Goal: Task Accomplishment & Management: Use online tool/utility

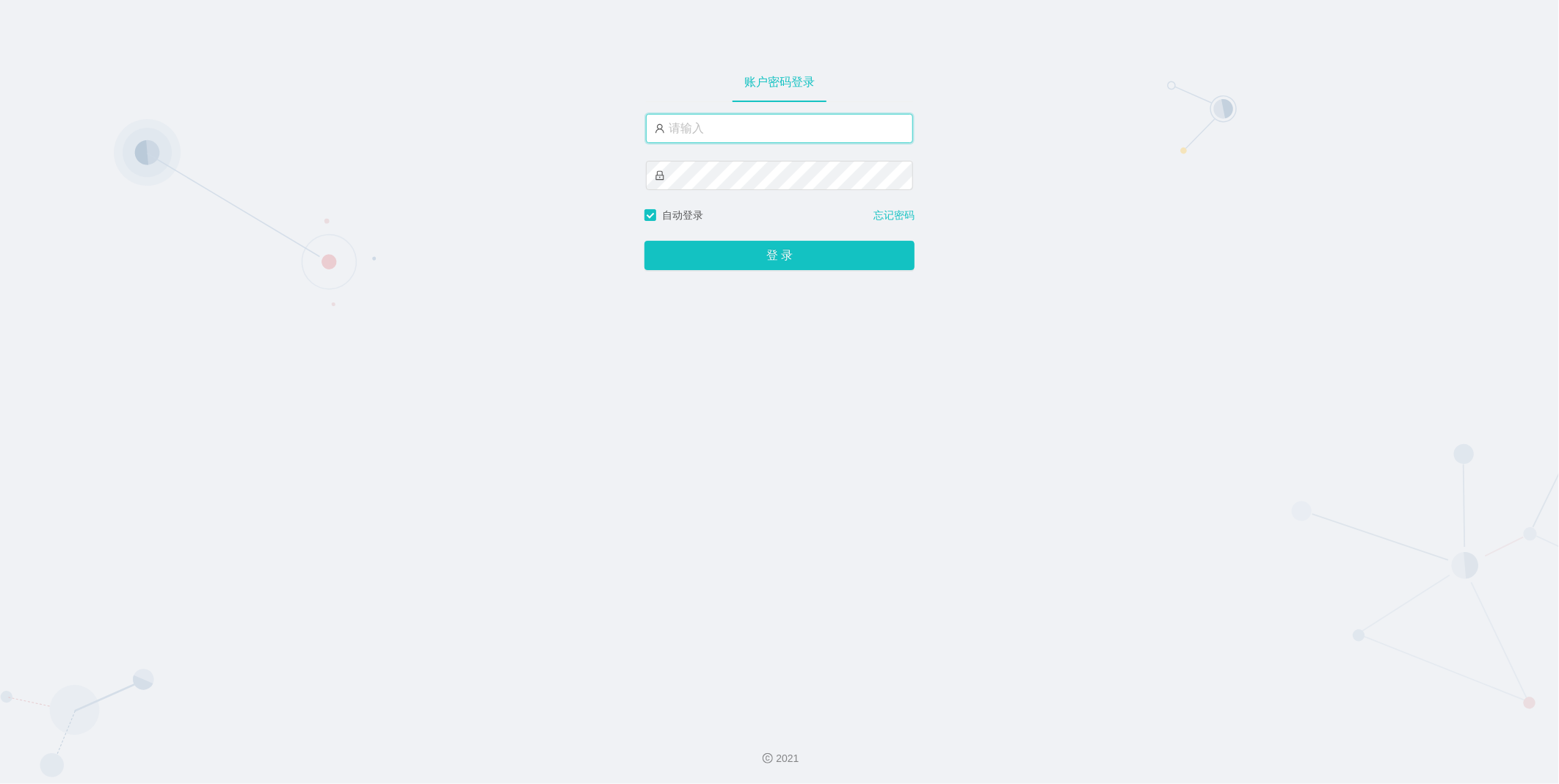
click at [789, 132] on input "text" at bounding box center [780, 128] width 267 height 30
type input "admin"
click at [645, 241] on button "登 录" at bounding box center [780, 255] width 270 height 30
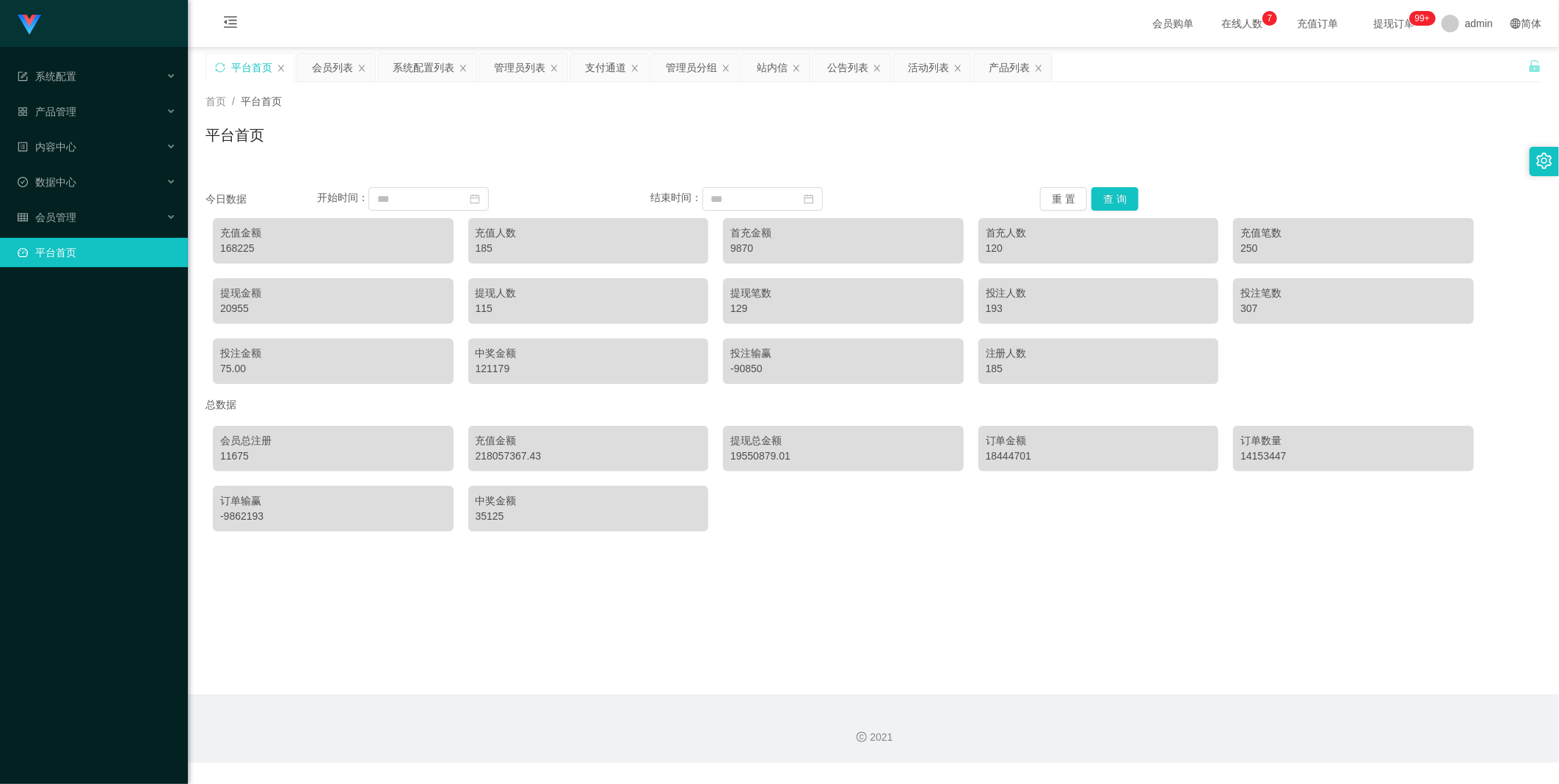
click at [526, 604] on main "关闭左侧 关闭右侧 关闭其它 刷新页面 平台首页 会员列表 系统配置列表 管理员列表 支付通道 管理员分组 站内信 公告列表 活动列表 产品列表 首页 / 平…" at bounding box center [873, 370] width 1371 height 647
drag, startPoint x: 97, startPoint y: 164, endPoint x: 104, endPoint y: 178, distance: 15.7
click at [97, 164] on li "内容中心" at bounding box center [94, 148] width 188 height 32
click at [107, 192] on div "数据中心" at bounding box center [94, 182] width 188 height 30
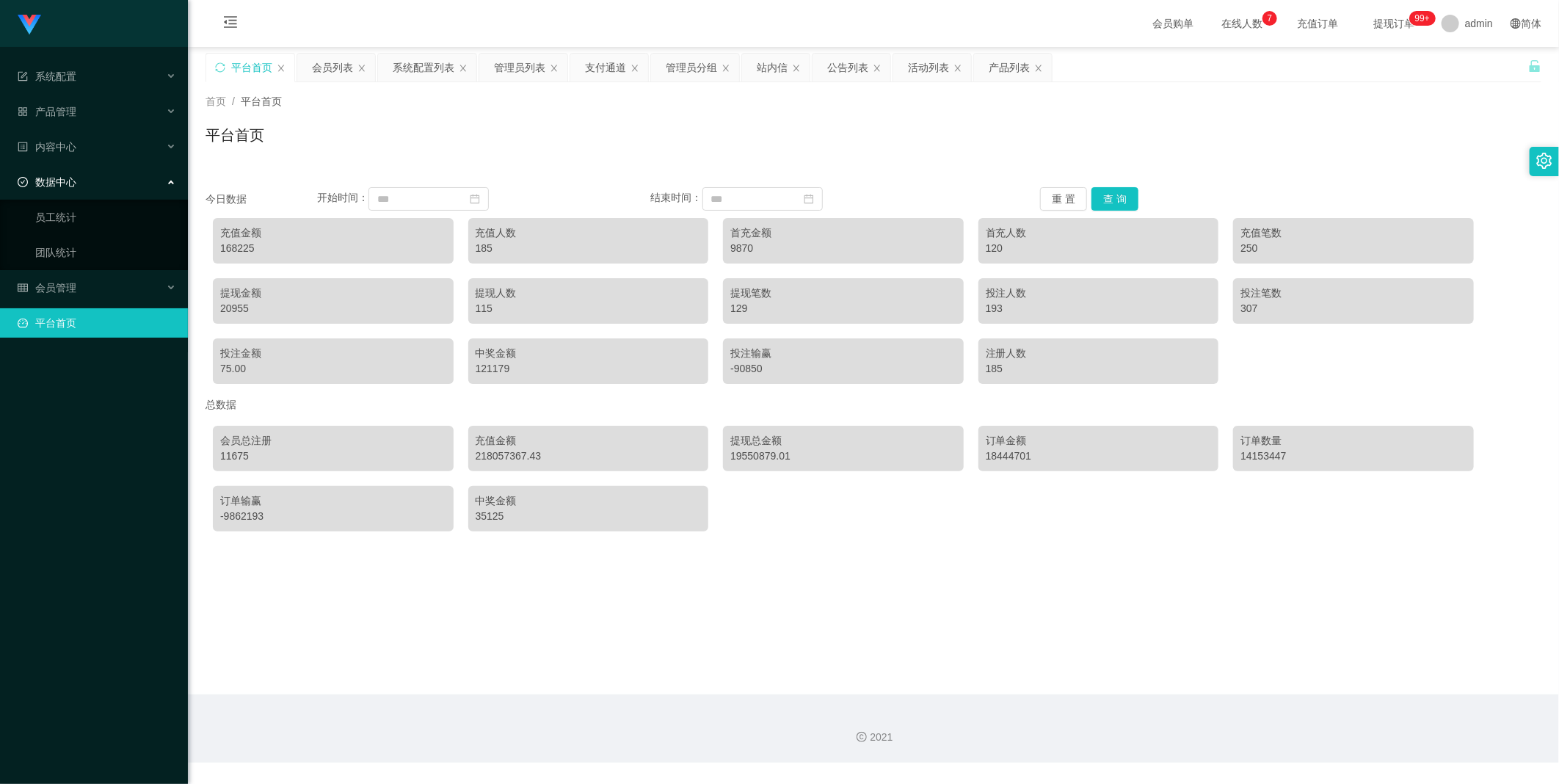
drag, startPoint x: 82, startPoint y: 91, endPoint x: 107, endPoint y: 101, distance: 26.9
click at [82, 91] on li "系统配置" at bounding box center [94, 78] width 188 height 32
click at [107, 85] on div "系统配置" at bounding box center [94, 76] width 188 height 30
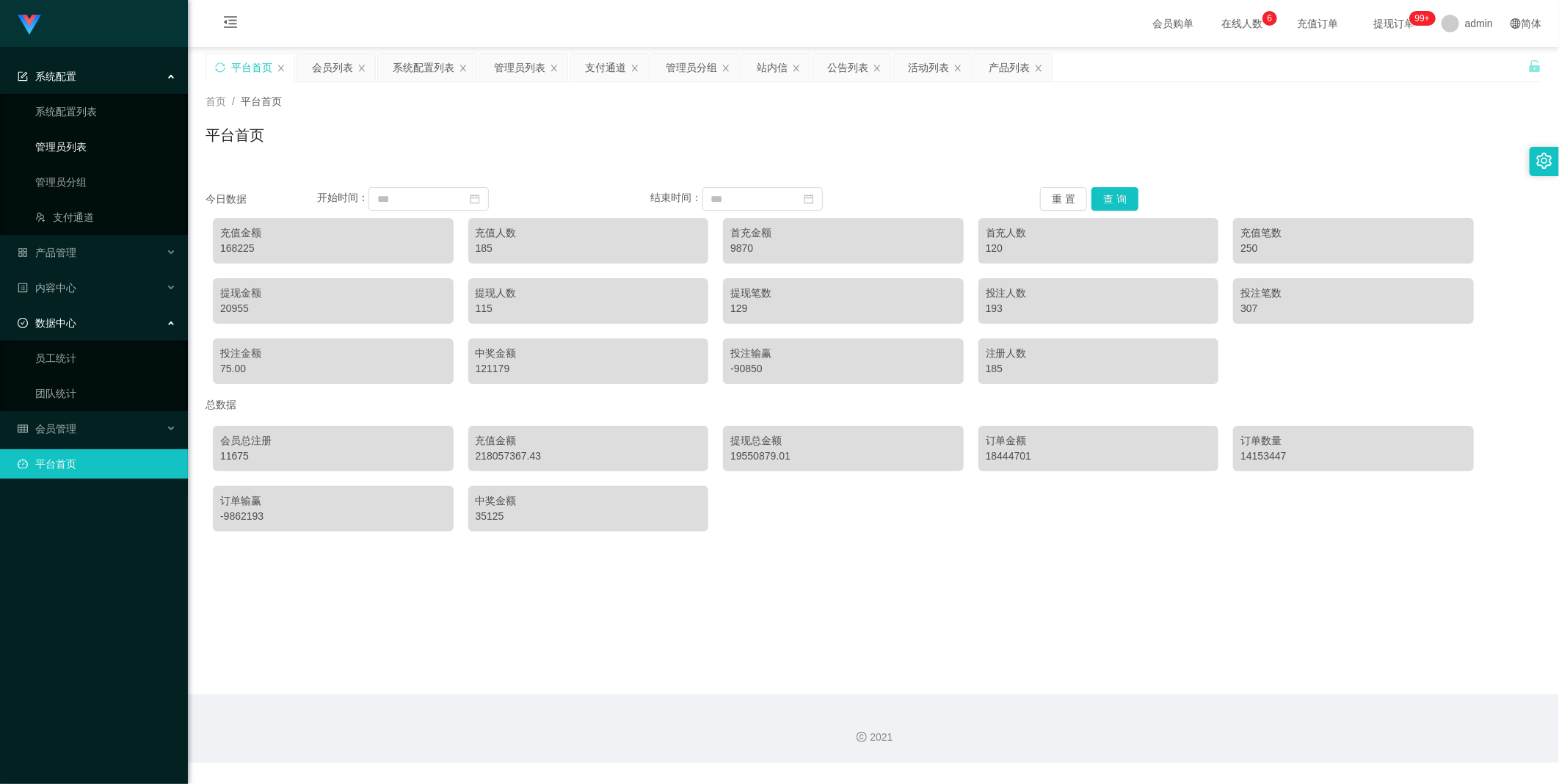
click at [105, 142] on link "管理员列表" at bounding box center [105, 146] width 141 height 30
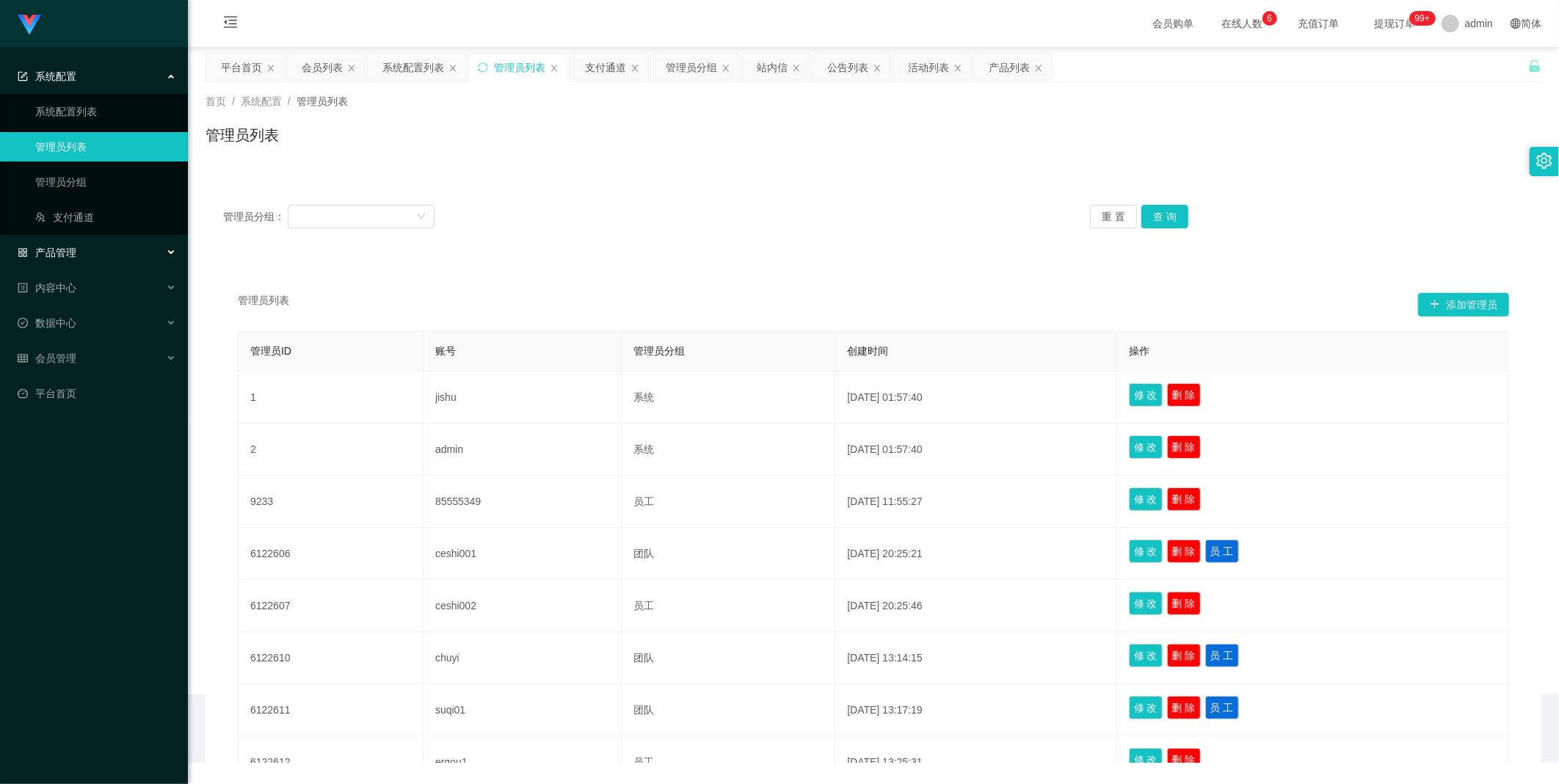
click at [98, 260] on div "产品管理" at bounding box center [94, 252] width 188 height 30
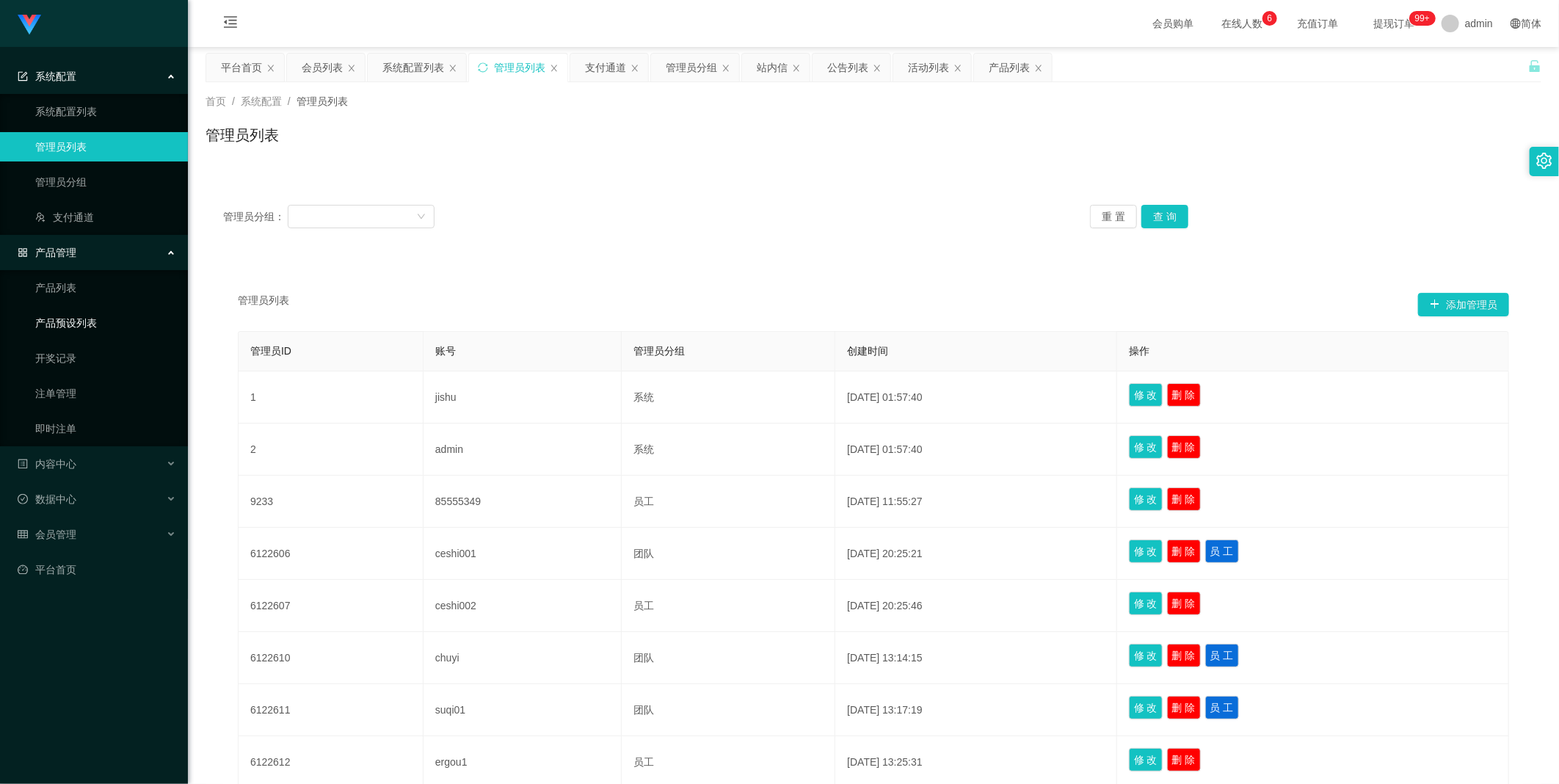
click at [104, 315] on link "产品预设列表" at bounding box center [105, 323] width 141 height 30
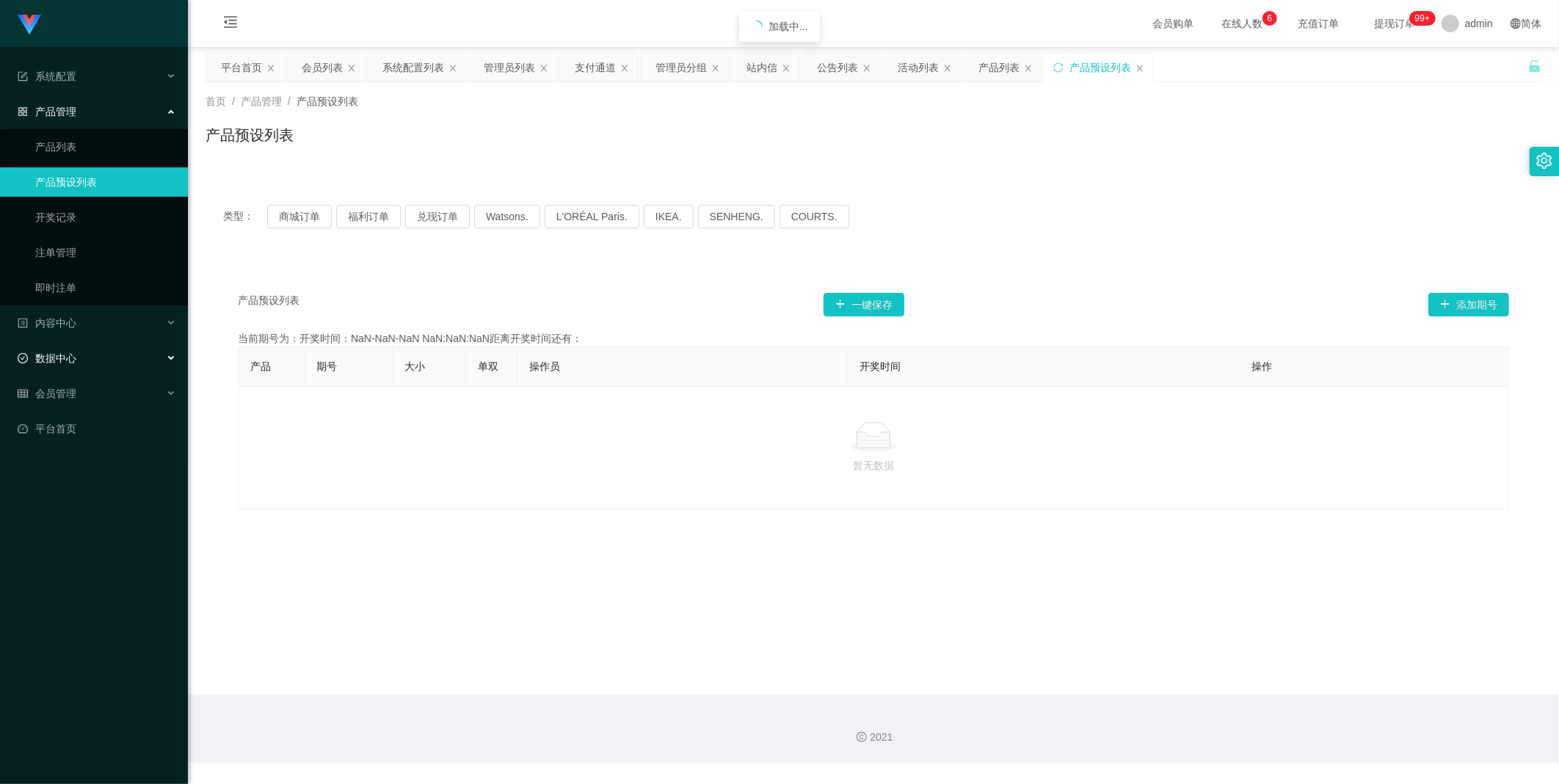
click at [98, 363] on div "数据中心" at bounding box center [94, 358] width 188 height 30
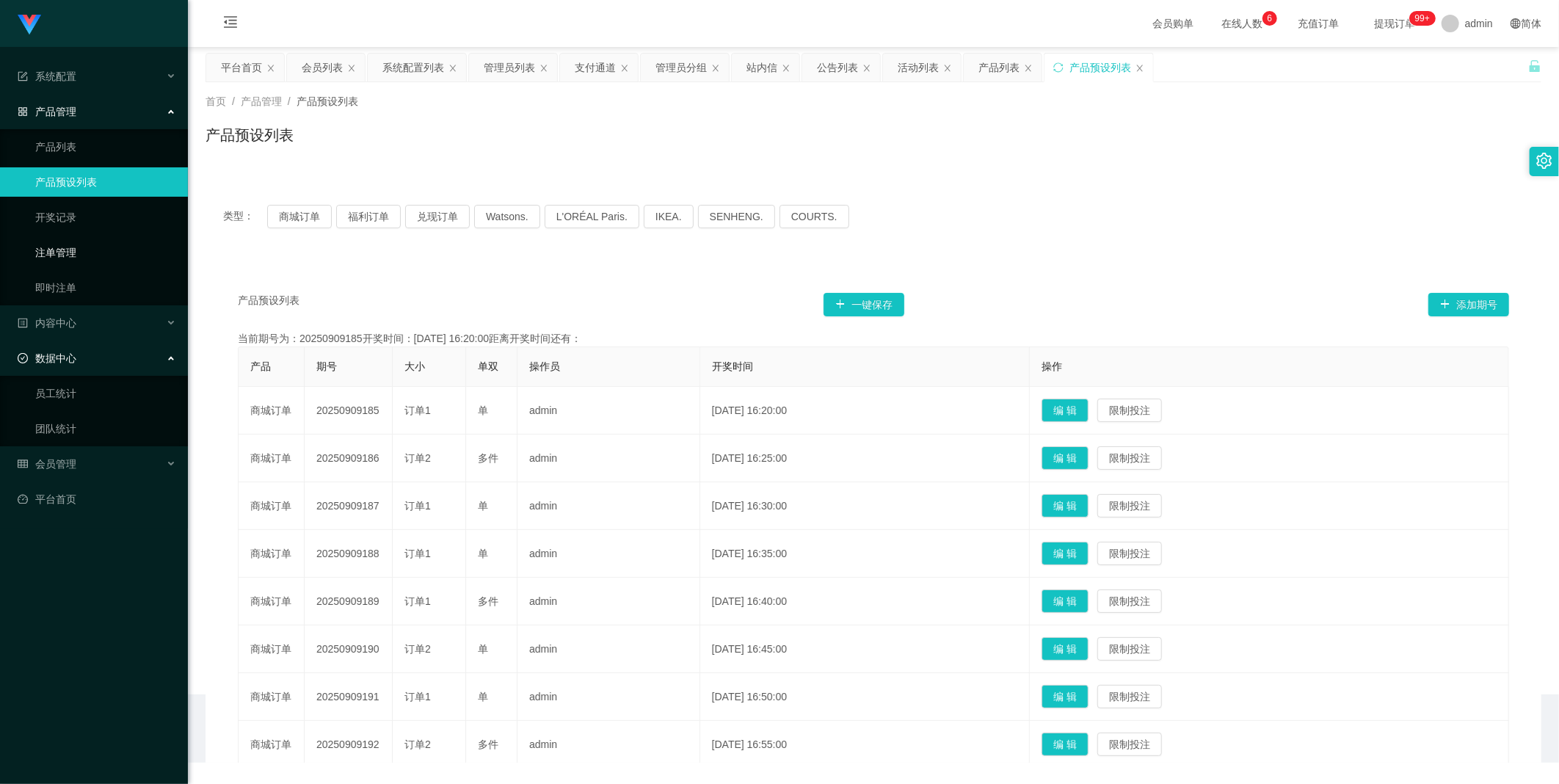
click at [94, 254] on link "注单管理" at bounding box center [105, 252] width 141 height 30
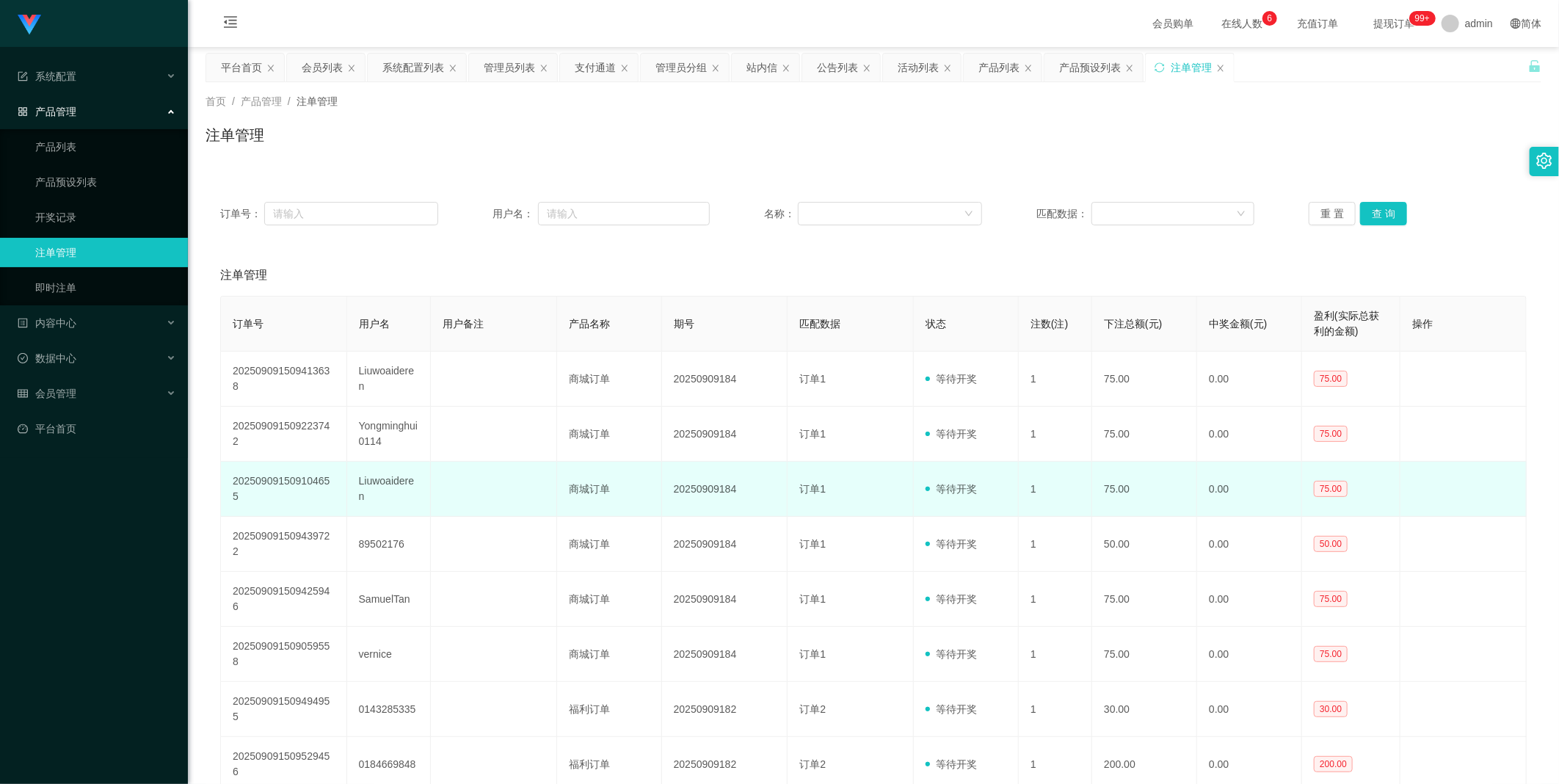
scroll to position [132, 0]
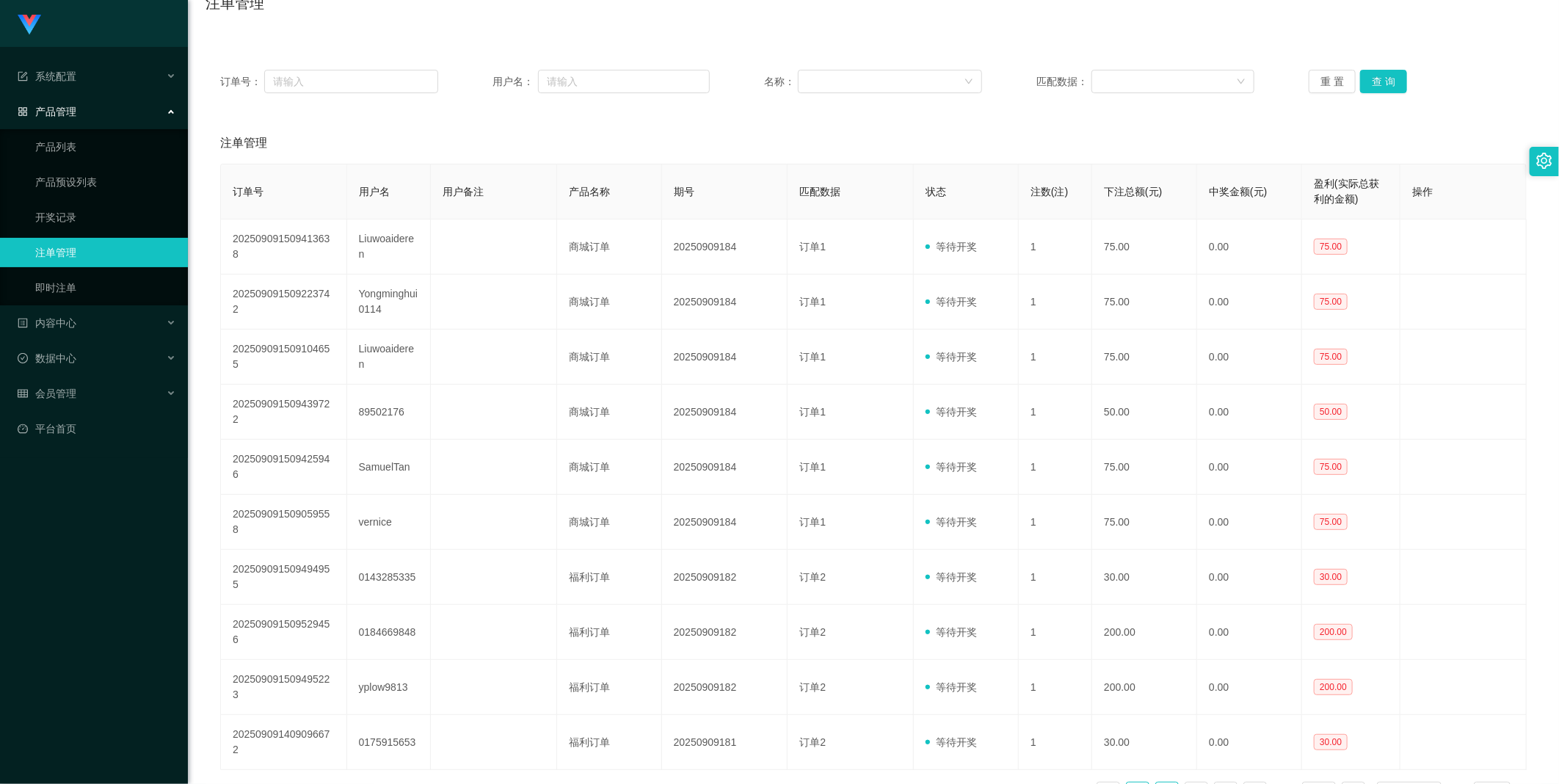
click at [1156, 782] on link "2" at bounding box center [1167, 793] width 22 height 22
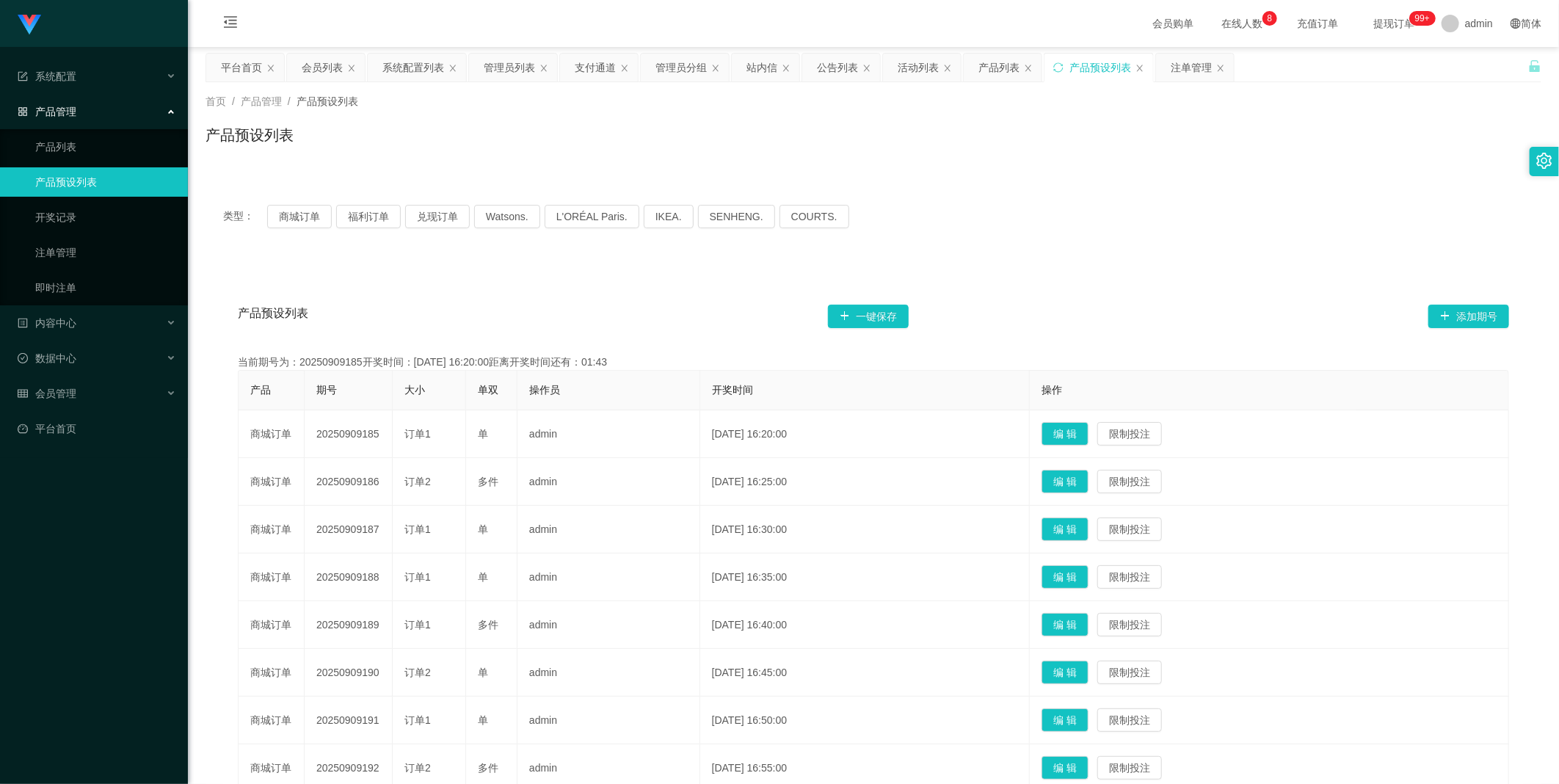
click at [553, 277] on div "产品预设列表 一键保存 添加期号 当前期号为：20250909185开奖时间：2025-09-09 16:20:00距离开奖时间还有：01:43 产品 期号 …" at bounding box center [873, 606] width 1336 height 691
click at [132, 219] on link "开奖记录" at bounding box center [105, 217] width 141 height 30
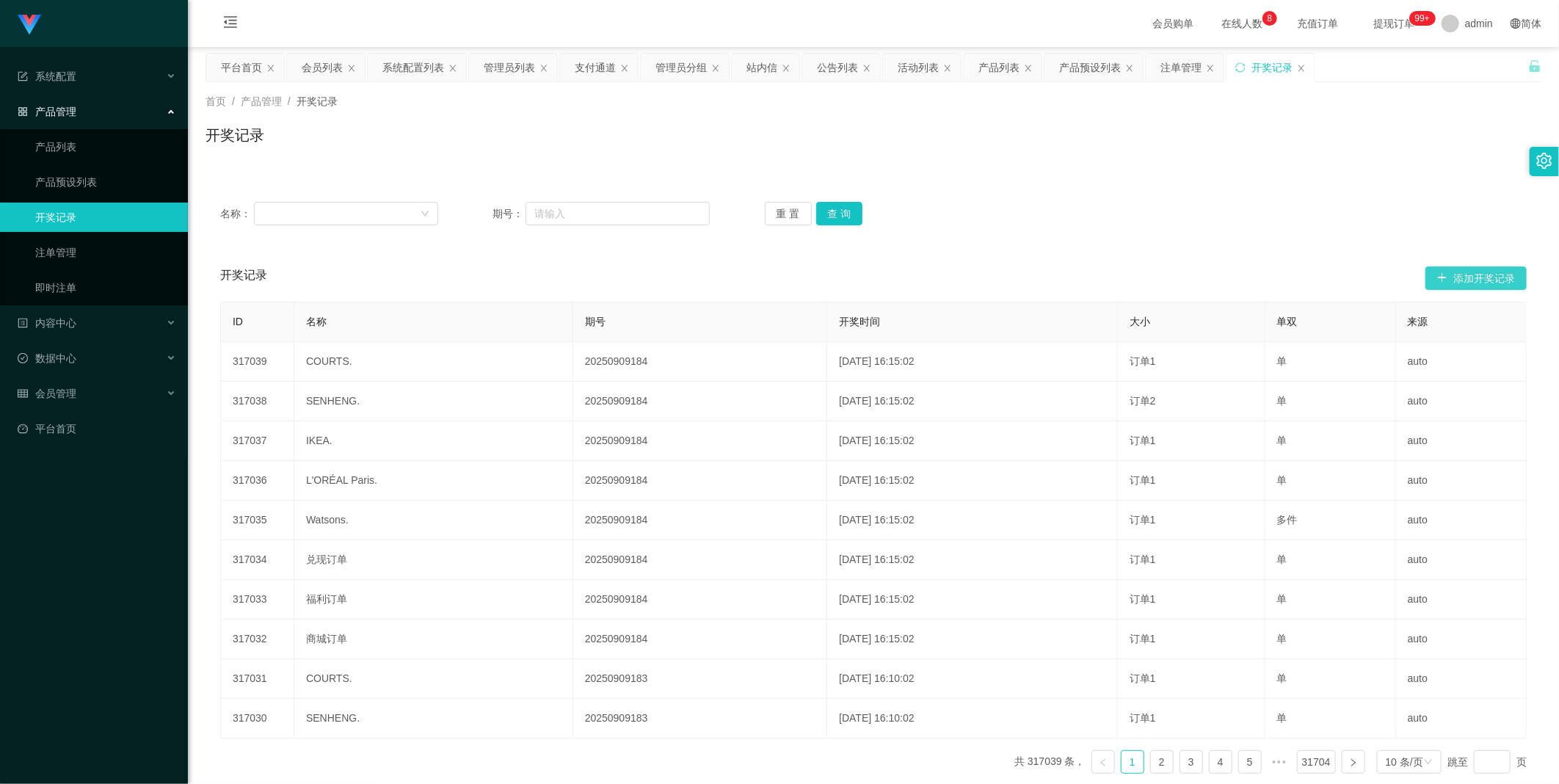
click at [1487, 280] on button "添加开奖记录" at bounding box center [1475, 278] width 101 height 24
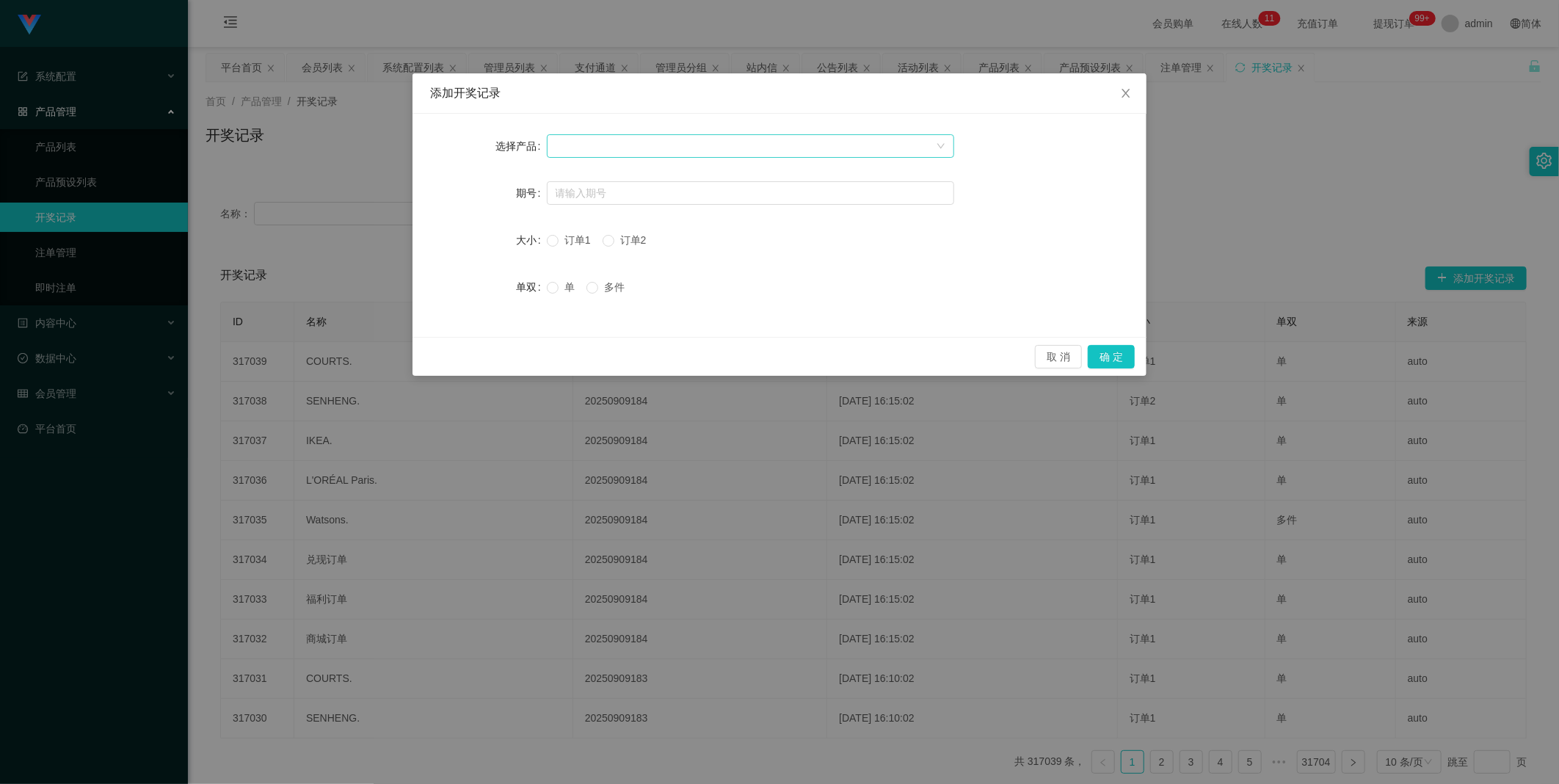
click at [607, 152] on div at bounding box center [745, 146] width 380 height 22
click at [613, 169] on li "商城订单" at bounding box center [750, 174] width 408 height 24
click at [603, 194] on input "text" at bounding box center [751, 193] width 408 height 24
paste input "20250909184"
type input "20250909184"
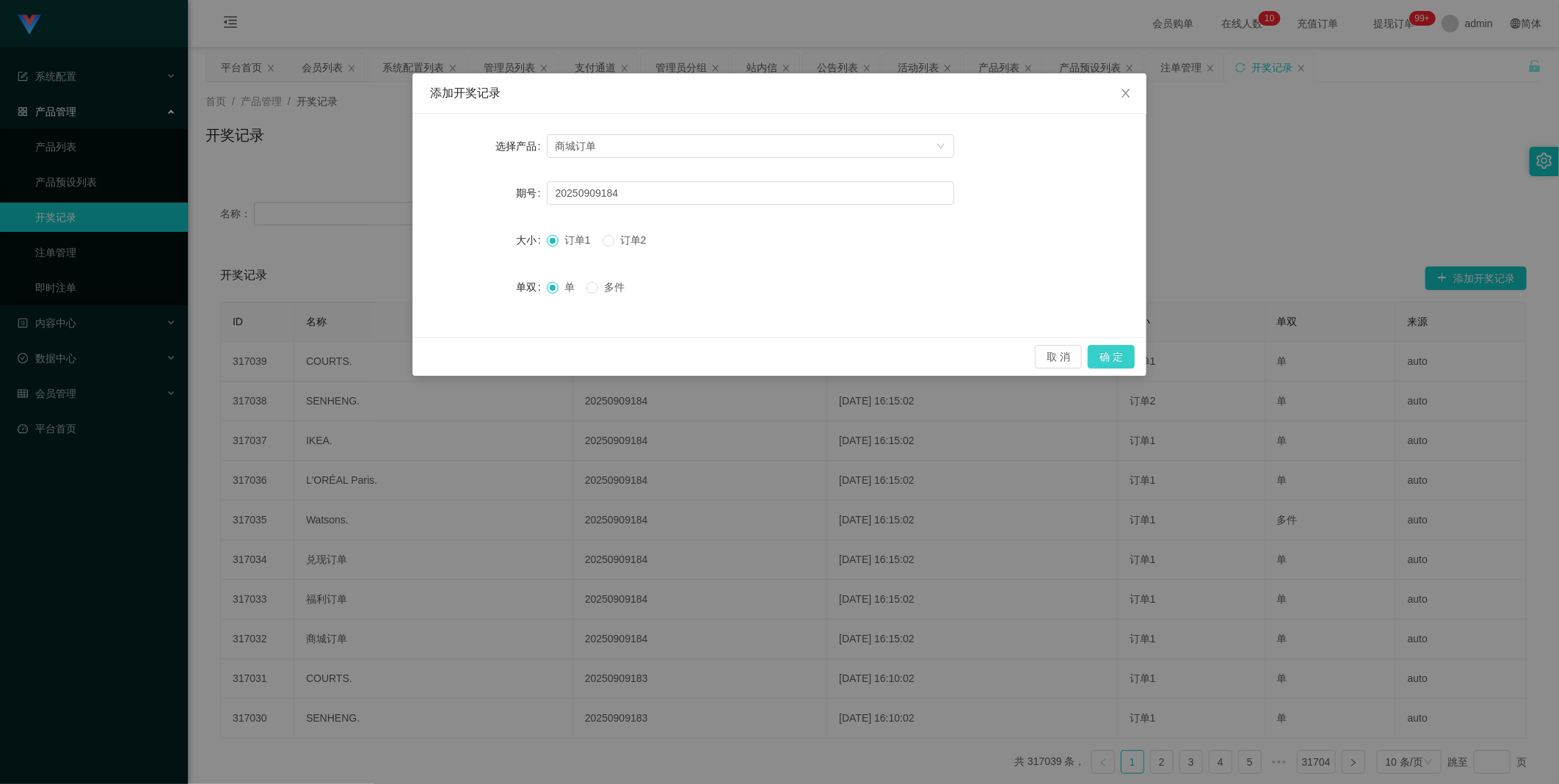
click at [1116, 358] on button "确 定" at bounding box center [1111, 357] width 47 height 24
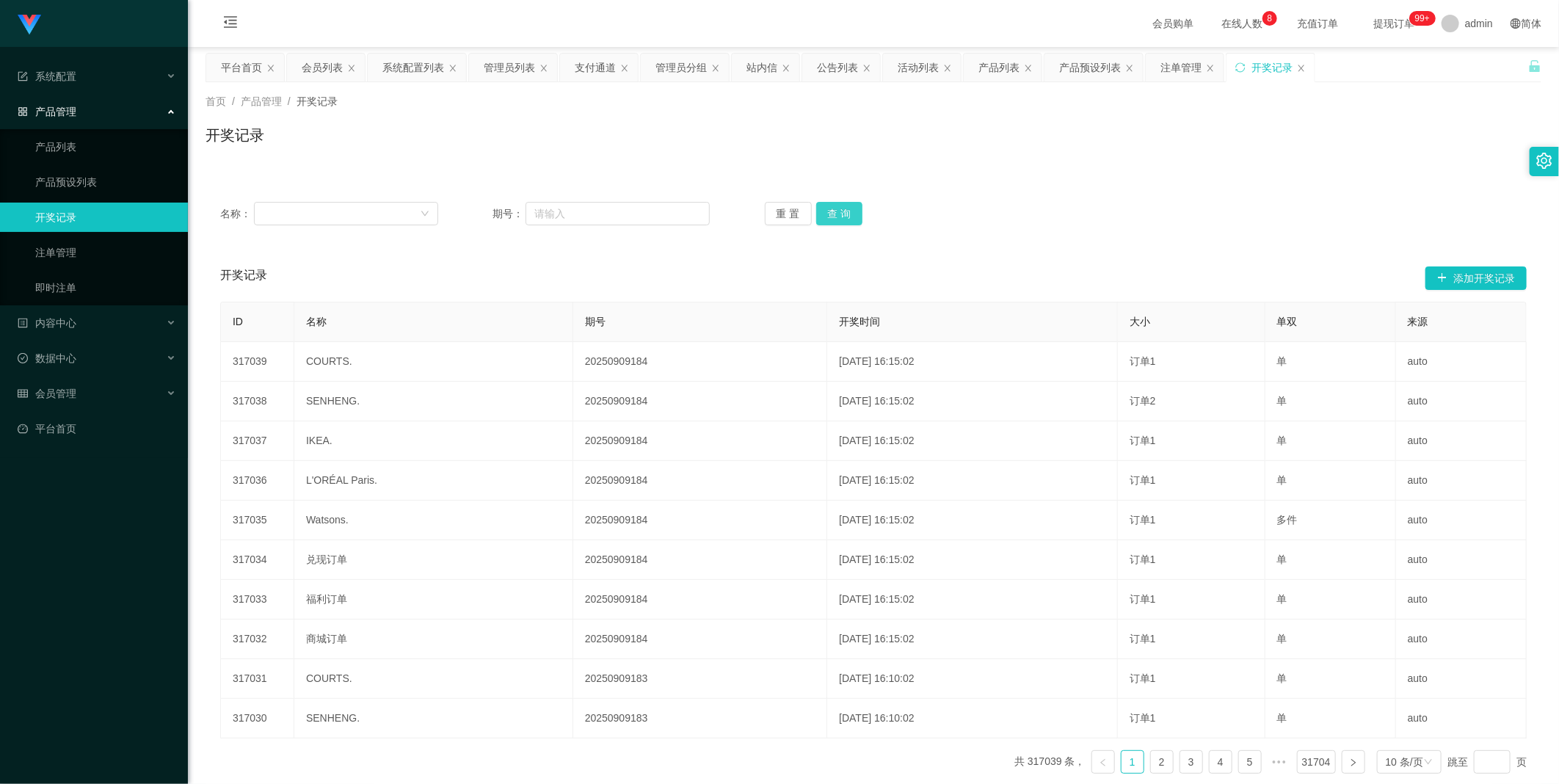
click at [826, 208] on button "查 询" at bounding box center [840, 213] width 47 height 24
click at [826, 208] on div "重 置 查 询" at bounding box center [874, 213] width 218 height 24
click at [826, 208] on button "查 询" at bounding box center [847, 213] width 63 height 24
click at [104, 235] on ul "产品列表 产品预设列表 开奖记录 注单管理 即时注单" at bounding box center [94, 217] width 188 height 176
click at [114, 253] on link "注单管理" at bounding box center [105, 252] width 141 height 30
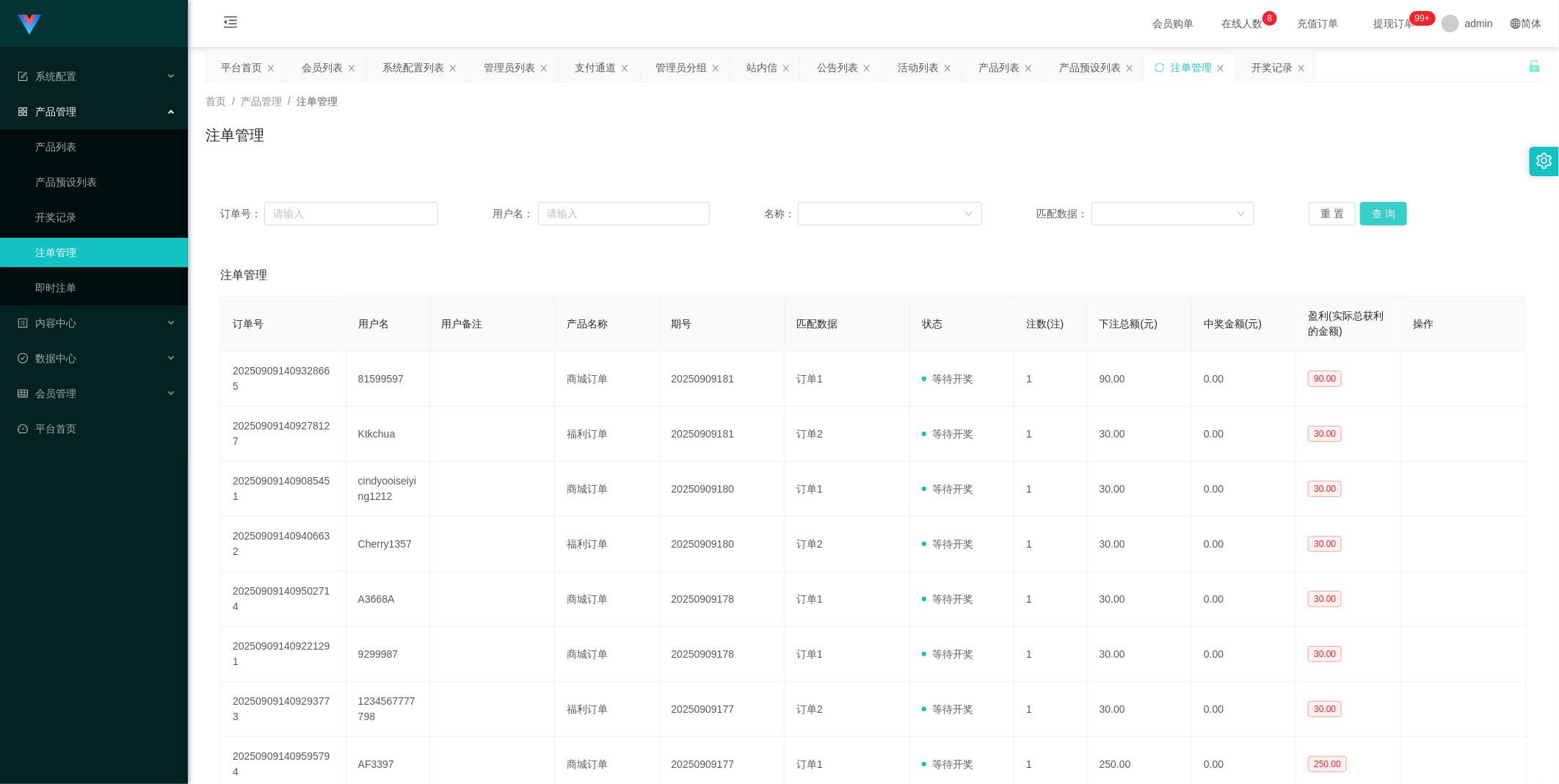
click at [1383, 213] on button "查 询" at bounding box center [1384, 213] width 47 height 24
click at [1383, 213] on div "重 置 查 询" at bounding box center [1417, 213] width 218 height 24
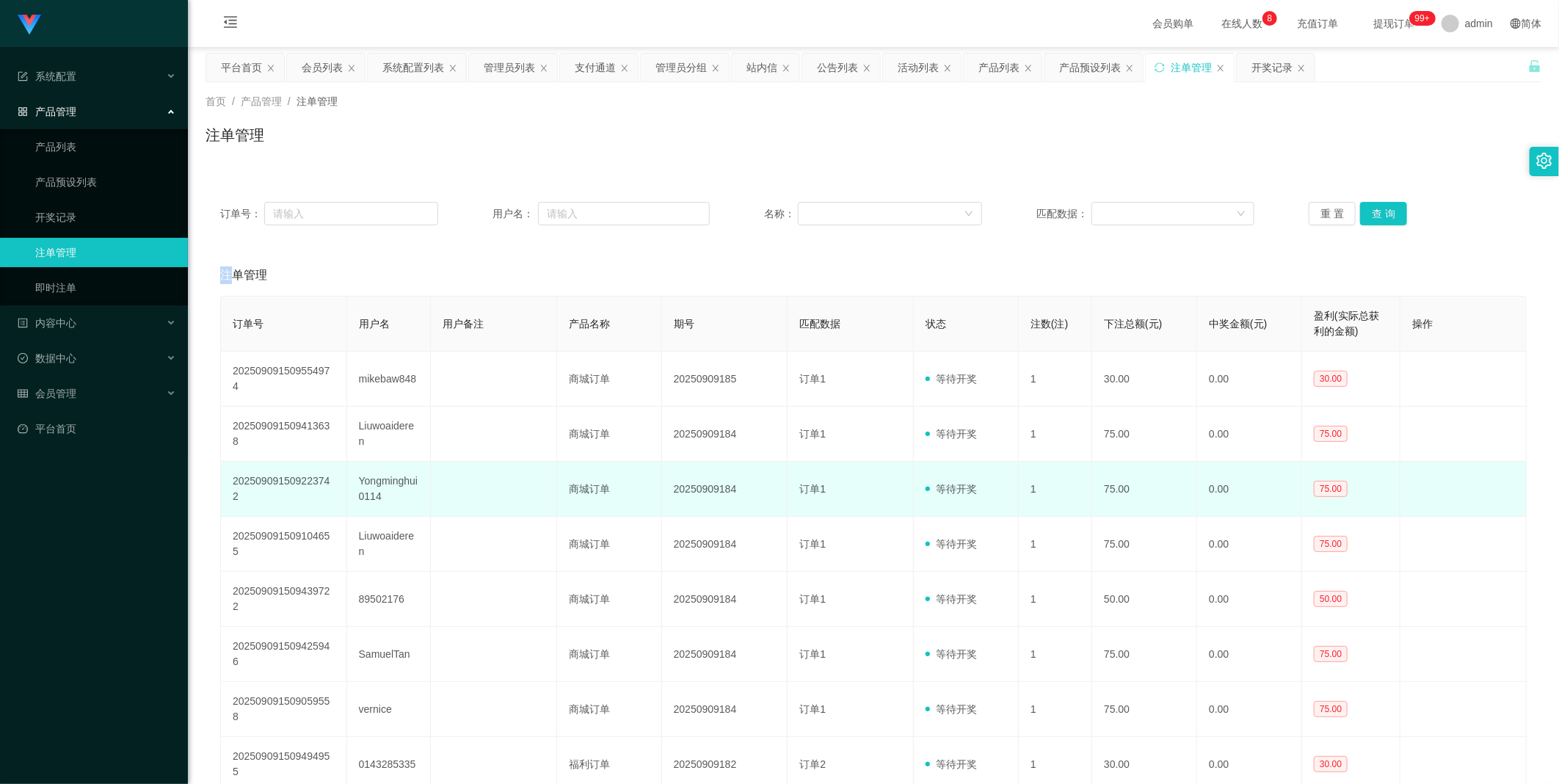
scroll to position [132, 0]
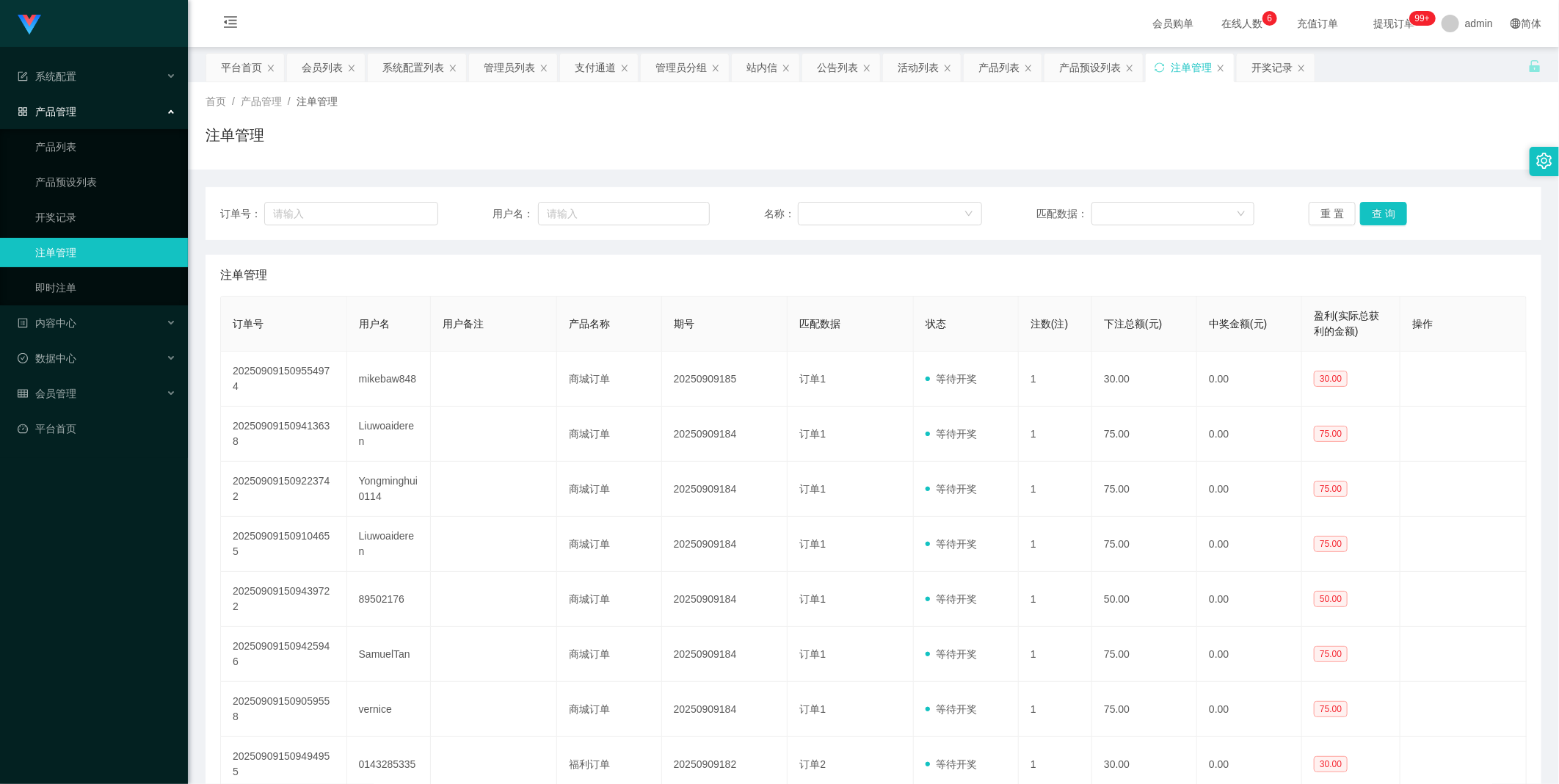
click at [703, 462] on td "20250909184" at bounding box center [725, 489] width 126 height 55
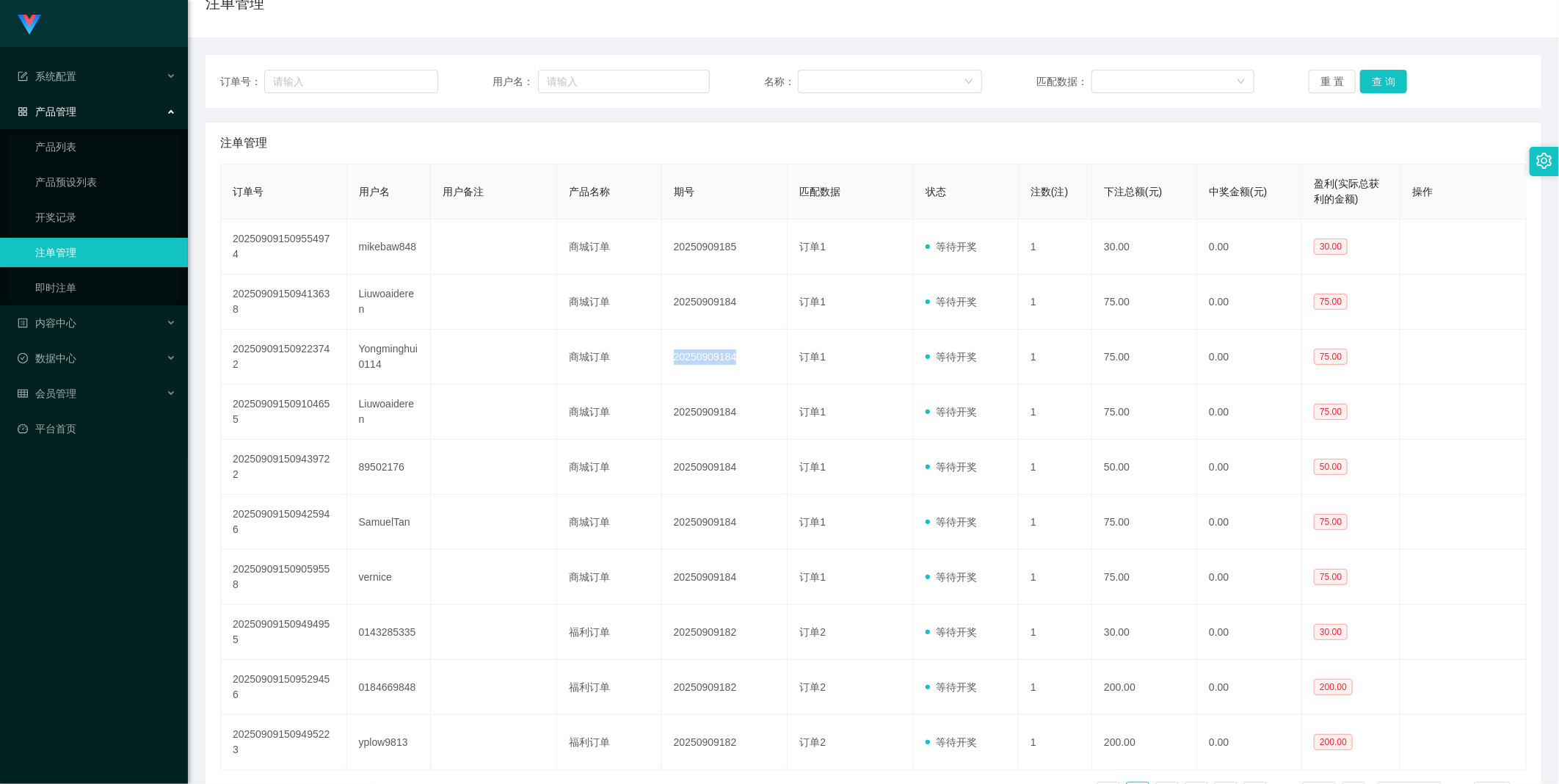
click at [703, 346] on td "20250909184" at bounding box center [725, 357] width 126 height 55
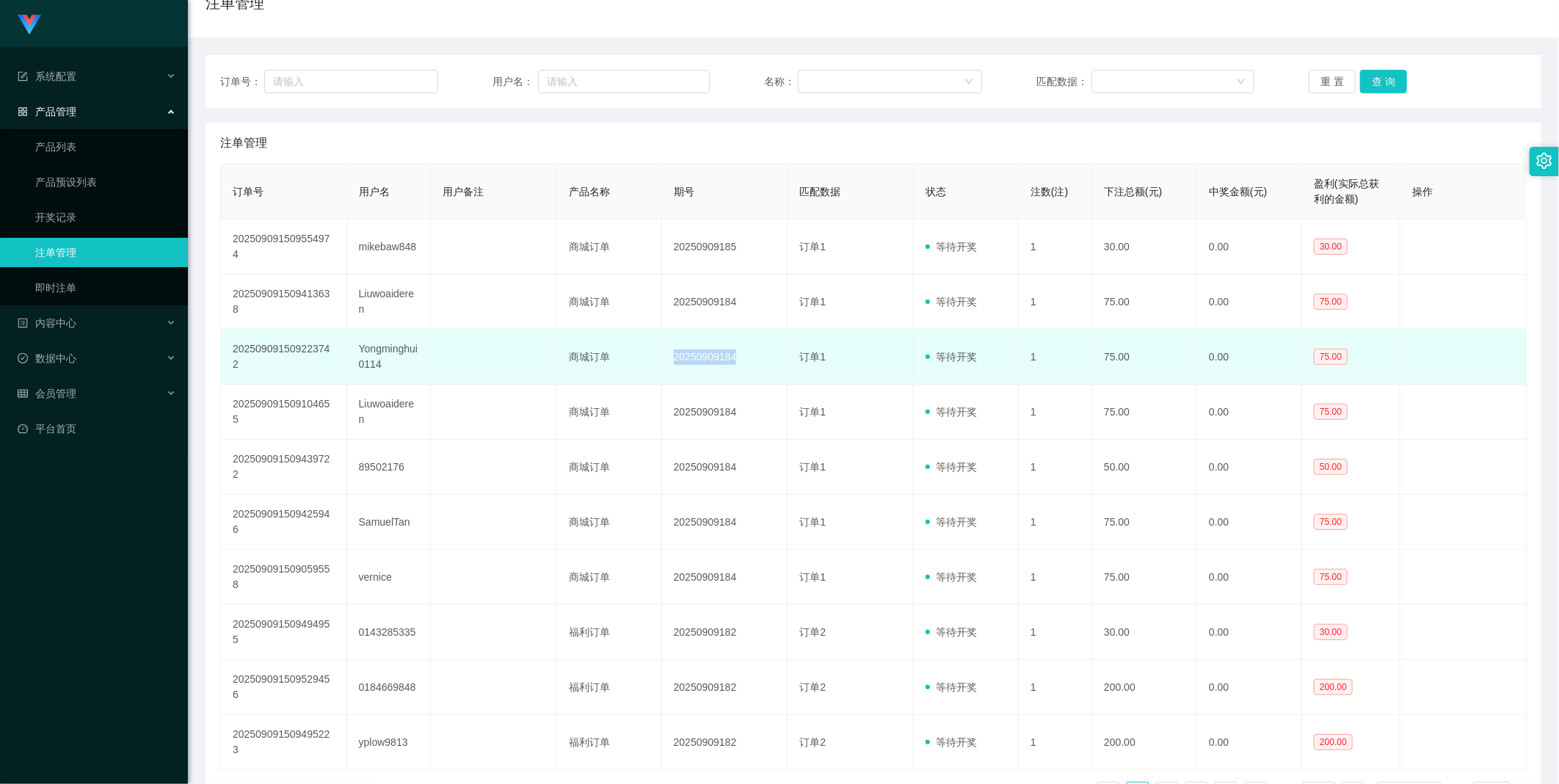
copy td "20250909184"
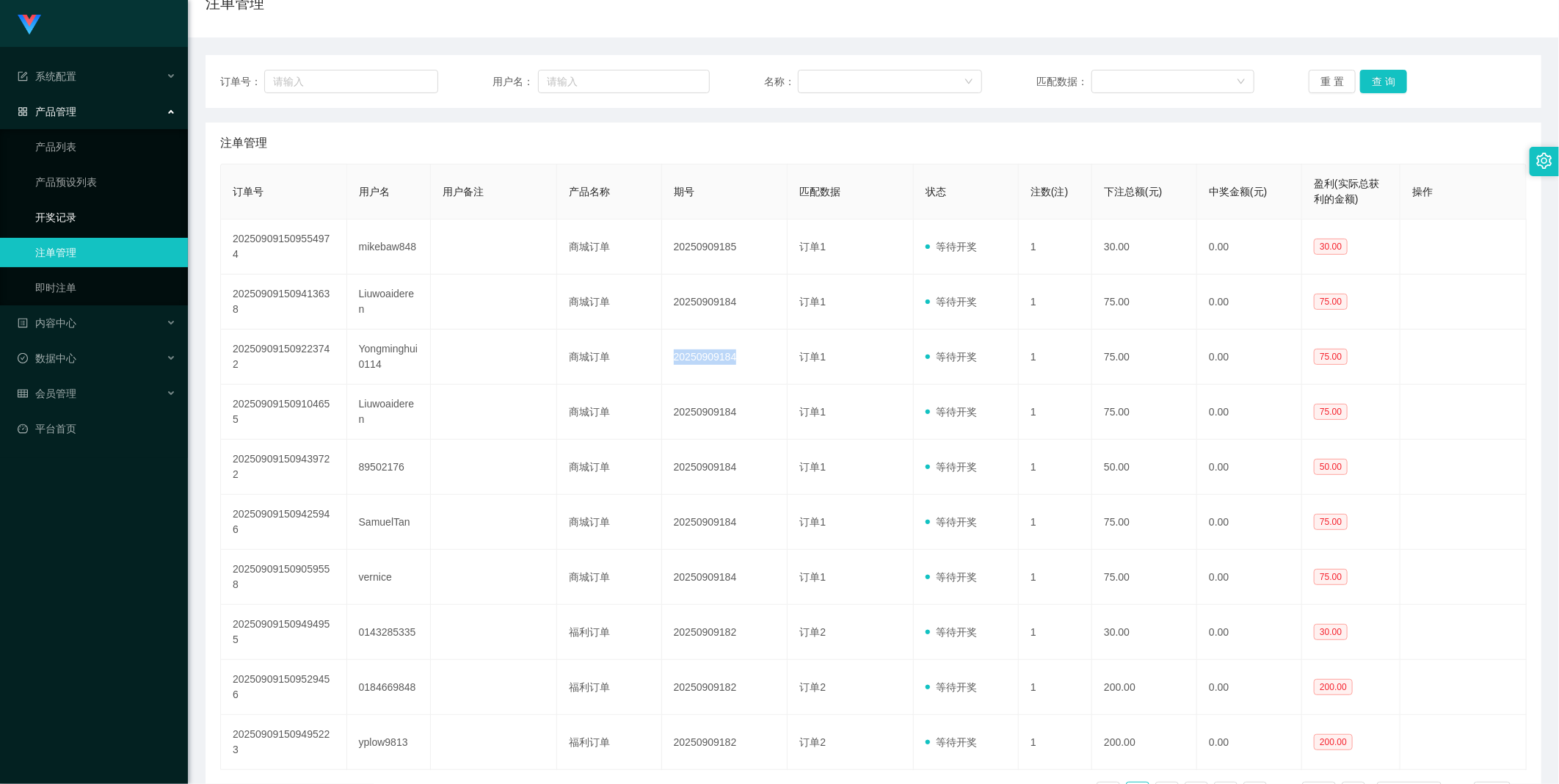
click at [126, 225] on link "开奖记录" at bounding box center [105, 217] width 141 height 30
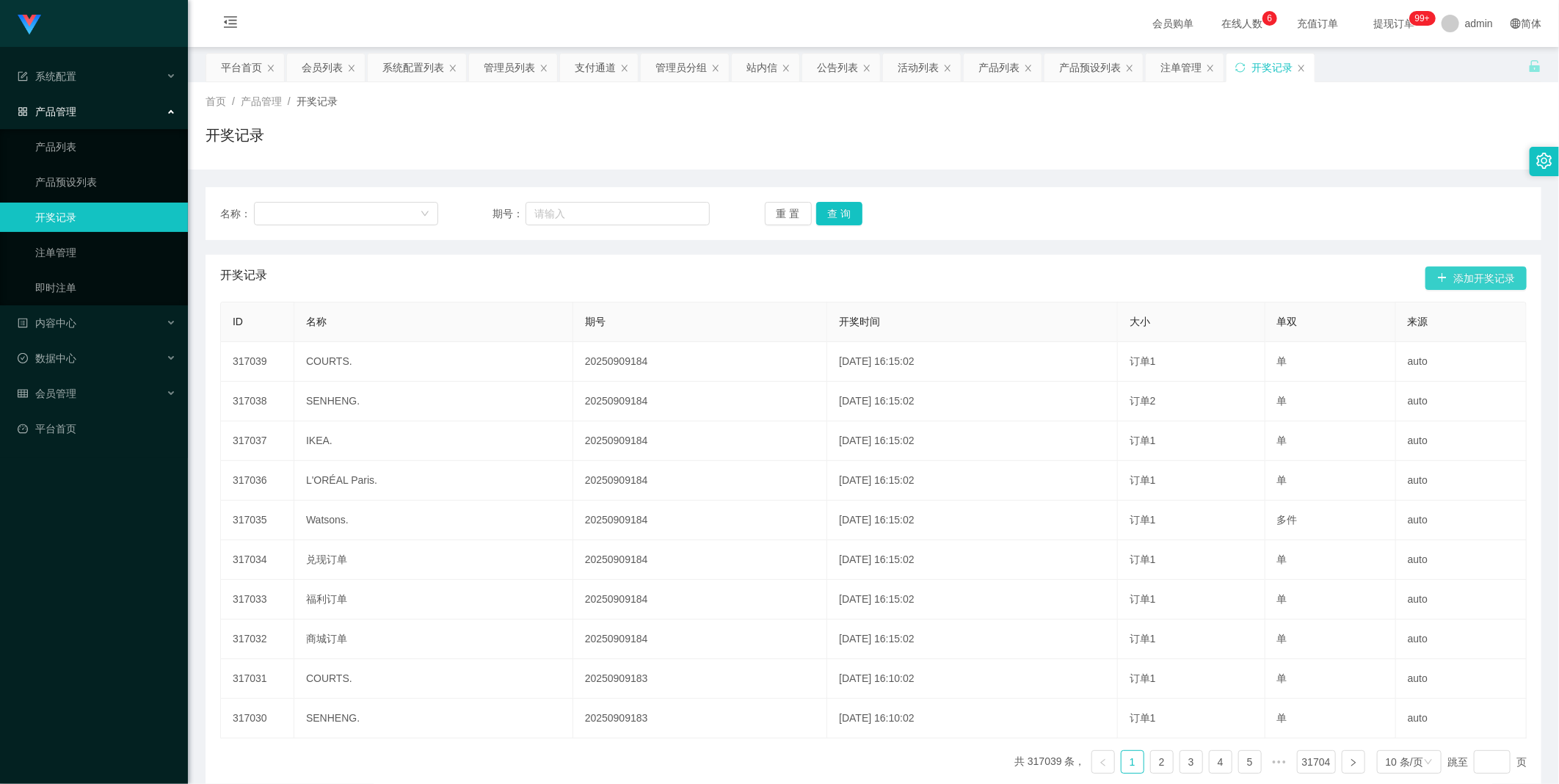
click at [1444, 288] on button "添加开奖记录" at bounding box center [1475, 278] width 101 height 24
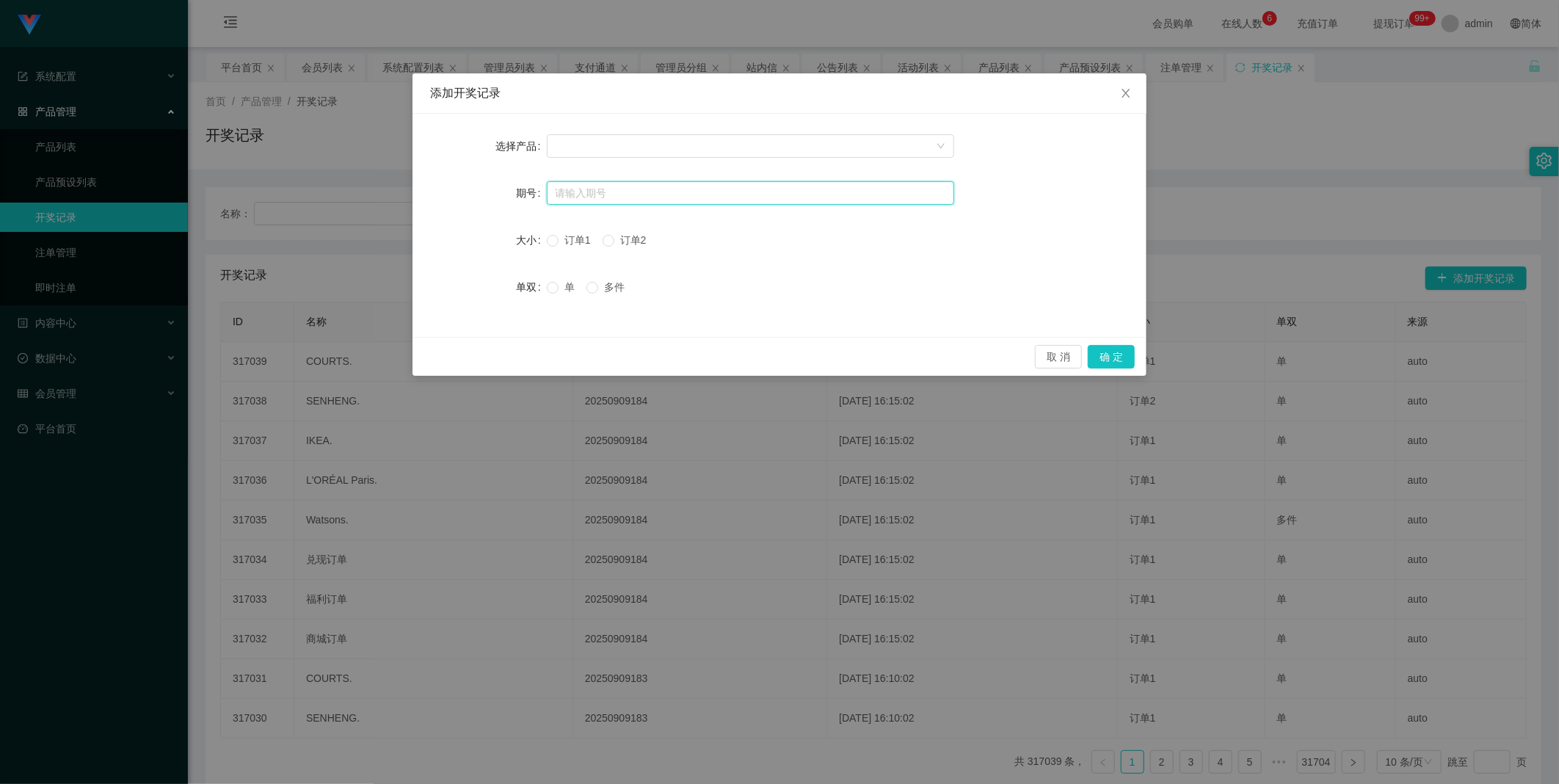
click at [634, 188] on input "text" at bounding box center [751, 193] width 408 height 24
paste input "20250909184"
type input "20250909184"
click at [629, 151] on div at bounding box center [745, 146] width 380 height 22
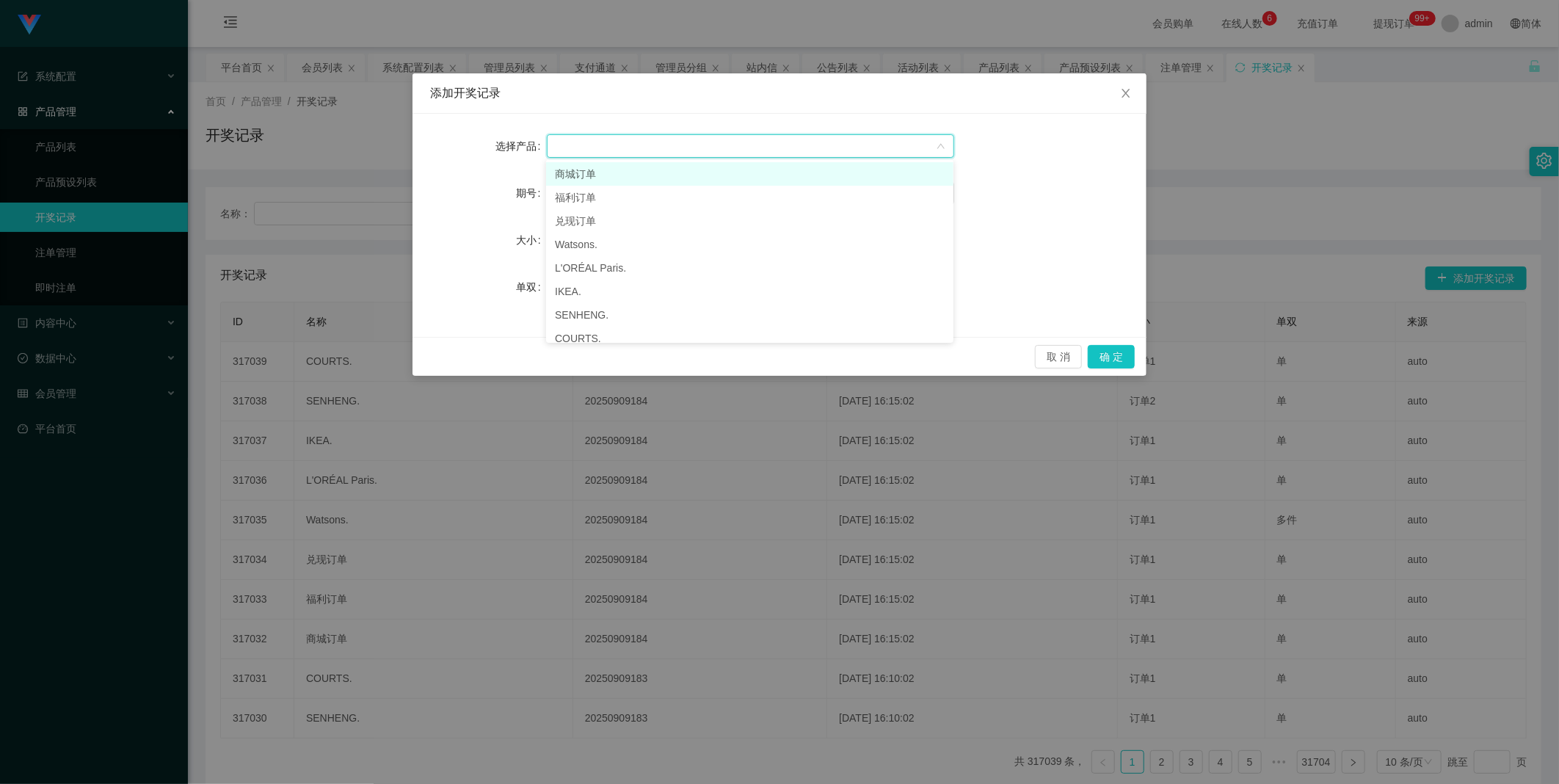
click at [620, 171] on li "商城订单" at bounding box center [750, 174] width 408 height 24
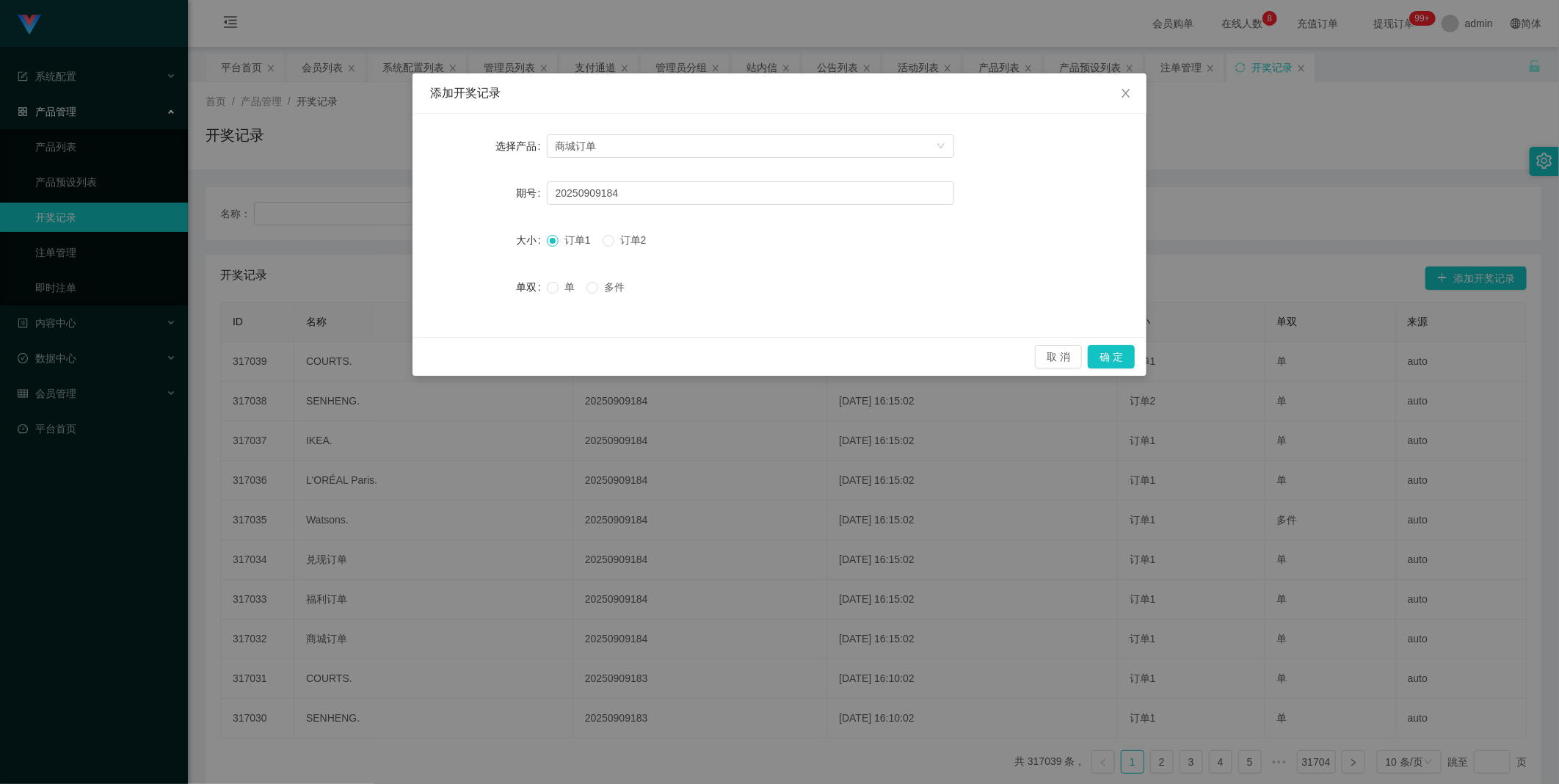
click at [598, 287] on span "多件" at bounding box center [614, 286] width 32 height 11
click at [1109, 350] on button "确 定" at bounding box center [1111, 357] width 47 height 24
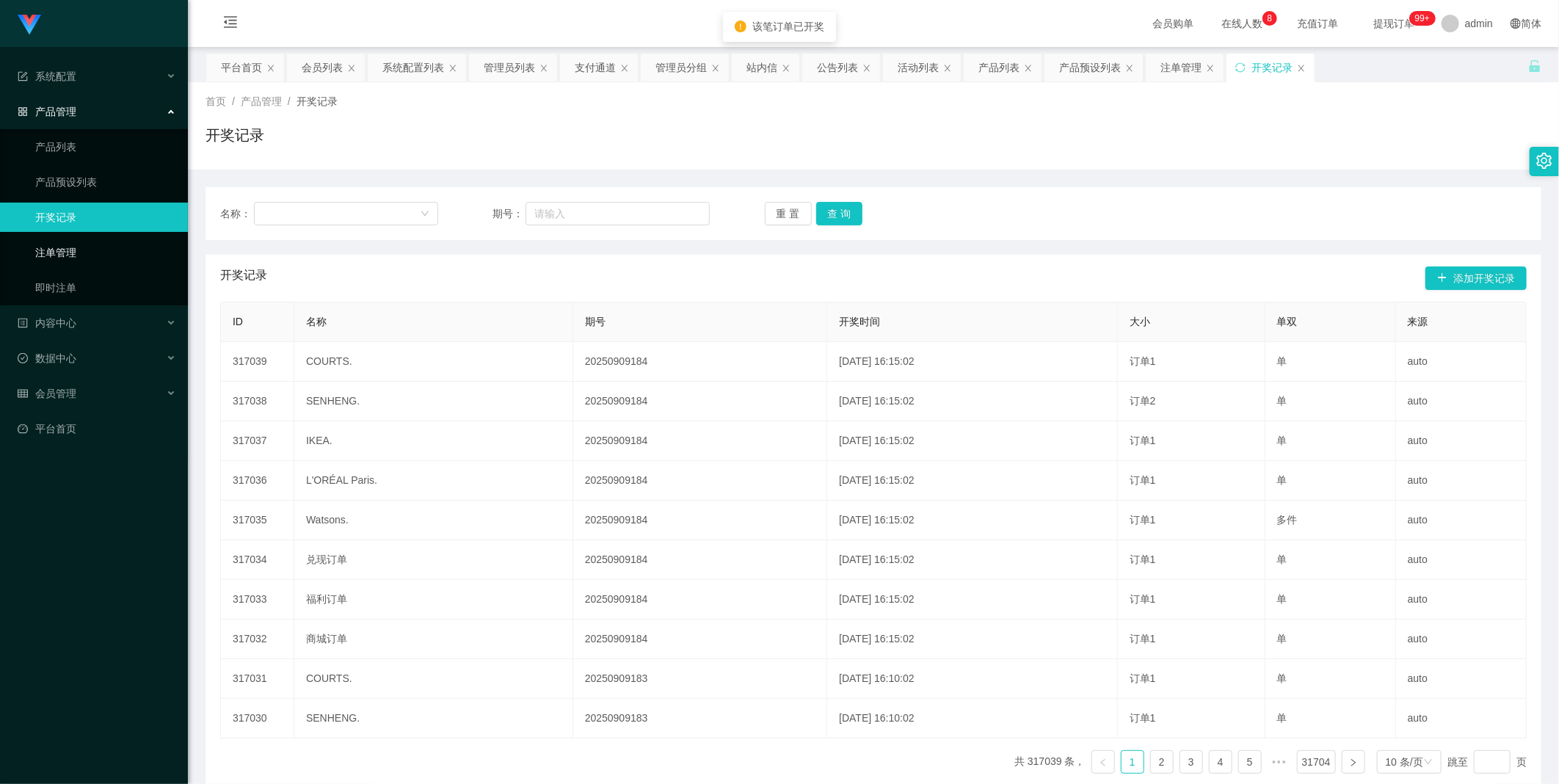
click at [103, 252] on link "注单管理" at bounding box center [105, 252] width 141 height 30
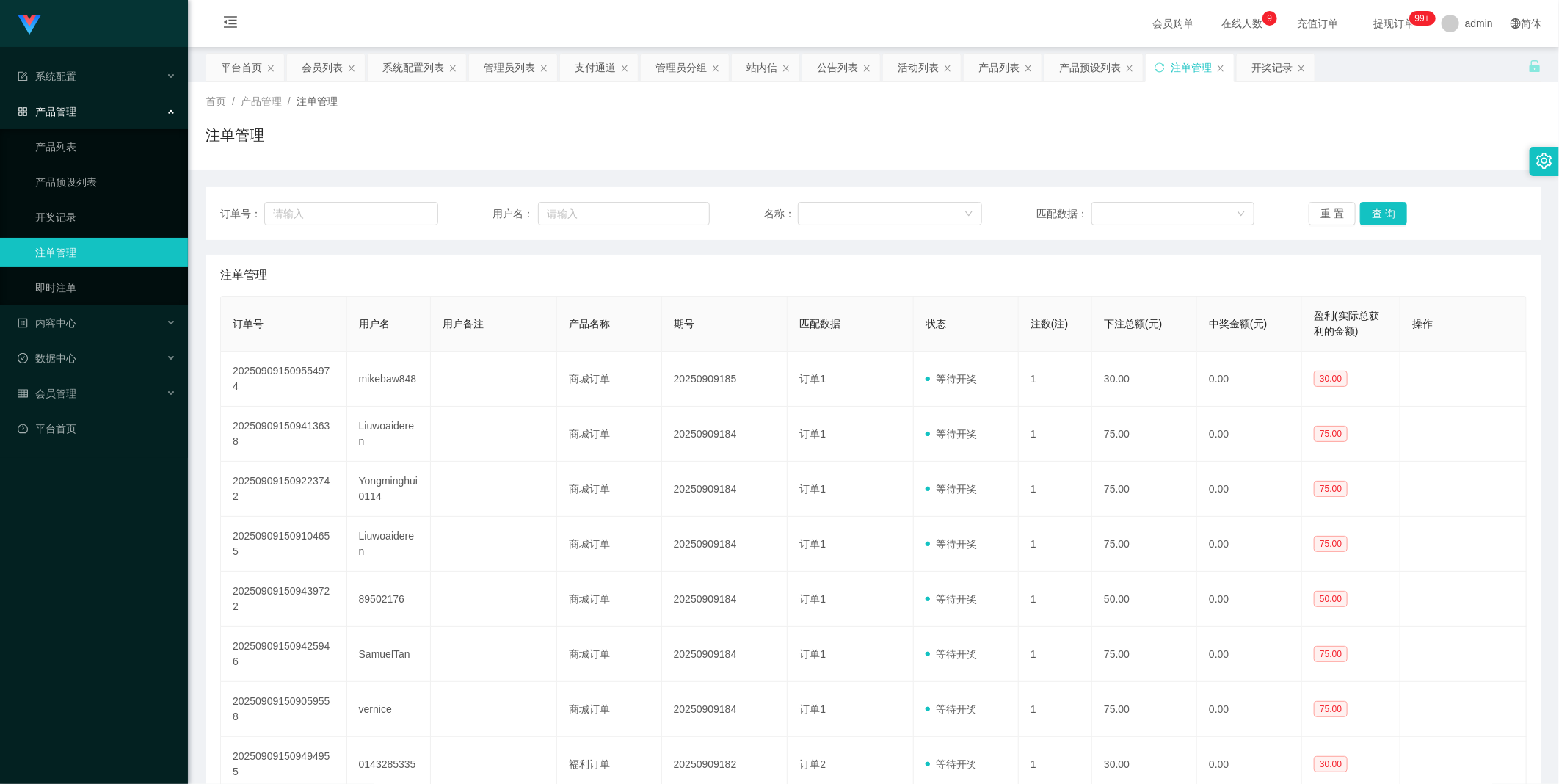
click at [764, 184] on div "订单号： 用户名： 名称： 匹配数据： 重 置 查 询 注单管理 订单号 用户名 用户备注 产品名称 期号 匹配数据 状态 注数(注) 下注总额(元) 中奖金…" at bounding box center [873, 558] width 1336 height 779
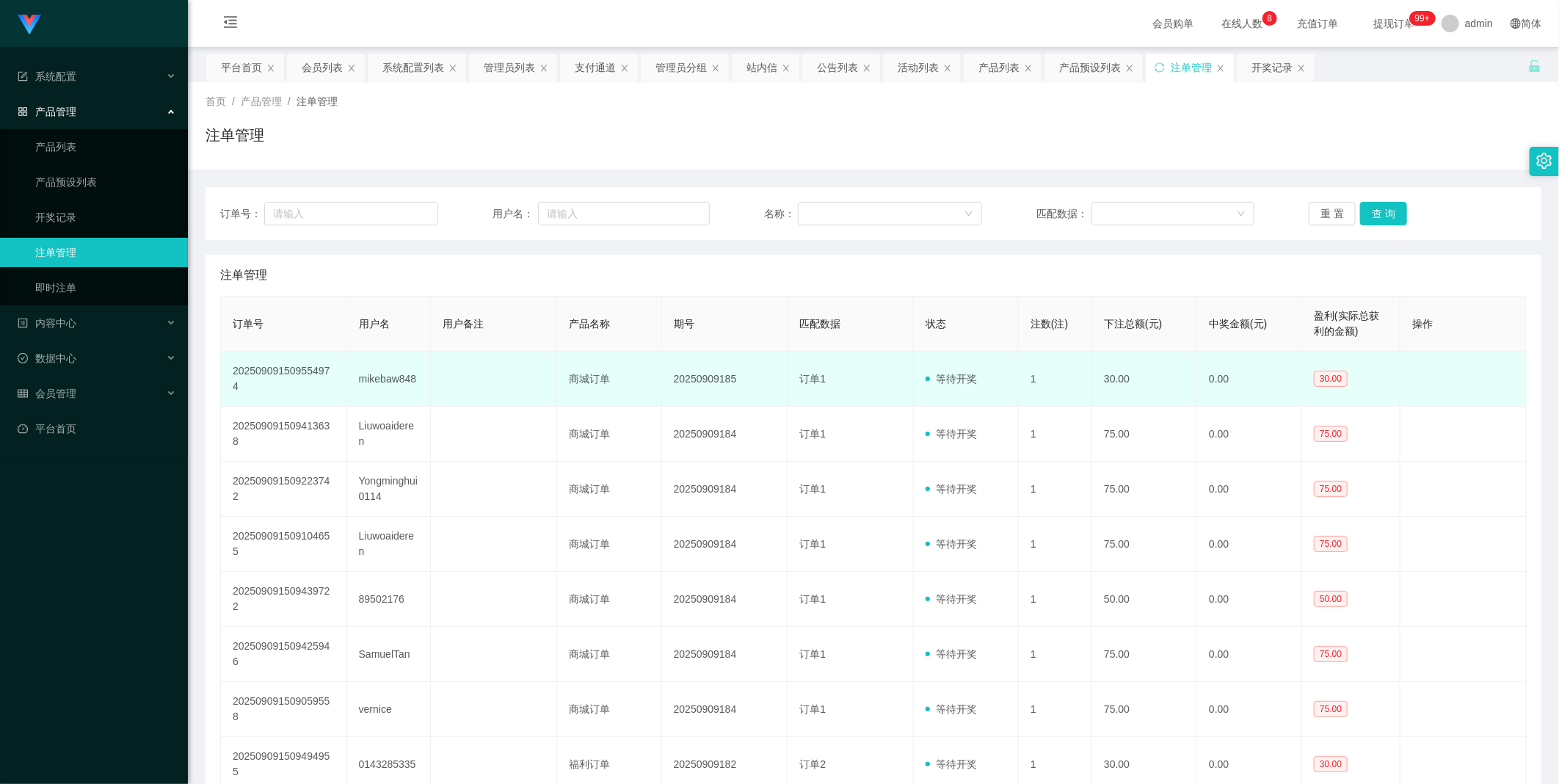
scroll to position [82, 0]
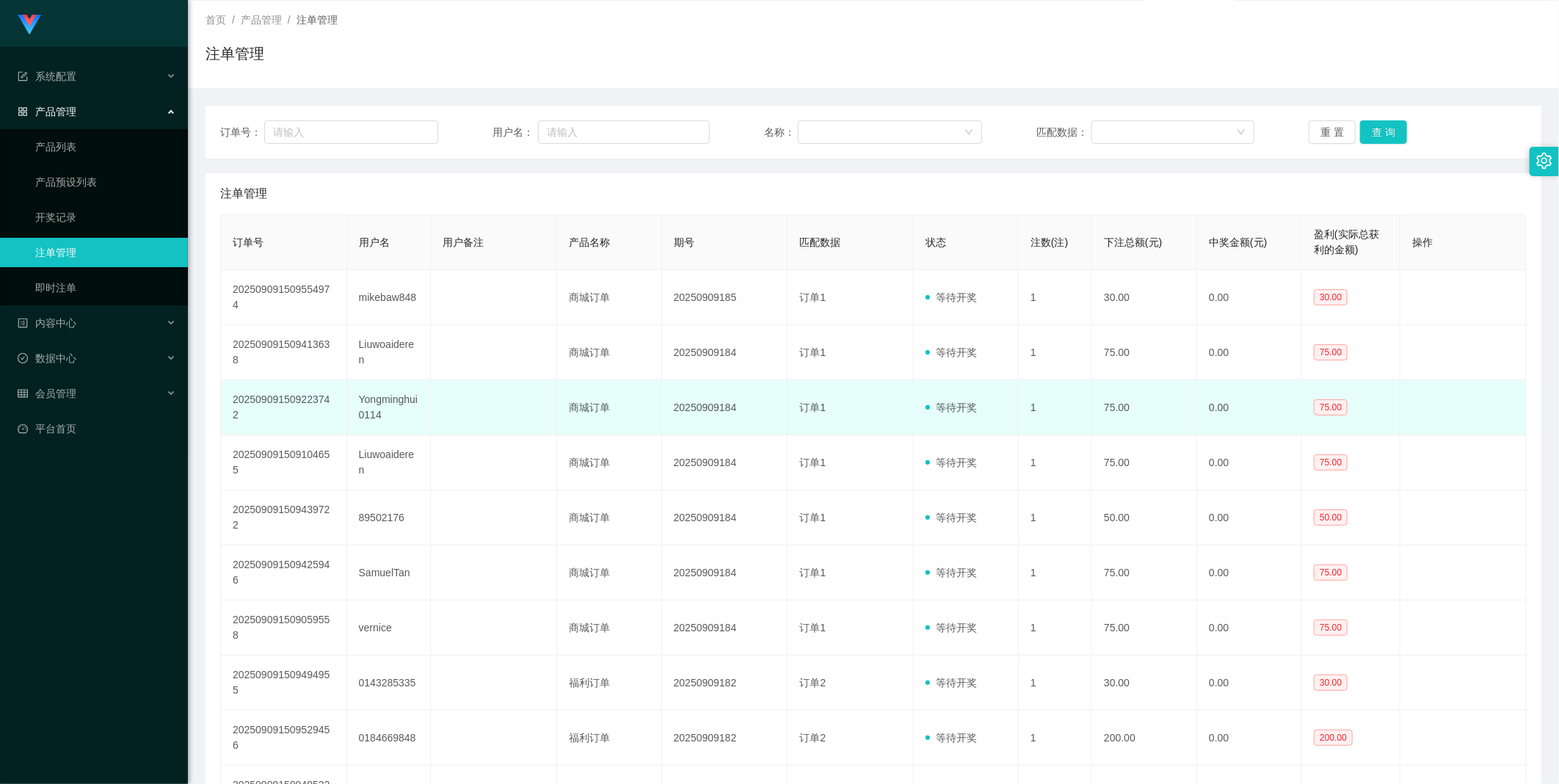
click at [695, 395] on td "20250909184" at bounding box center [725, 408] width 126 height 55
copy td "20250909184"
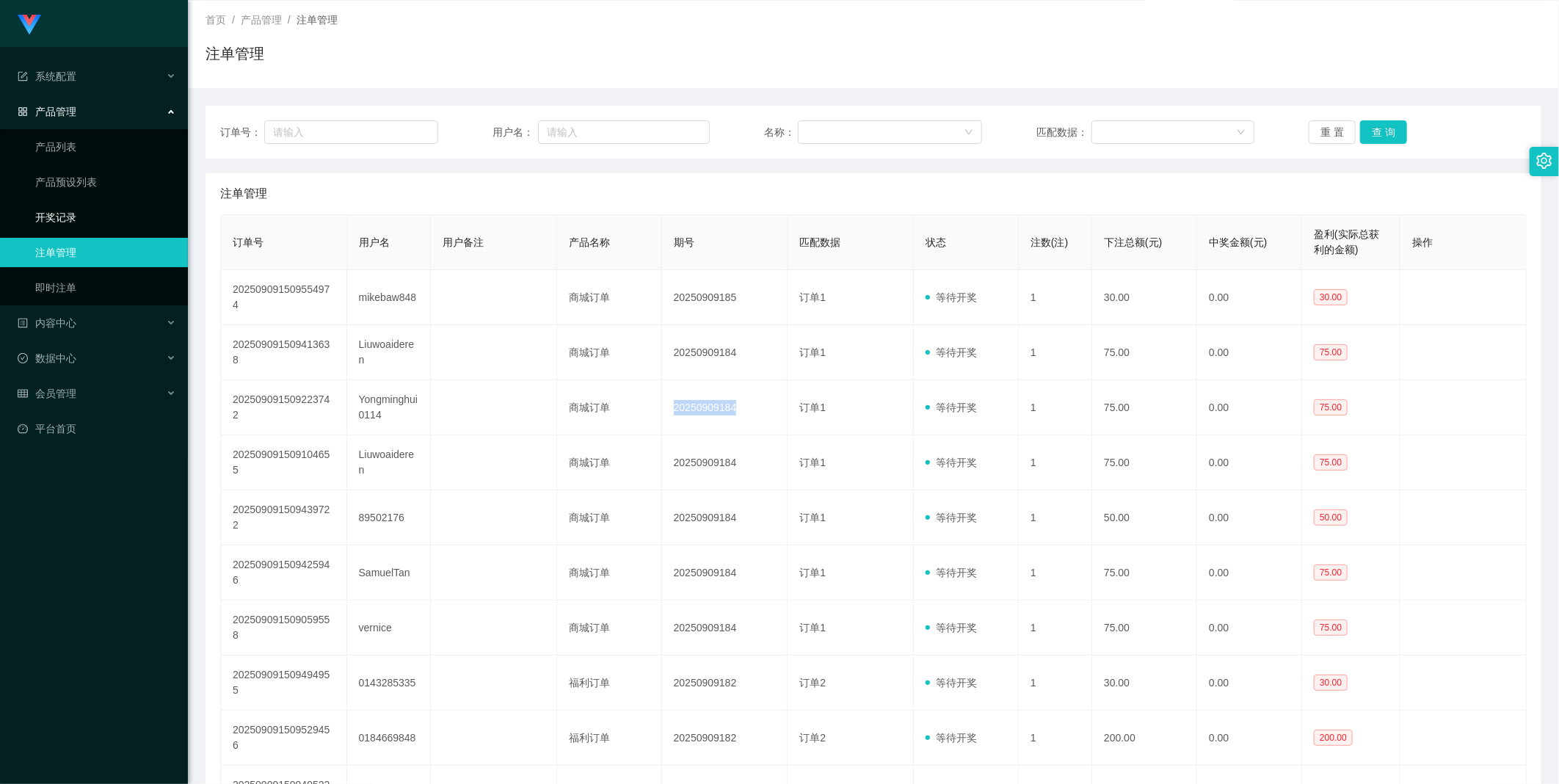
click at [100, 217] on link "开奖记录" at bounding box center [105, 217] width 141 height 30
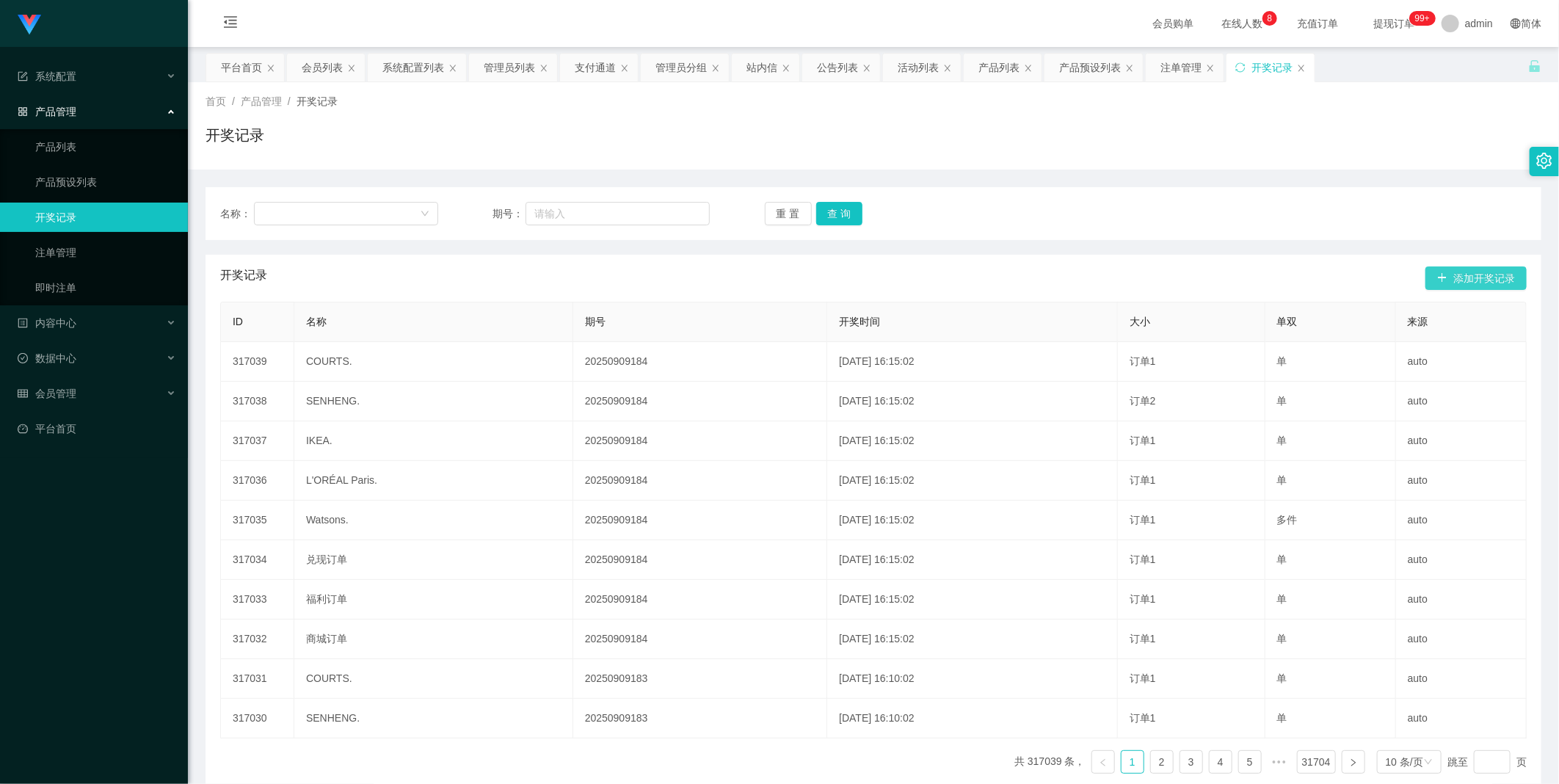
click at [1434, 286] on button "添加开奖记录" at bounding box center [1475, 278] width 101 height 24
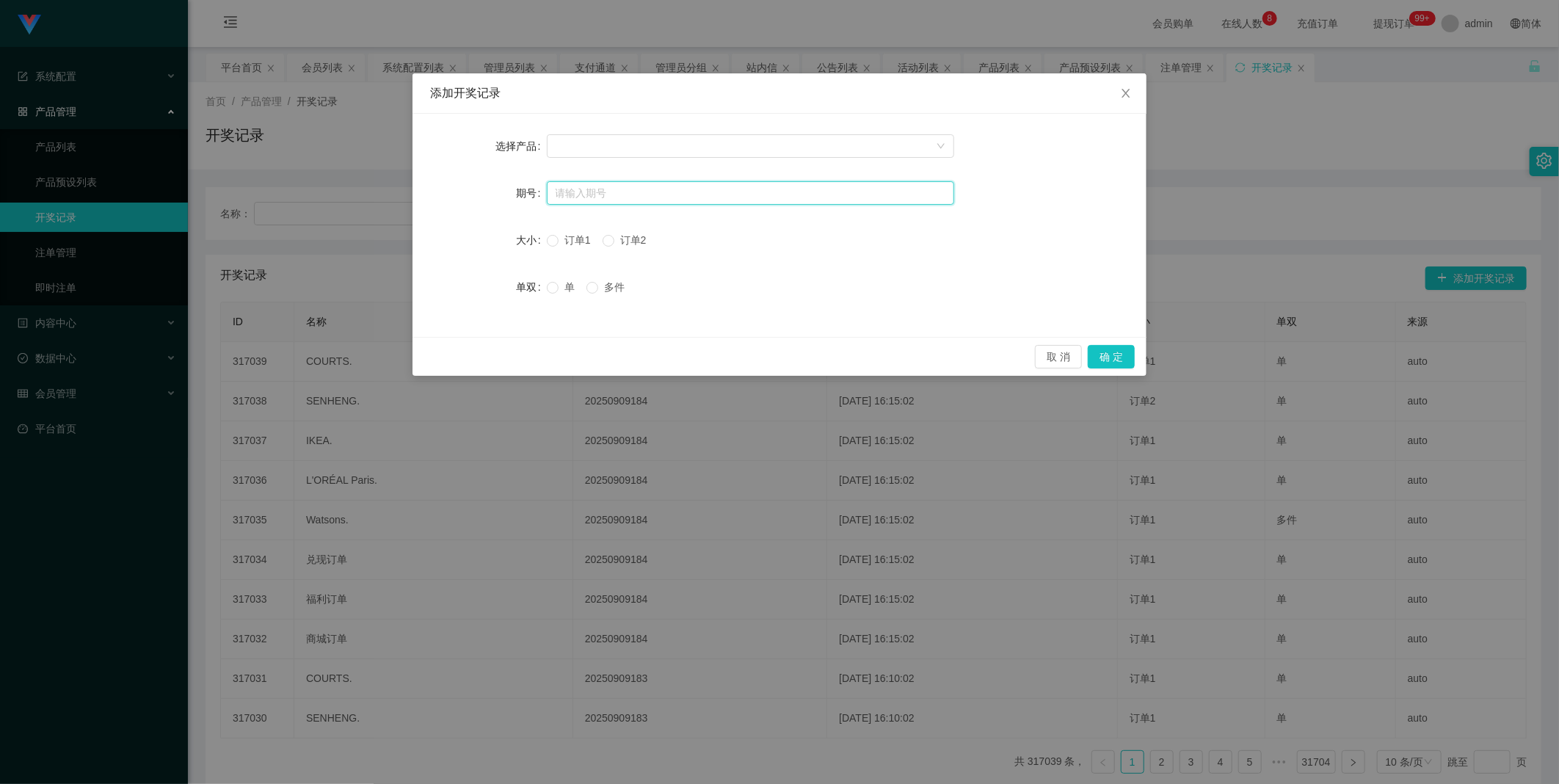
click at [677, 199] on input "text" at bounding box center [751, 193] width 408 height 24
paste input "20250909184"
type input "20250909184"
click at [737, 149] on div at bounding box center [745, 146] width 380 height 22
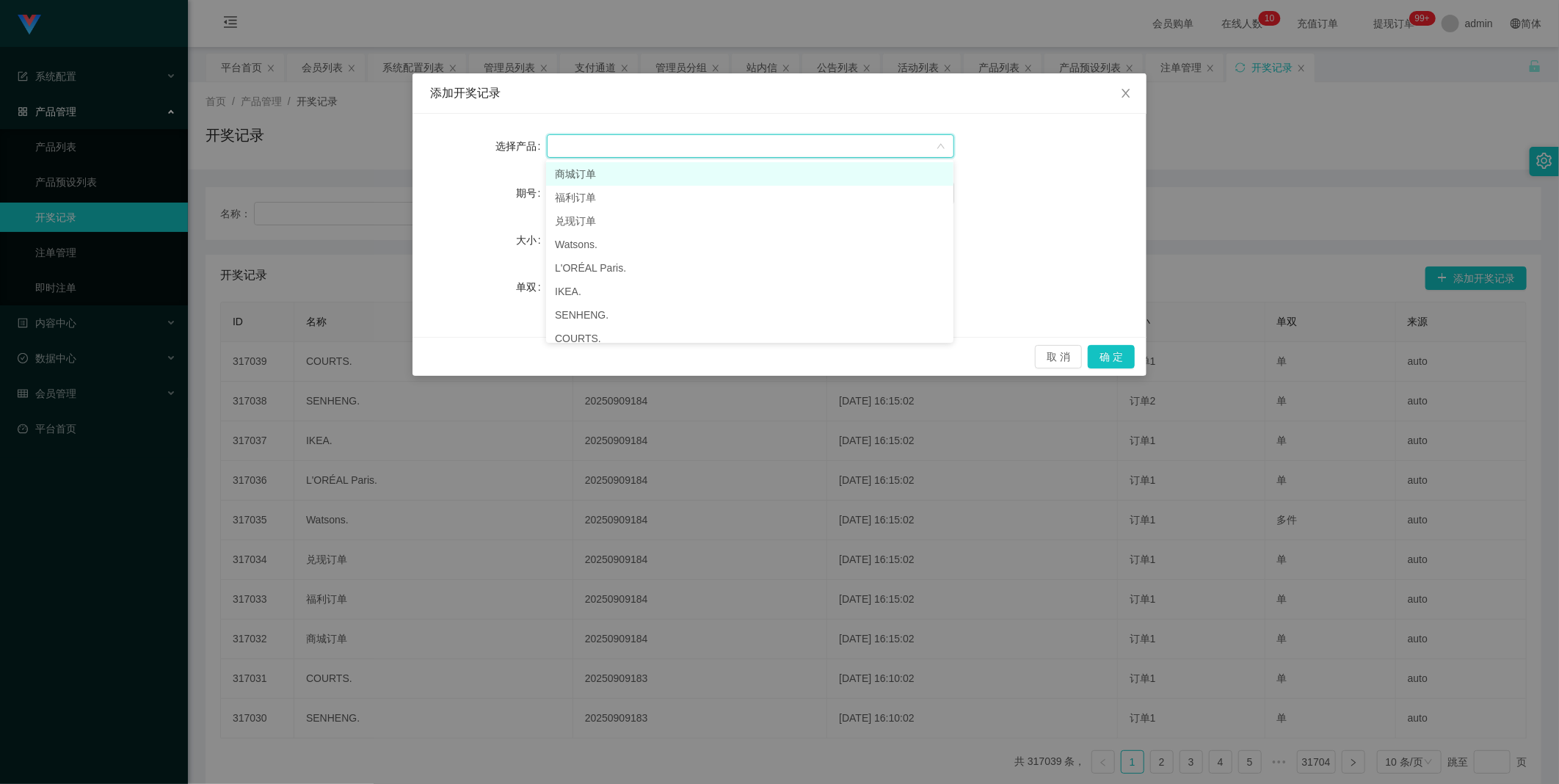
click at [648, 170] on li "商城订单" at bounding box center [750, 174] width 408 height 24
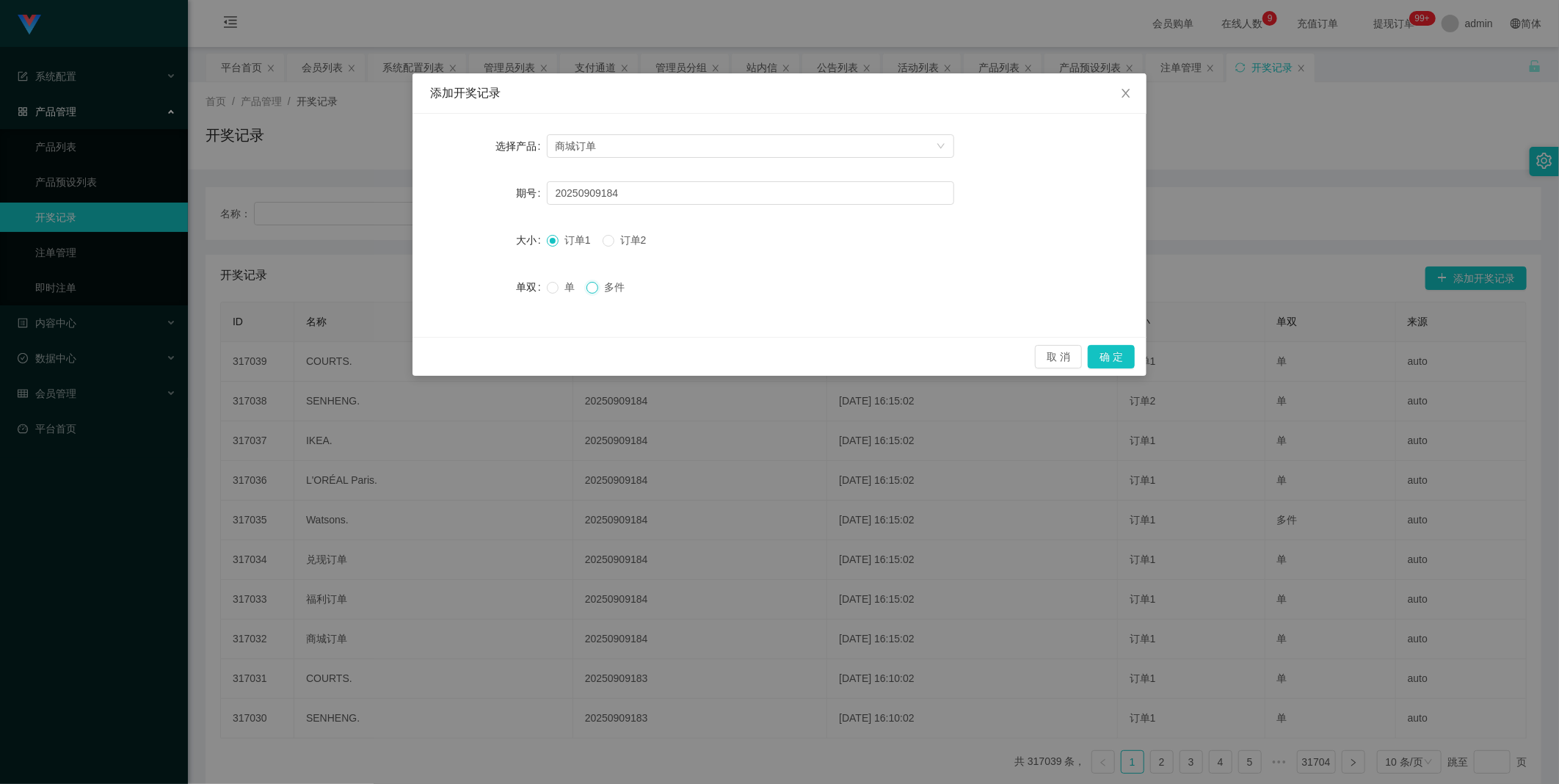
click at [597, 286] on label "多件" at bounding box center [609, 287] width 44 height 15
click at [1119, 360] on button "确 定" at bounding box center [1111, 357] width 47 height 24
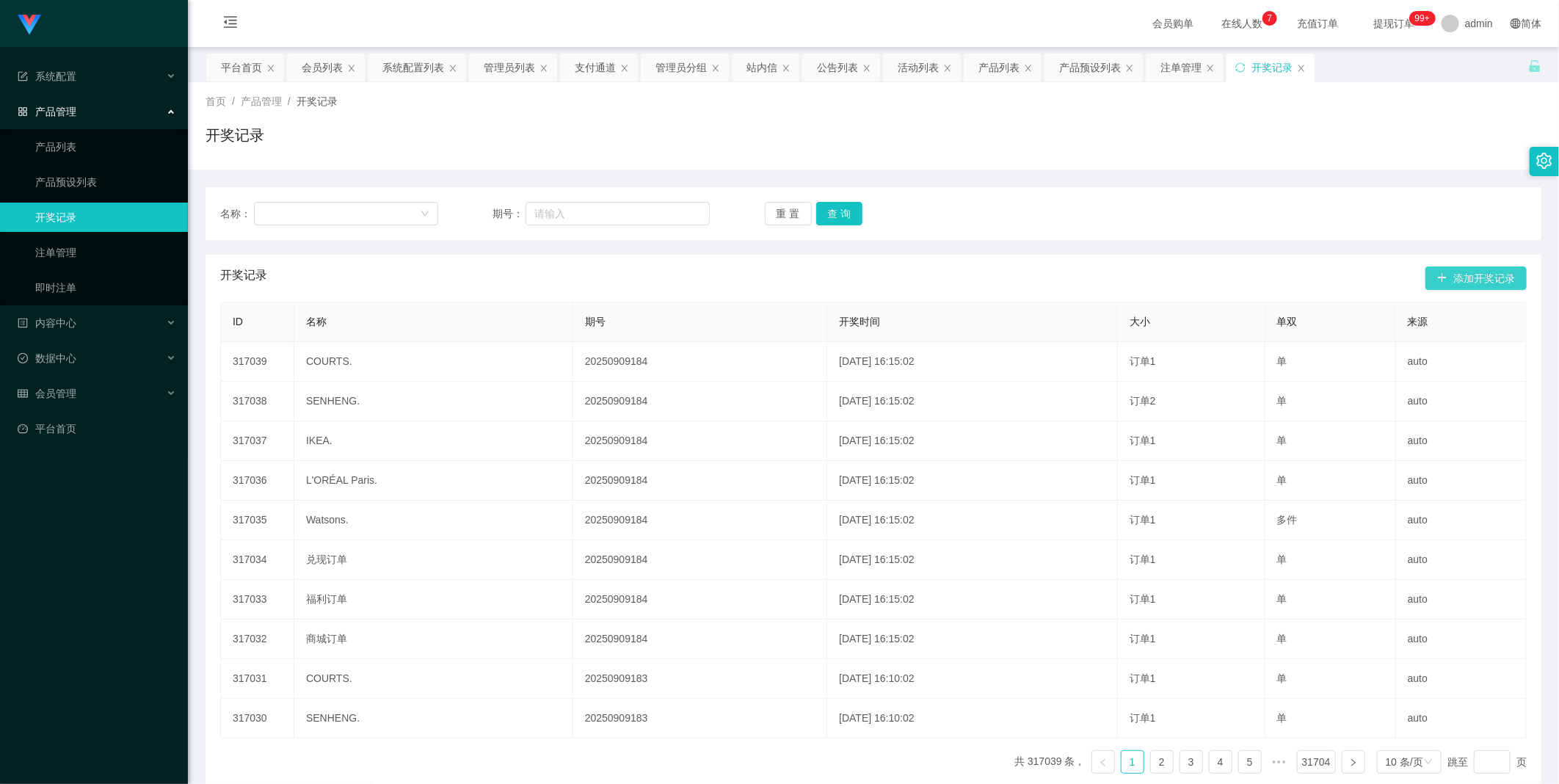
click at [1455, 285] on button "添加开奖记录" at bounding box center [1475, 278] width 101 height 24
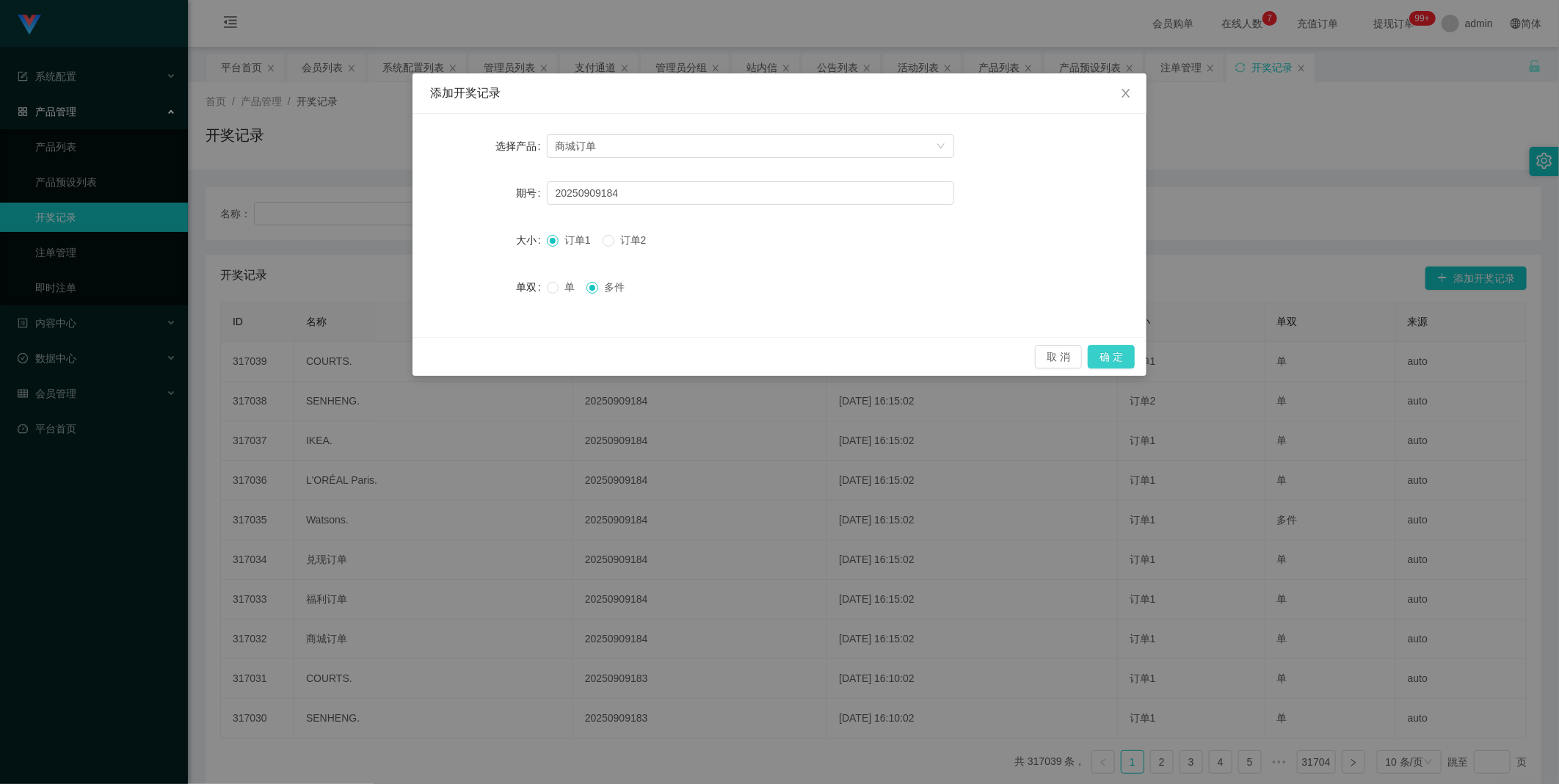
click at [1105, 360] on button "确 定" at bounding box center [1111, 357] width 47 height 24
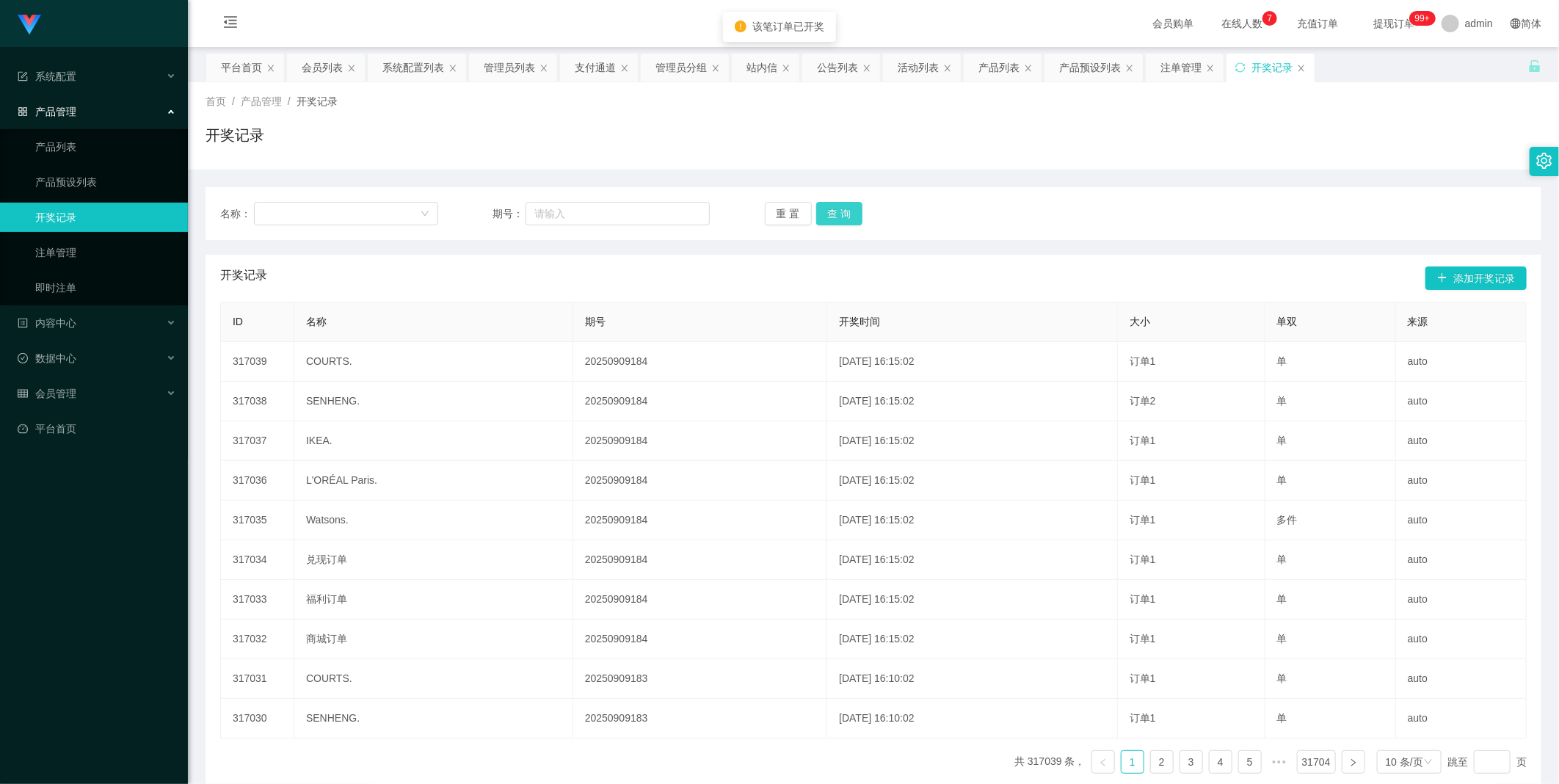
click at [843, 222] on button "查 询" at bounding box center [840, 213] width 47 height 24
click at [843, 222] on div "重 置 查 询" at bounding box center [874, 213] width 218 height 24
click at [843, 221] on button "查 询" at bounding box center [847, 213] width 63 height 24
click at [843, 221] on div "重 置 查 询" at bounding box center [874, 213] width 218 height 24
click at [61, 254] on link "注单管理" at bounding box center [105, 252] width 141 height 30
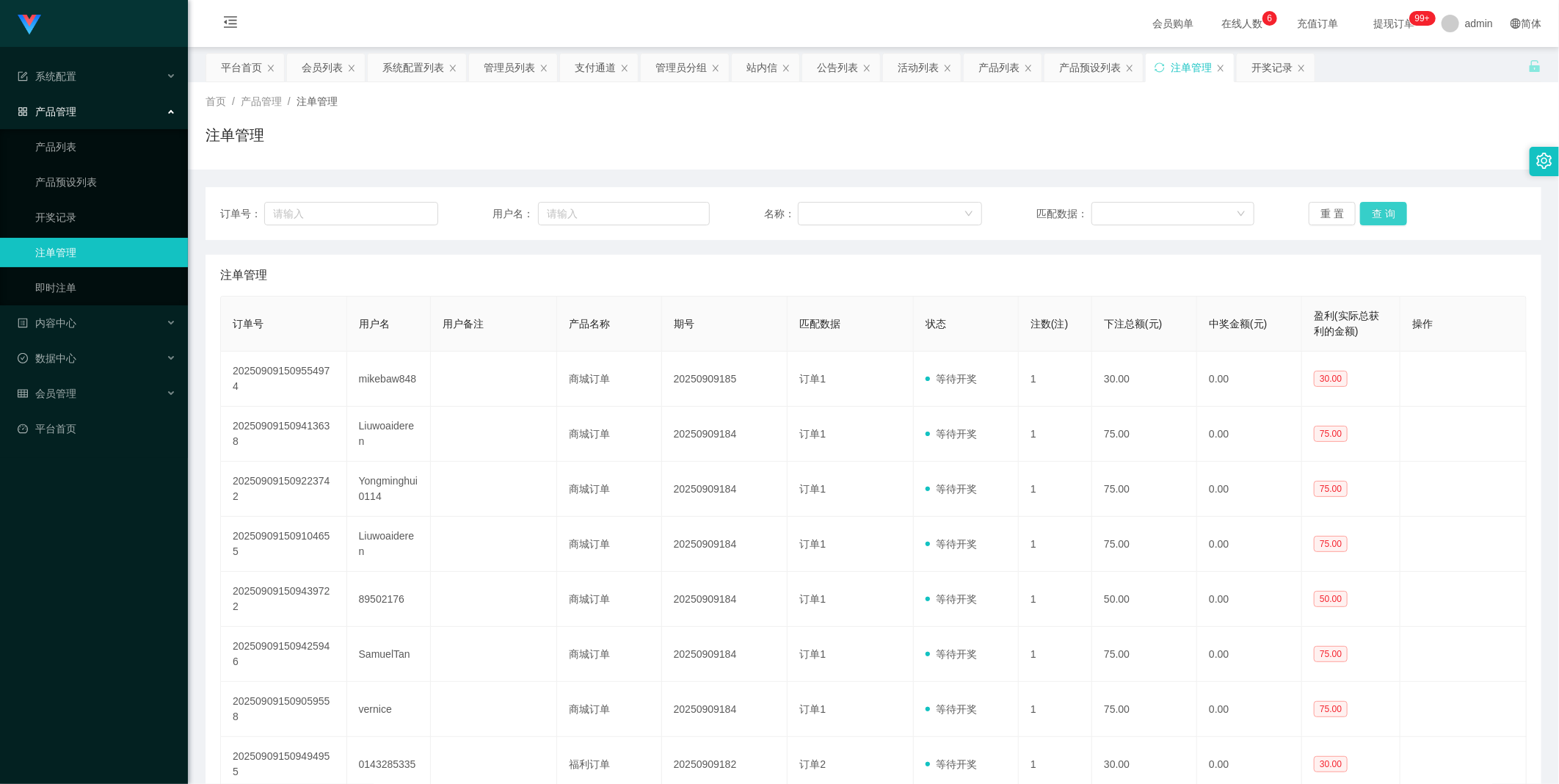
click at [1375, 210] on button "查 询" at bounding box center [1384, 213] width 47 height 24
click at [1375, 210] on div "重 置 查 询" at bounding box center [1417, 213] width 218 height 24
click at [1375, 210] on button "查 询" at bounding box center [1391, 213] width 63 height 24
click at [1375, 210] on div "重 置 查 询" at bounding box center [1417, 213] width 218 height 24
click at [1375, 210] on button "查 询" at bounding box center [1391, 213] width 63 height 24
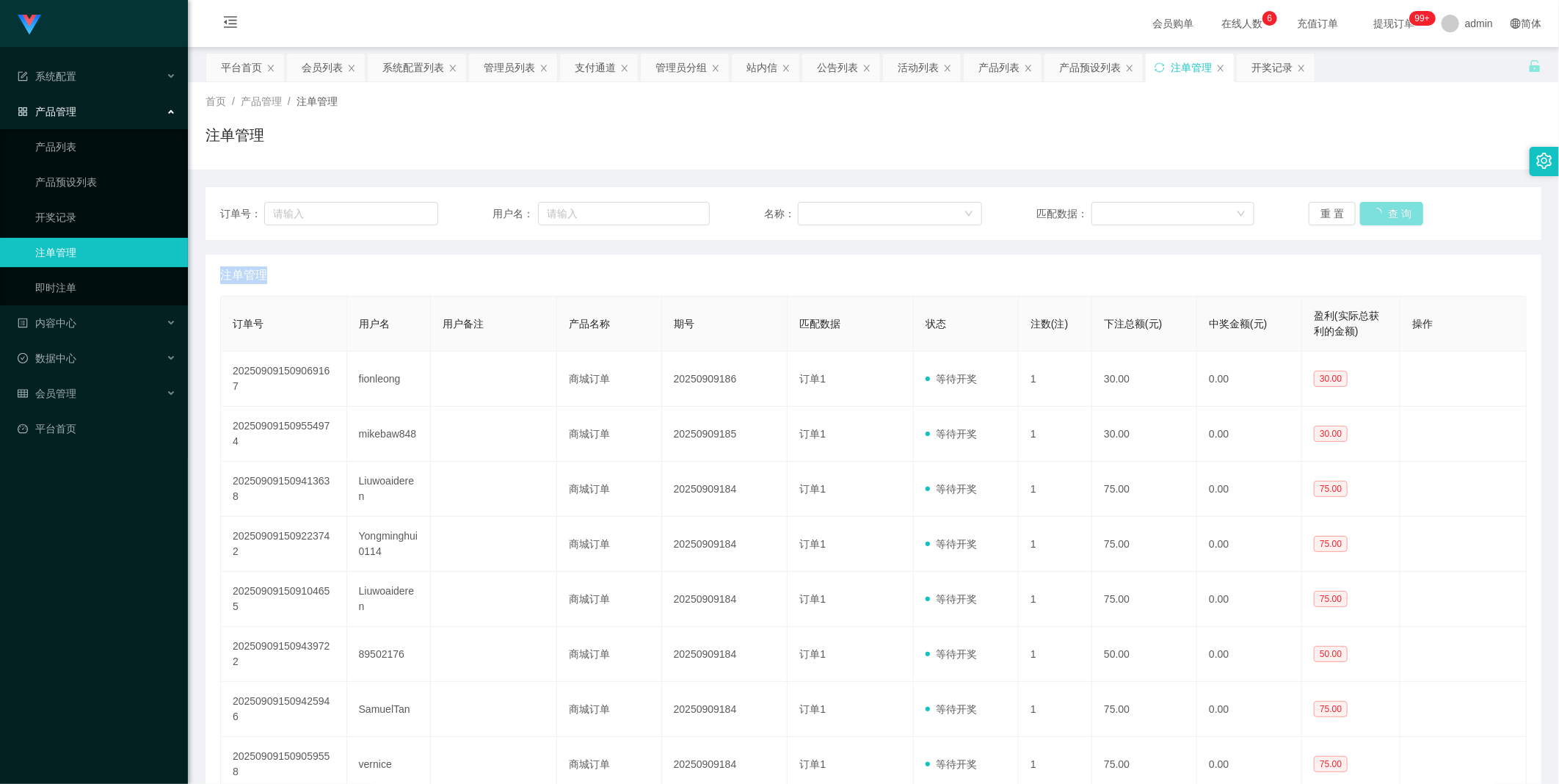
click at [1375, 210] on div "重 置 查 询" at bounding box center [1417, 213] width 218 height 24
click at [1375, 210] on button "查 询" at bounding box center [1391, 213] width 63 height 24
click at [1375, 210] on div "重 置 查 询" at bounding box center [1417, 213] width 218 height 24
click at [1375, 210] on button "查 询" at bounding box center [1384, 213] width 47 height 24
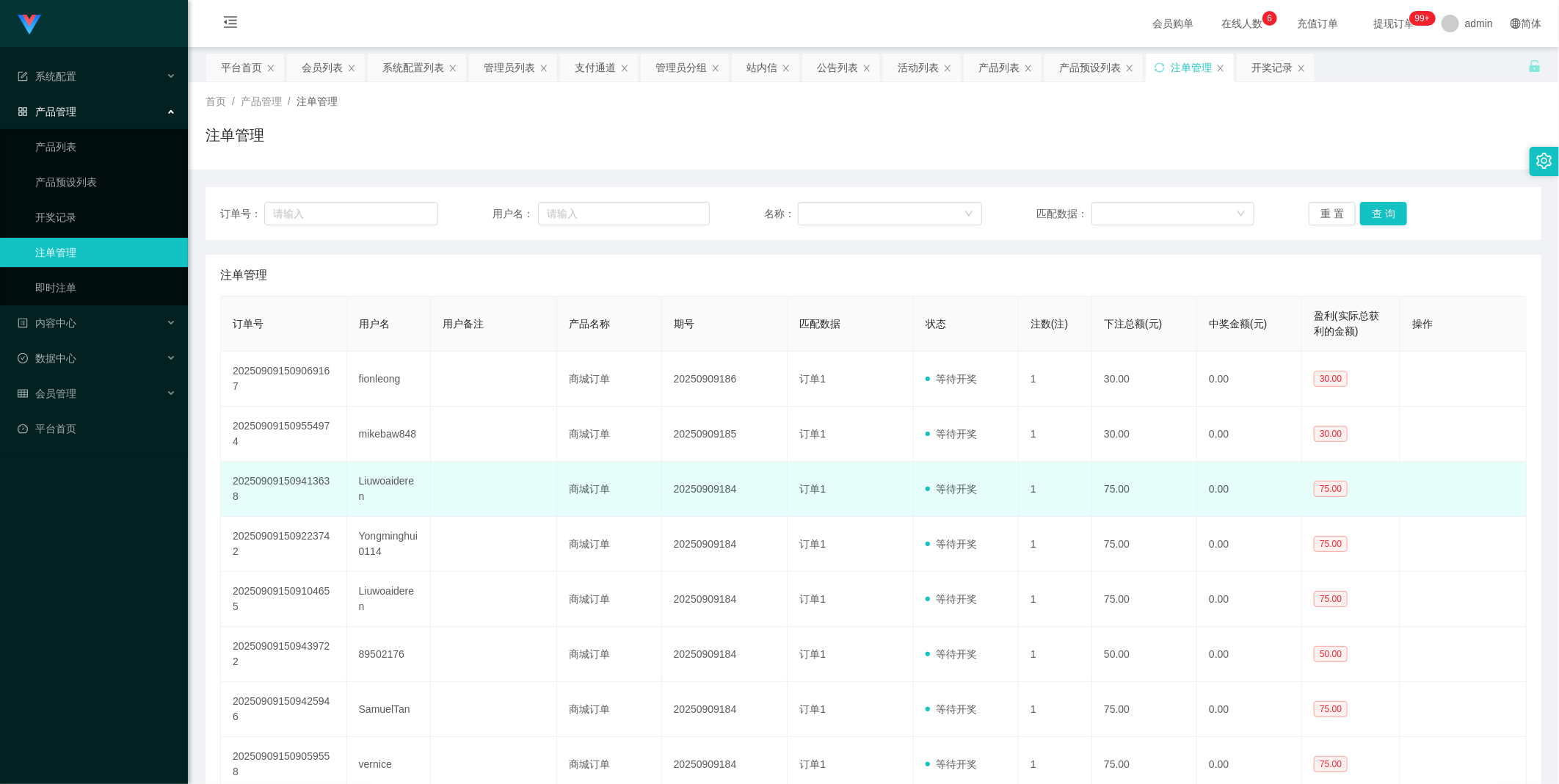
click at [698, 462] on td "20250909184" at bounding box center [725, 489] width 126 height 55
copy td "20250909184"
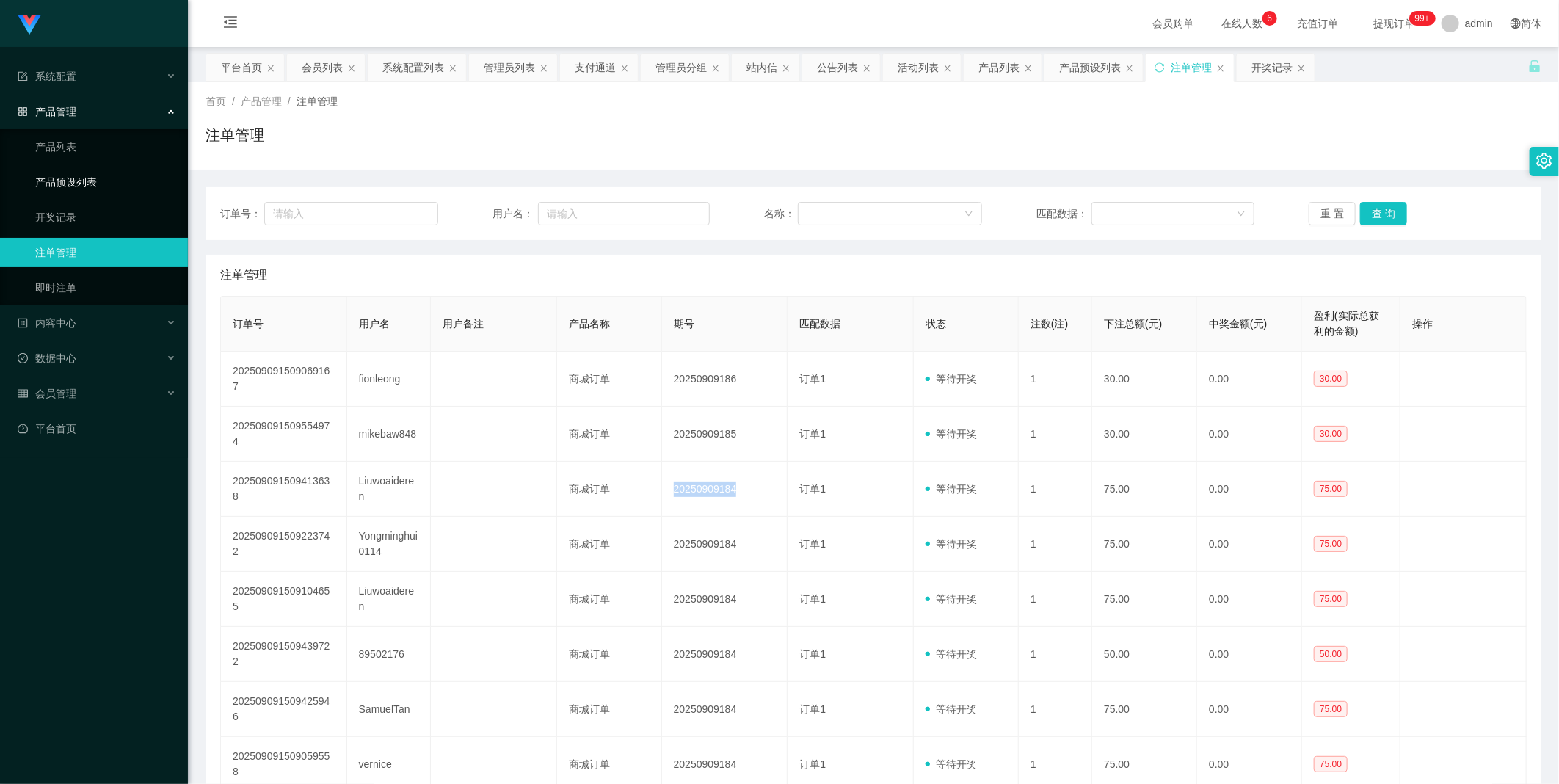
click at [87, 190] on link "产品预设列表" at bounding box center [105, 182] width 141 height 30
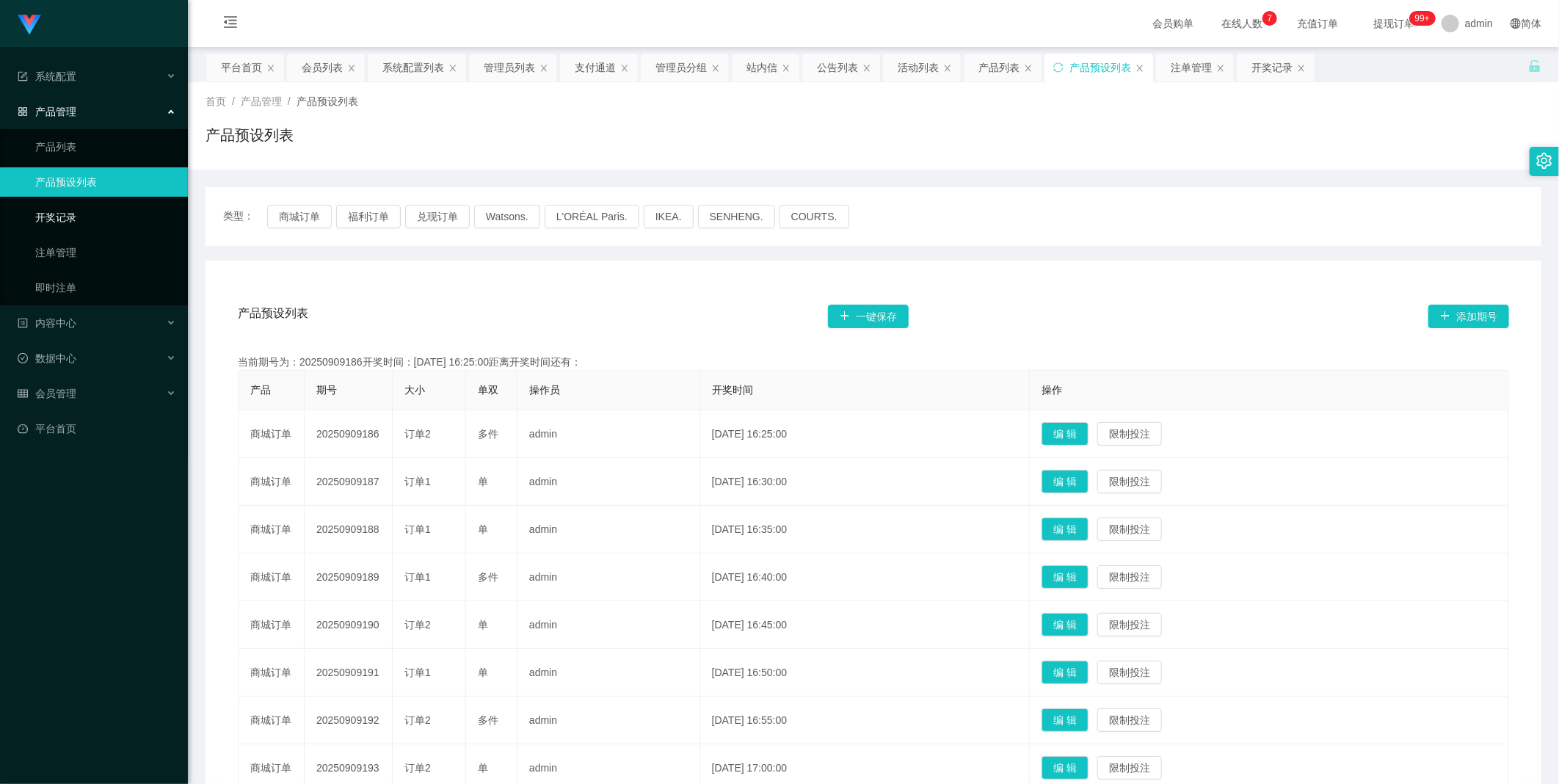
click at [75, 214] on link "开奖记录" at bounding box center [105, 217] width 141 height 30
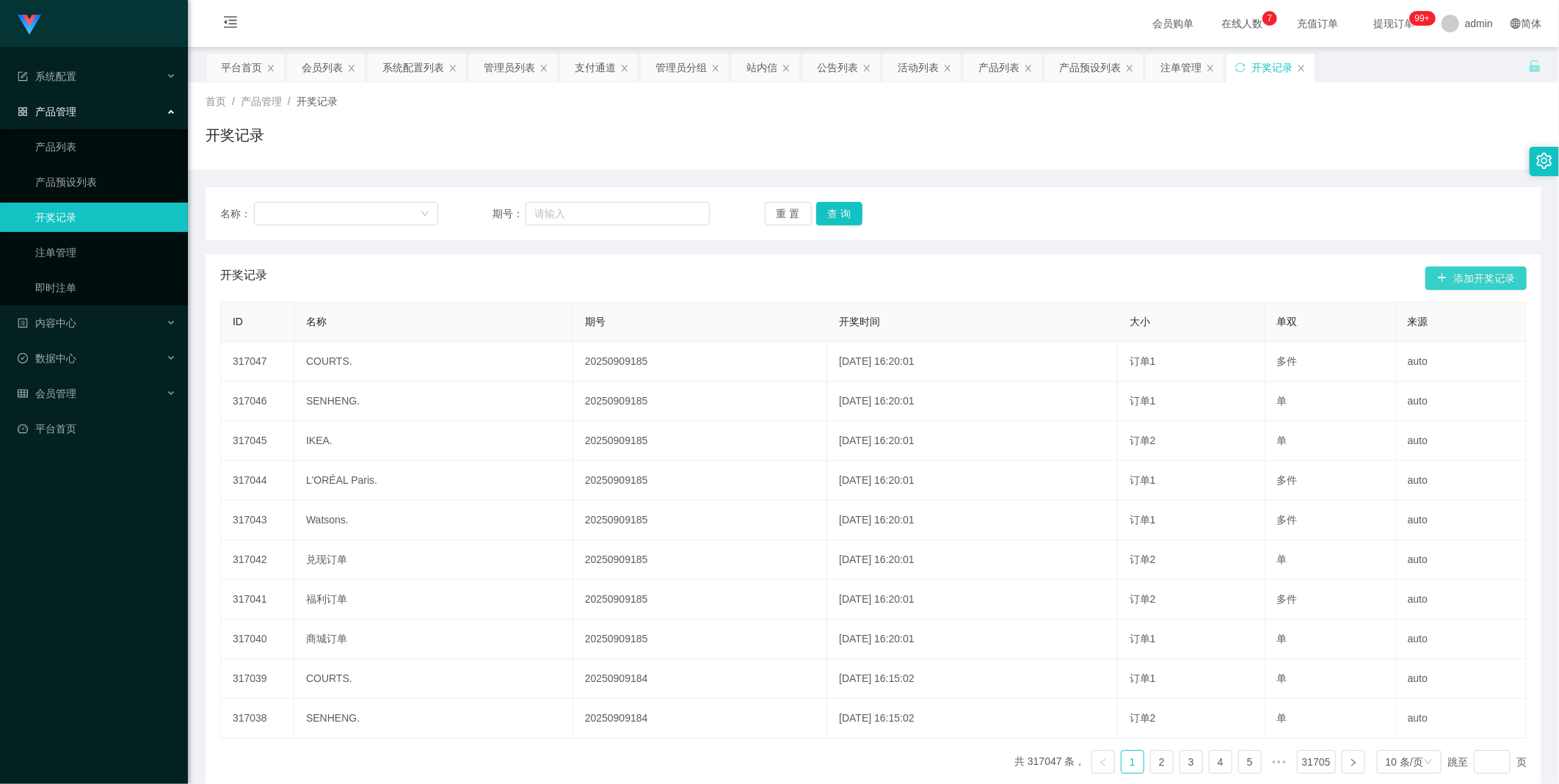
click at [1455, 288] on button "添加开奖记录" at bounding box center [1475, 278] width 101 height 24
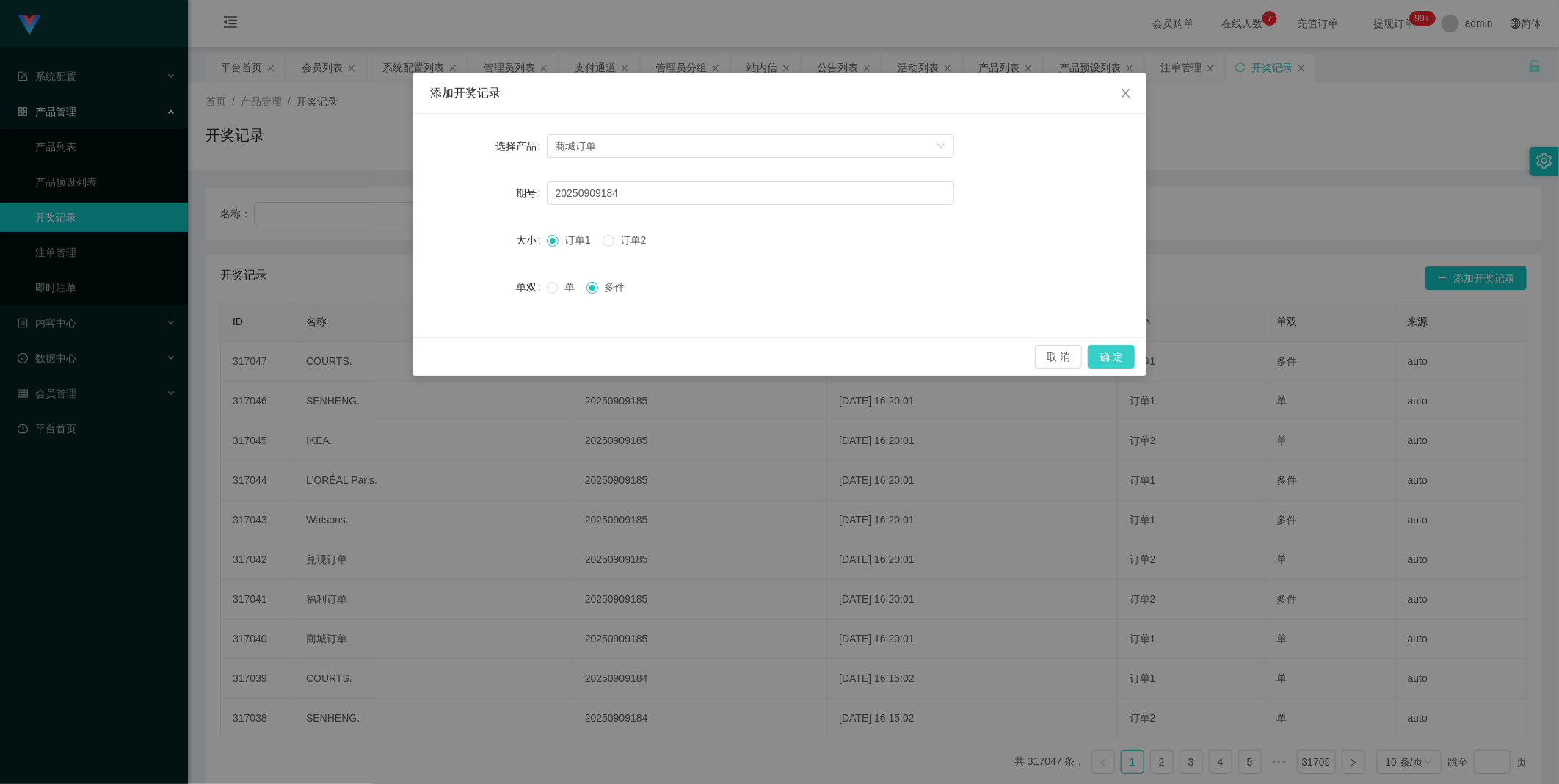
click at [1113, 353] on button "确 定" at bounding box center [1111, 357] width 47 height 24
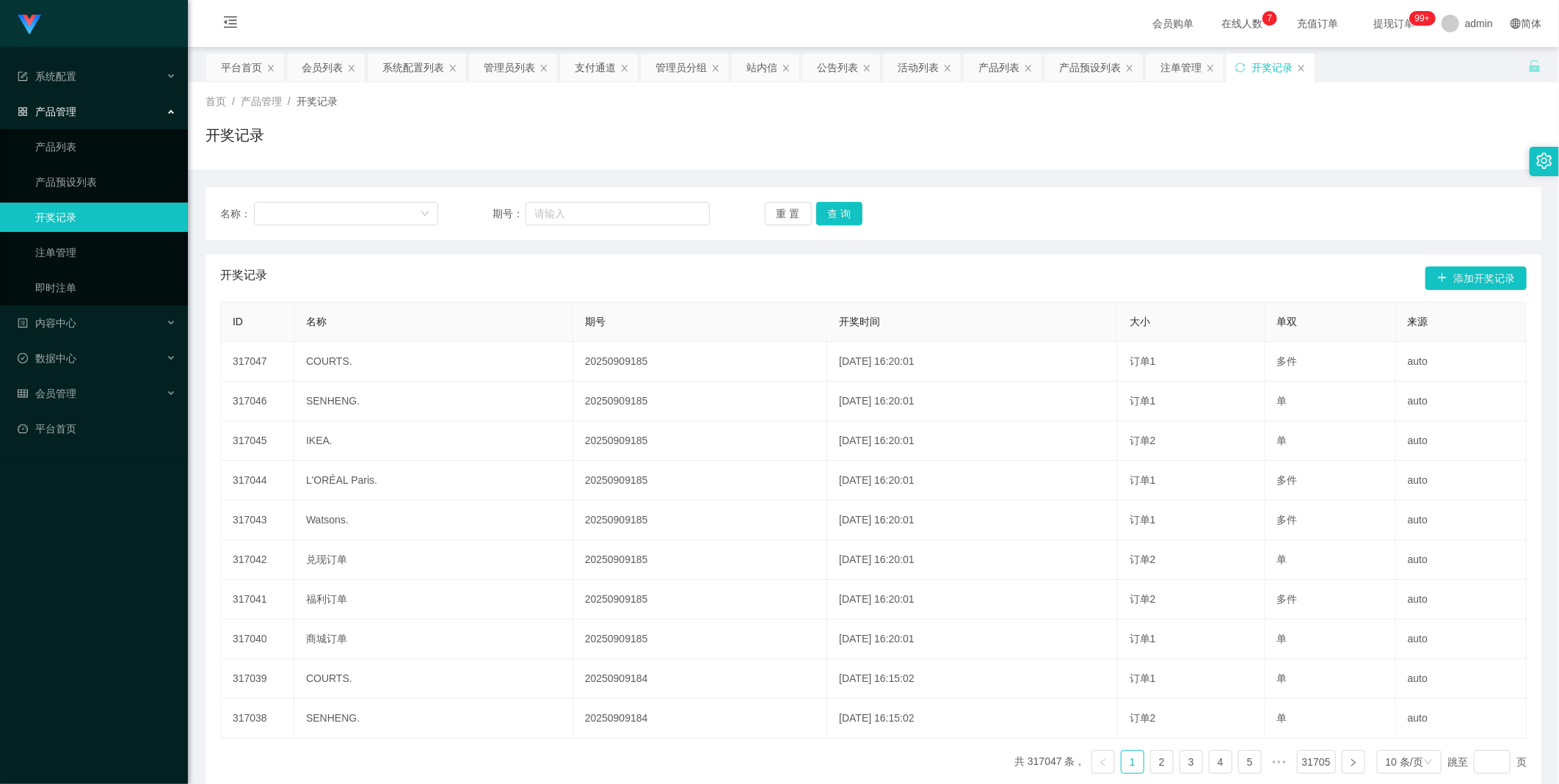
drag, startPoint x: 740, startPoint y: 250, endPoint x: 709, endPoint y: 286, distance: 47.5
click at [740, 254] on div "名称： 期号： 重 置 查 询 开奖记录 添加开奖记录 ID 名称 期号 开奖时间 大小 单双 来源 317047 COURTS. 20250909185 2…" at bounding box center [873, 486] width 1336 height 598
click at [1442, 275] on button "添加开奖记录" at bounding box center [1475, 278] width 101 height 24
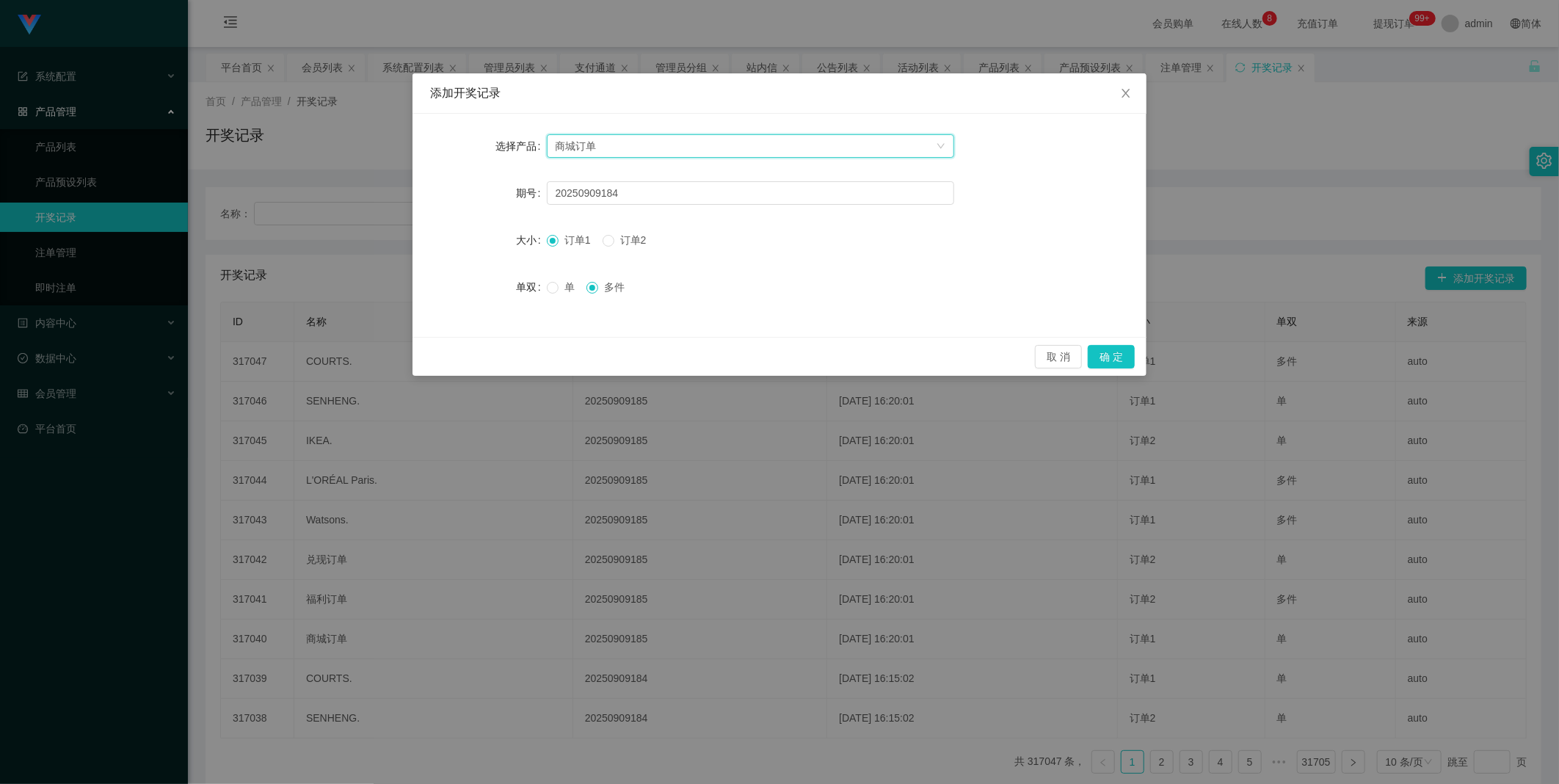
click at [625, 152] on div "商城订单" at bounding box center [745, 146] width 380 height 22
click at [1123, 85] on span "Close" at bounding box center [1125, 94] width 41 height 41
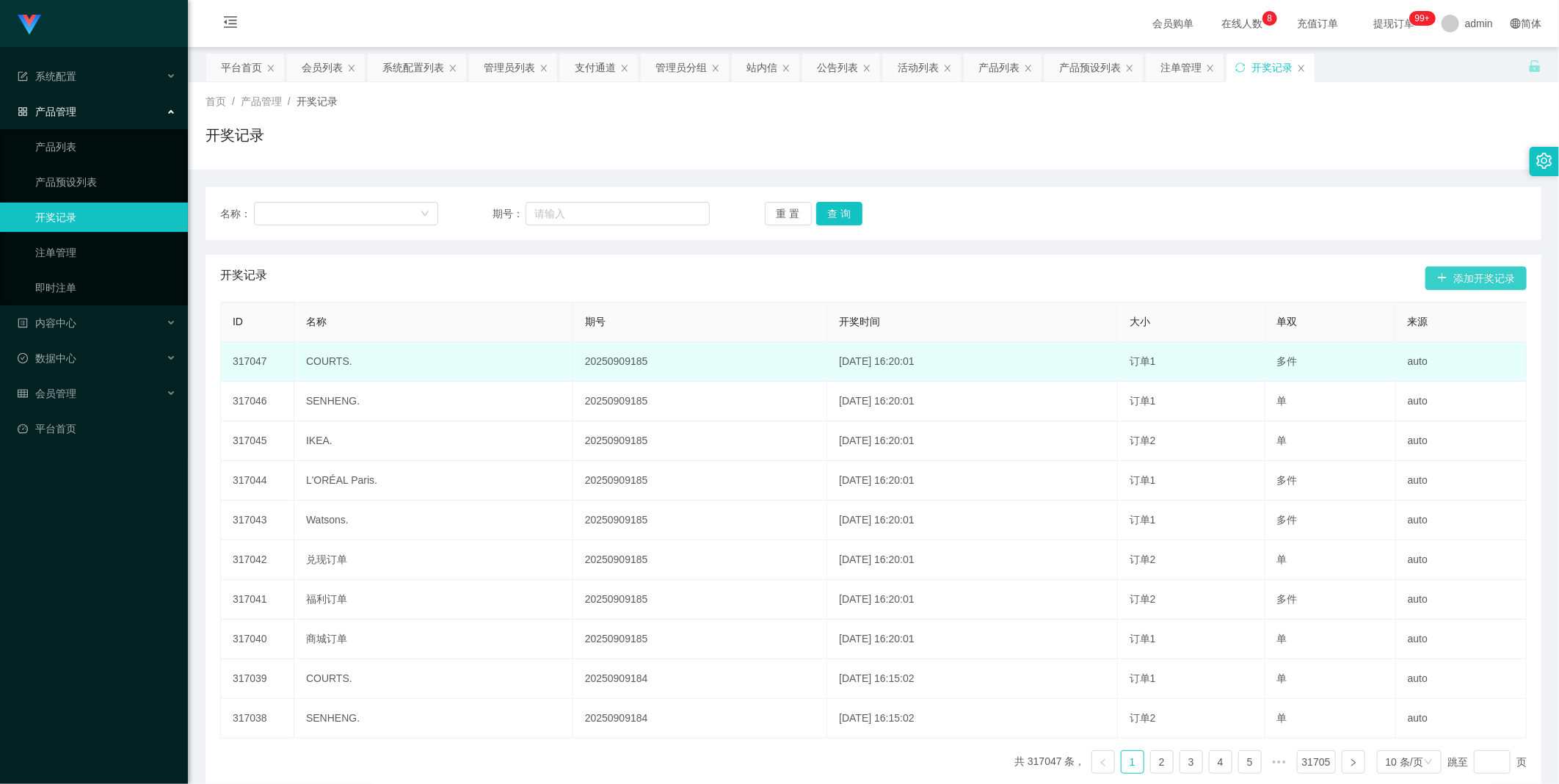
scroll to position [69, 0]
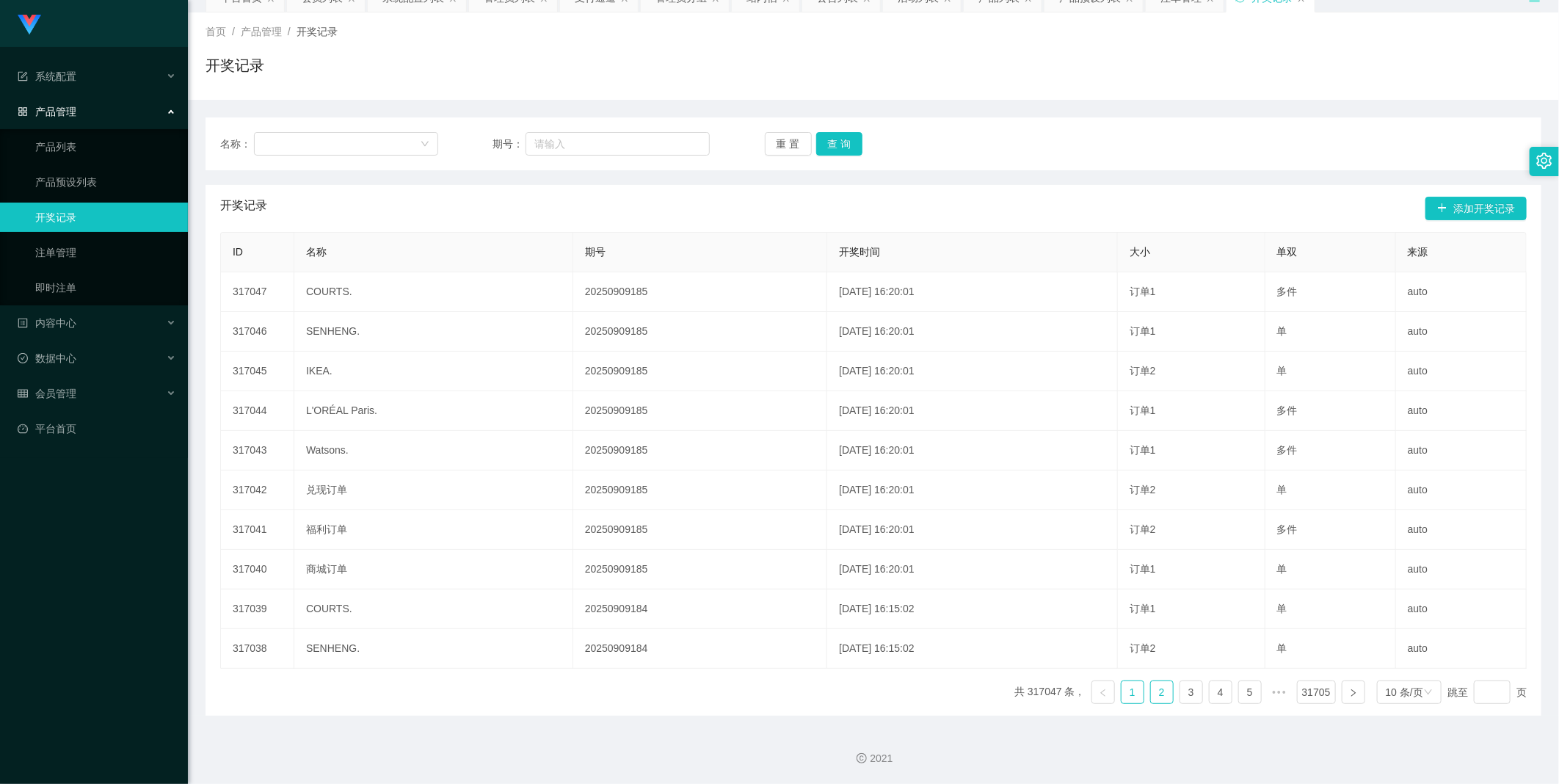
click at [1151, 690] on link "2" at bounding box center [1161, 692] width 22 height 22
click at [86, 248] on link "注单管理" at bounding box center [105, 252] width 141 height 30
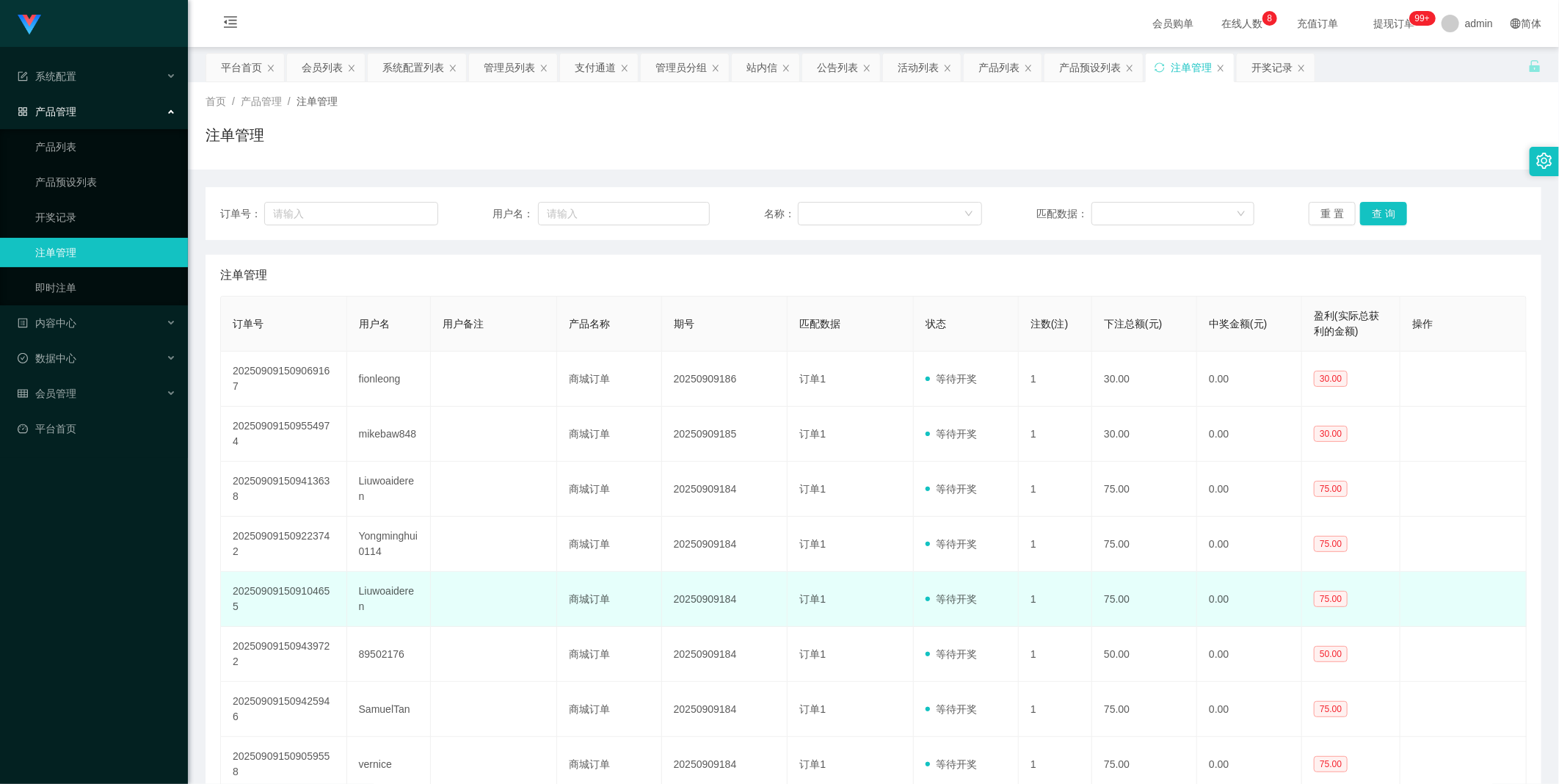
scroll to position [132, 0]
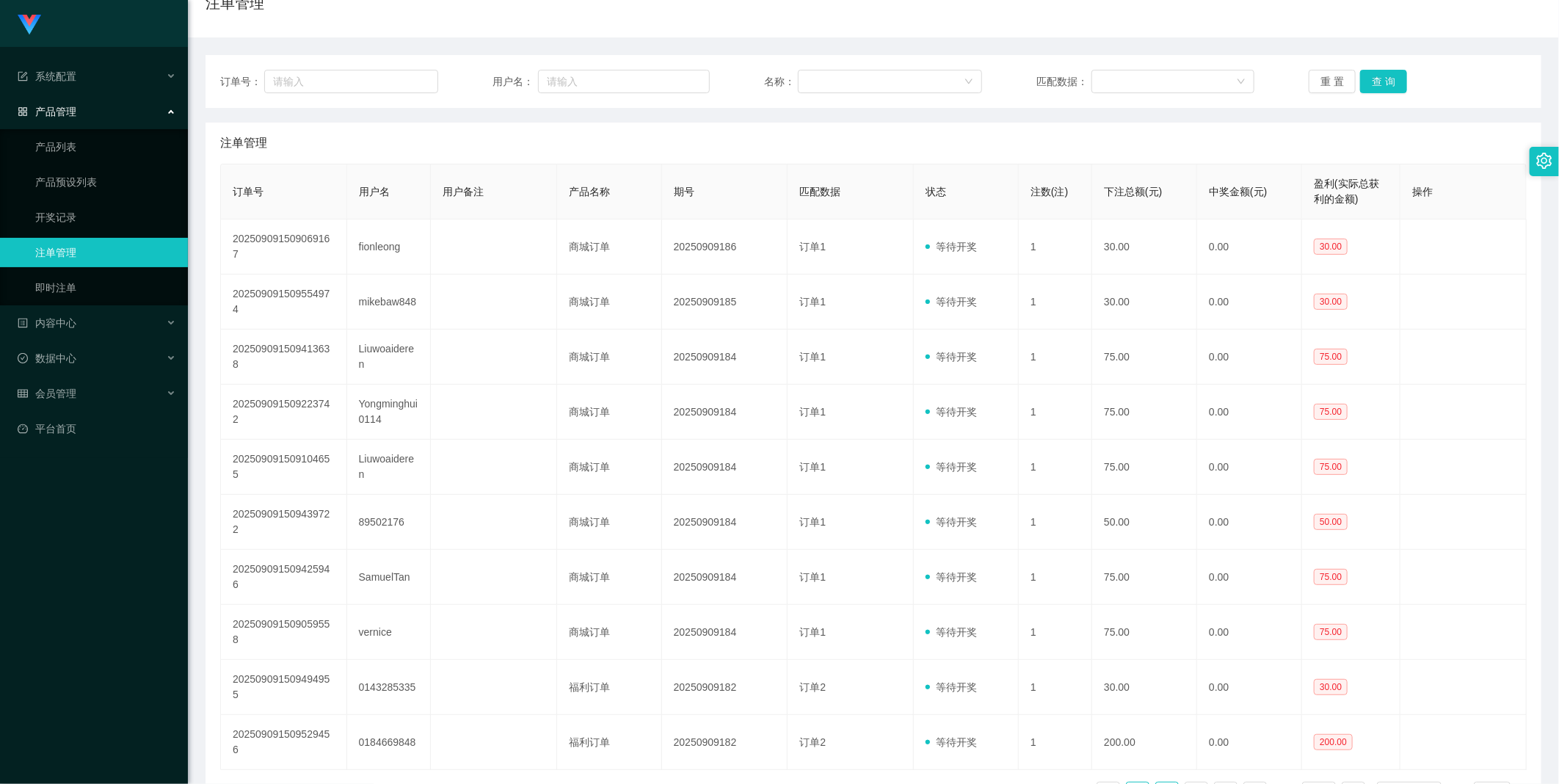
click at [1156, 782] on link "2" at bounding box center [1167, 793] width 22 height 22
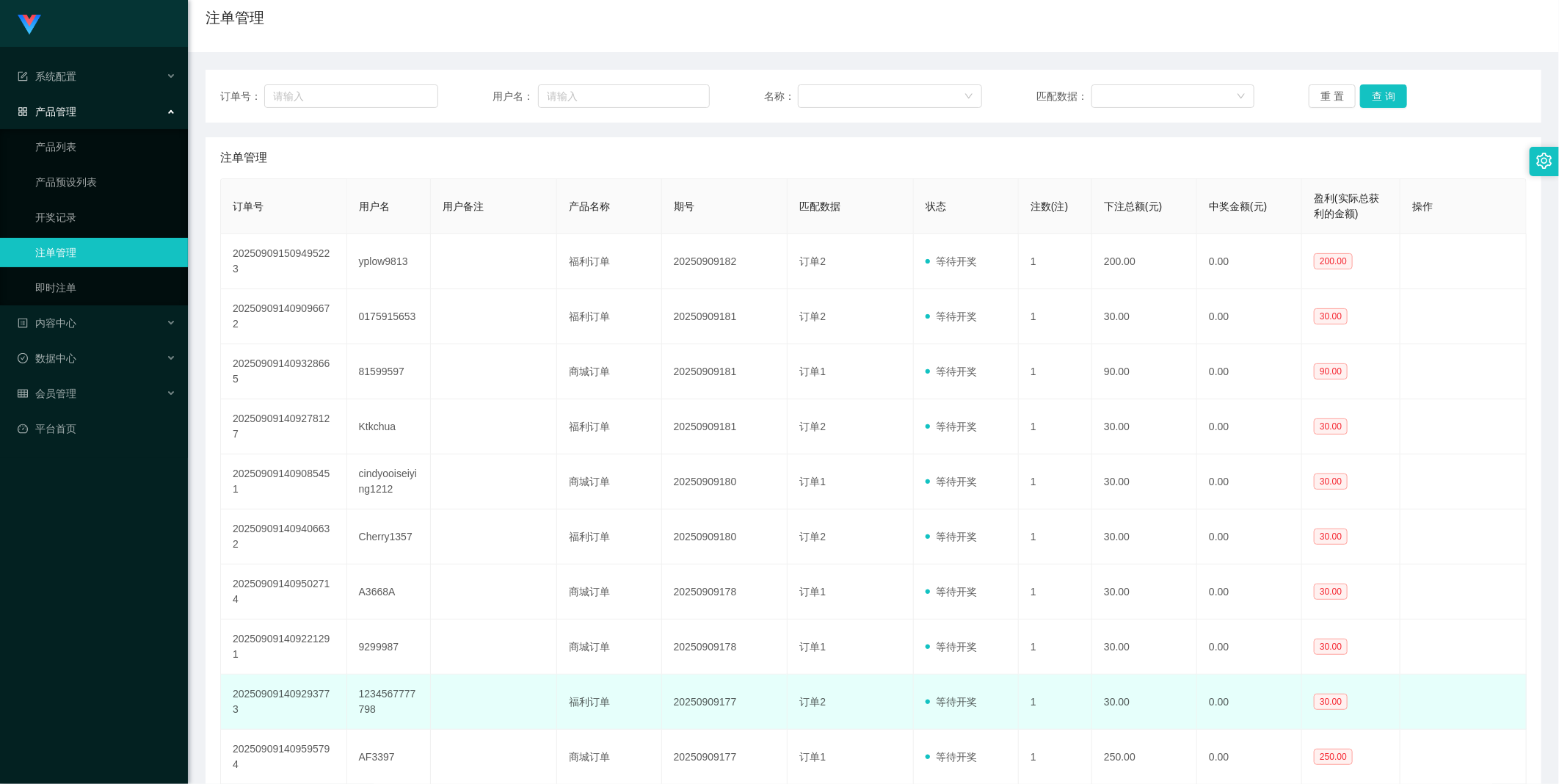
click at [706, 674] on td "20250909177" at bounding box center [725, 702] width 126 height 55
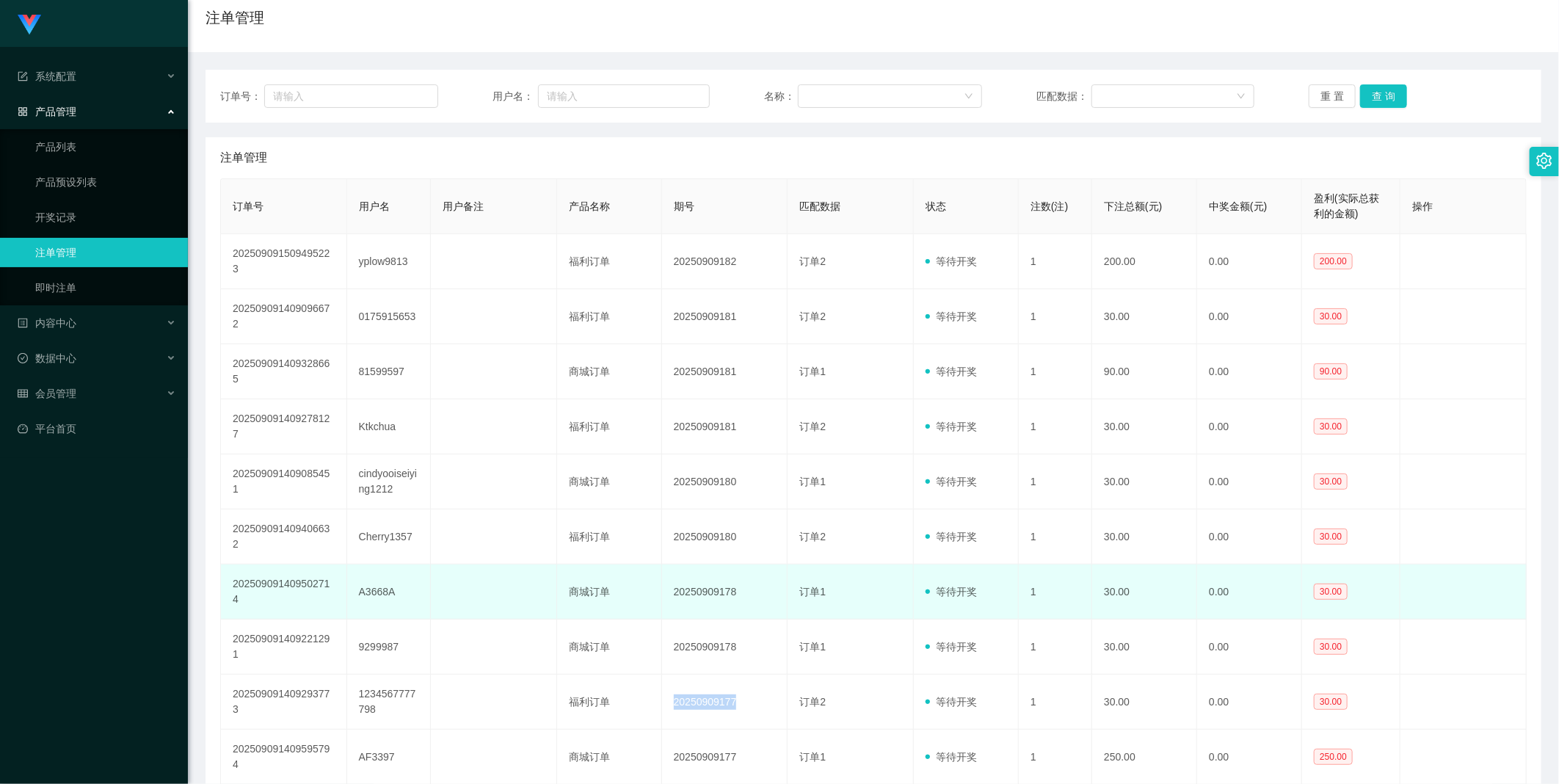
copy td "20250909177"
click at [679, 565] on td "20250909178" at bounding box center [725, 592] width 126 height 55
copy td "20250909178"
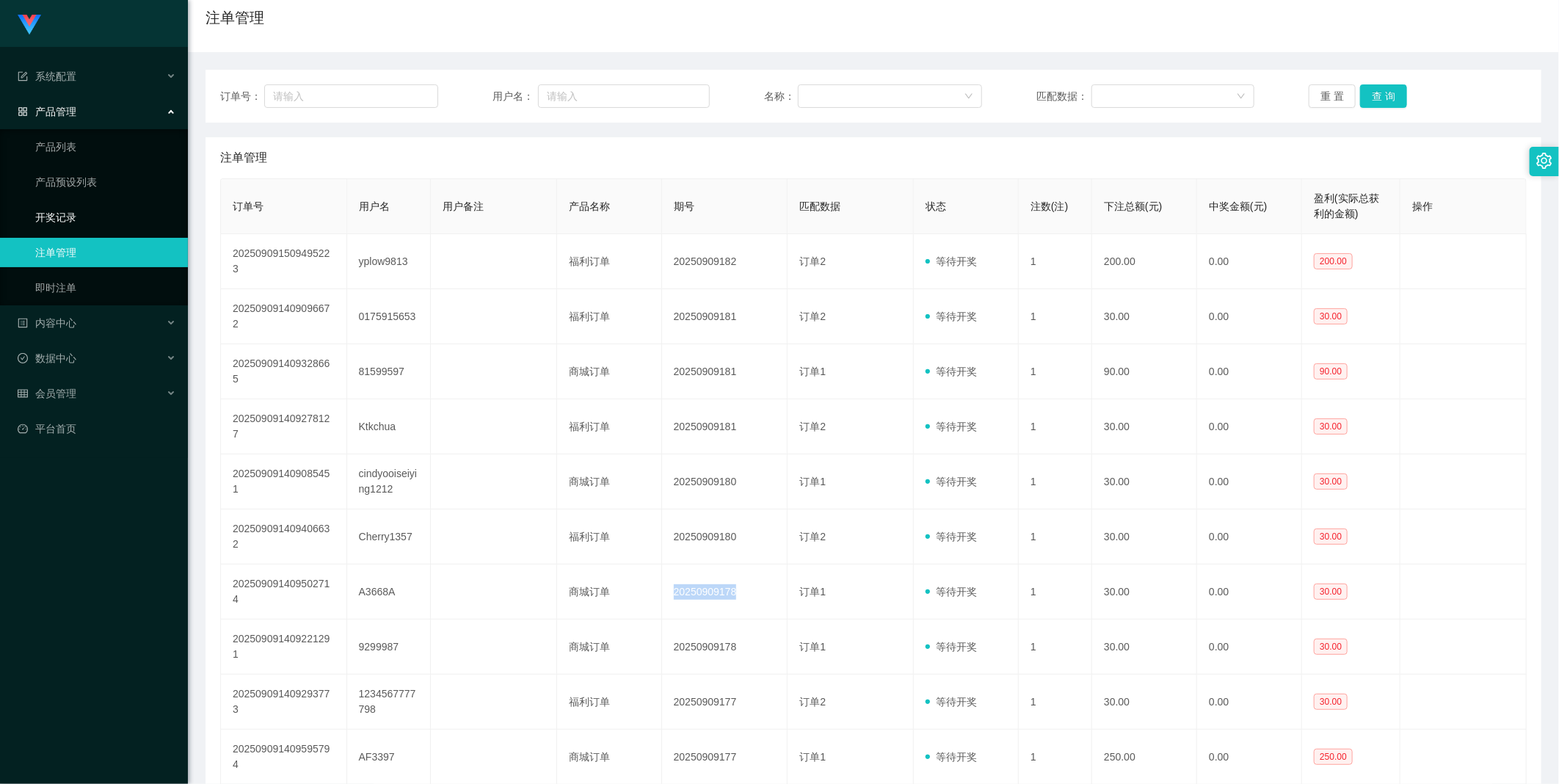
click at [110, 230] on link "开奖记录" at bounding box center [105, 217] width 141 height 30
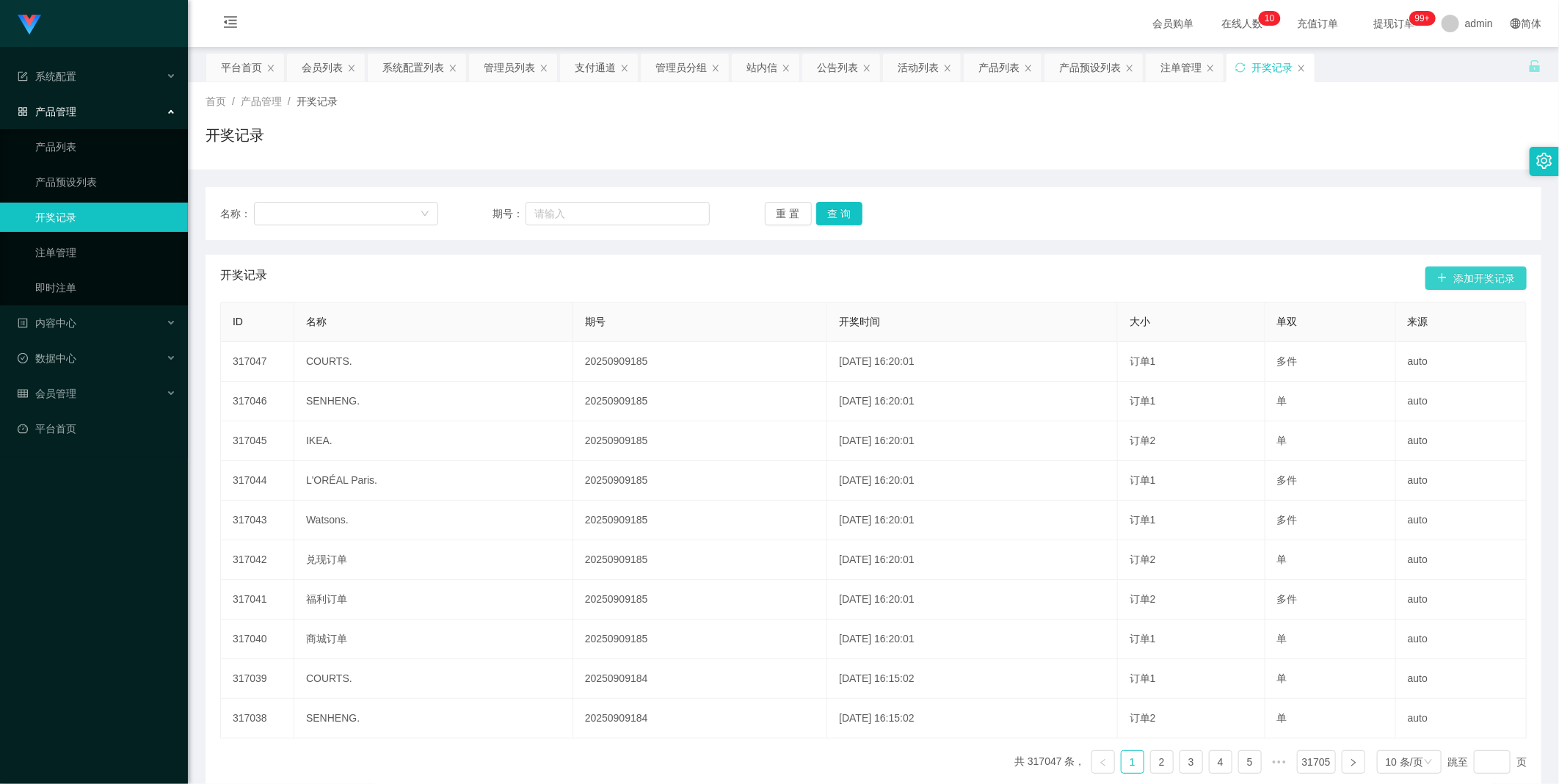
click at [1427, 281] on button "添加开奖记录" at bounding box center [1475, 278] width 101 height 24
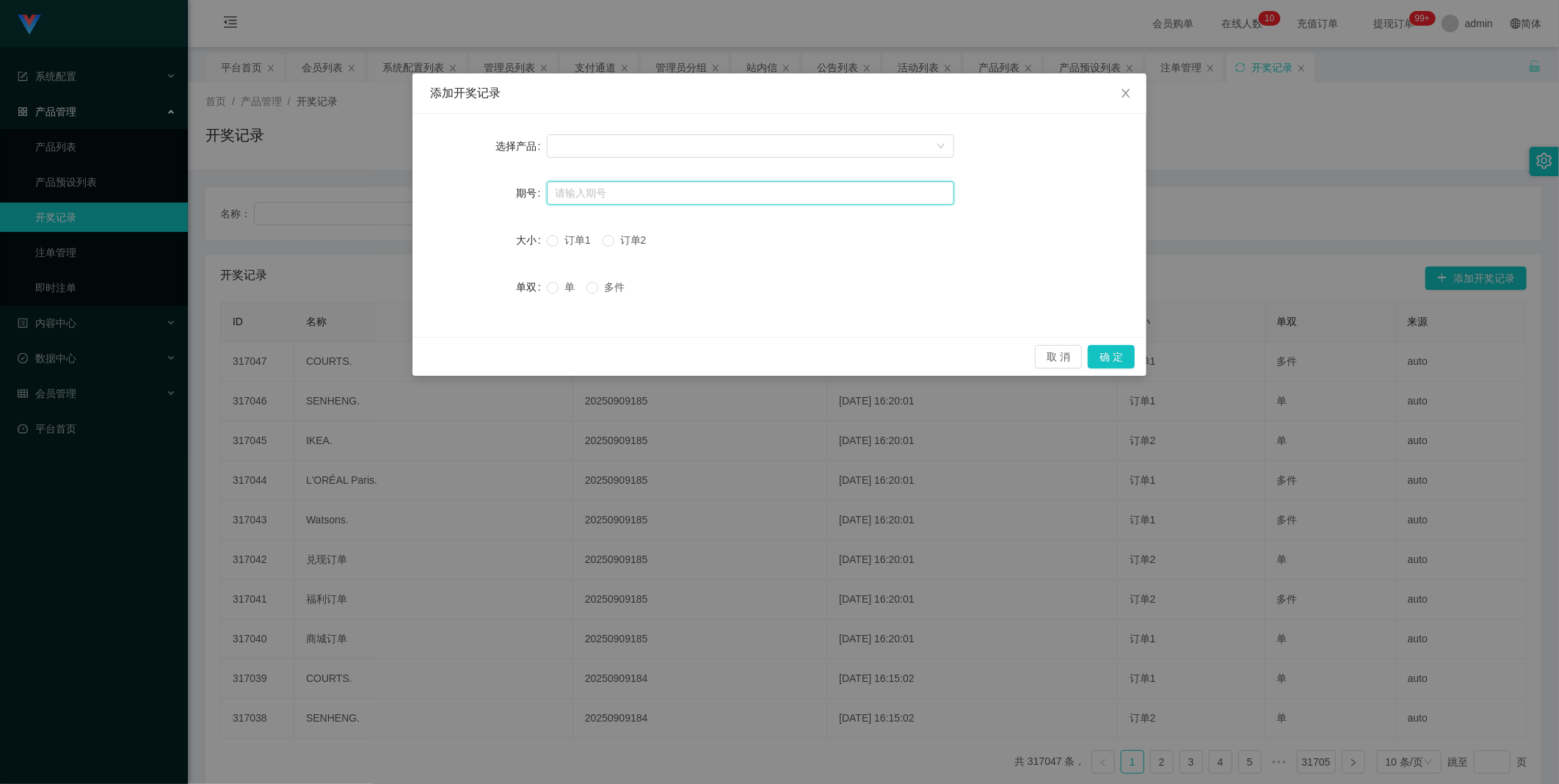
click at [627, 198] on input "text" at bounding box center [751, 193] width 408 height 24
paste input "20250909178"
type input "20250909178"
click at [674, 149] on div at bounding box center [745, 146] width 380 height 22
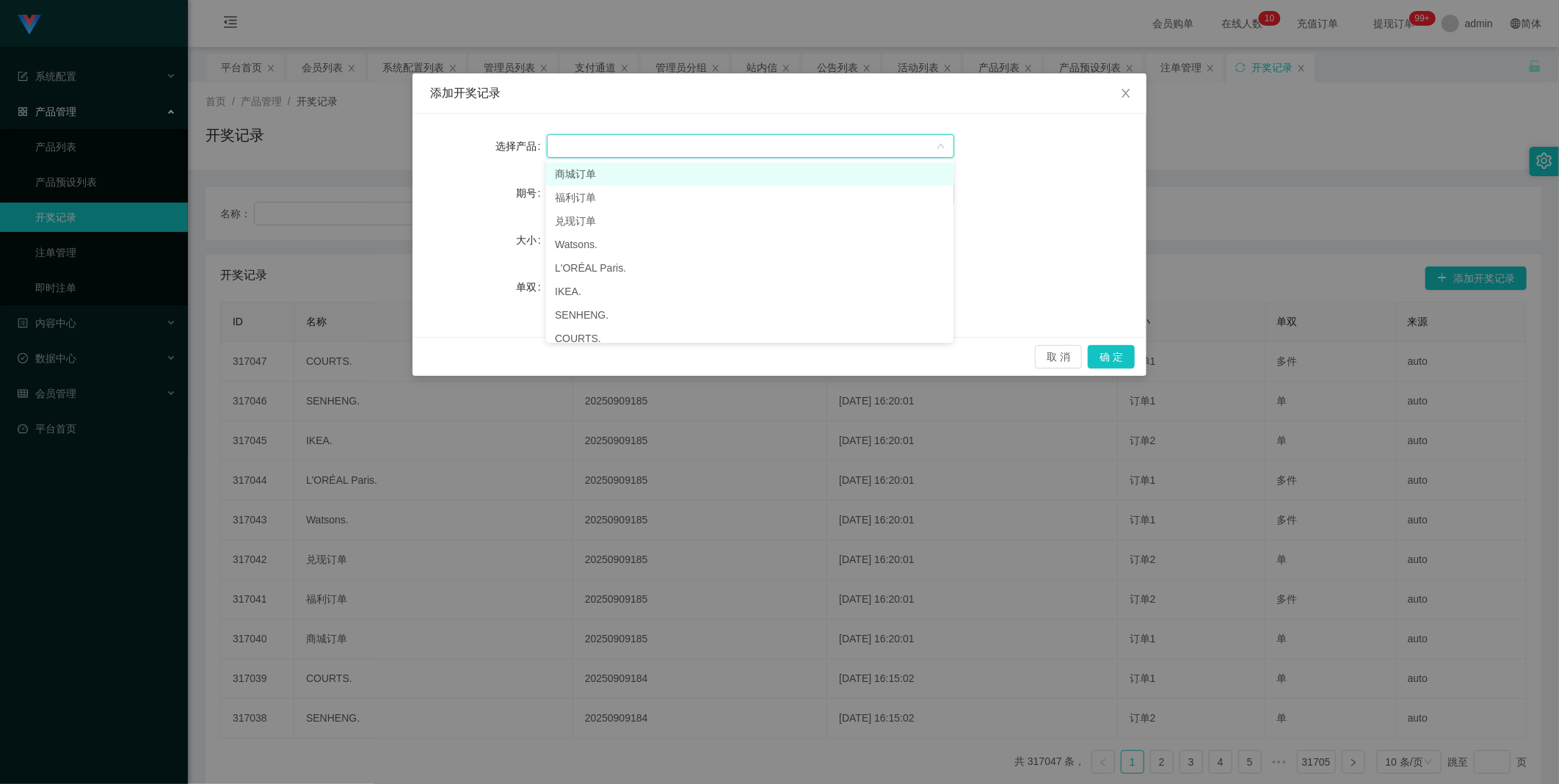
click at [623, 172] on li "商城订单" at bounding box center [750, 174] width 408 height 24
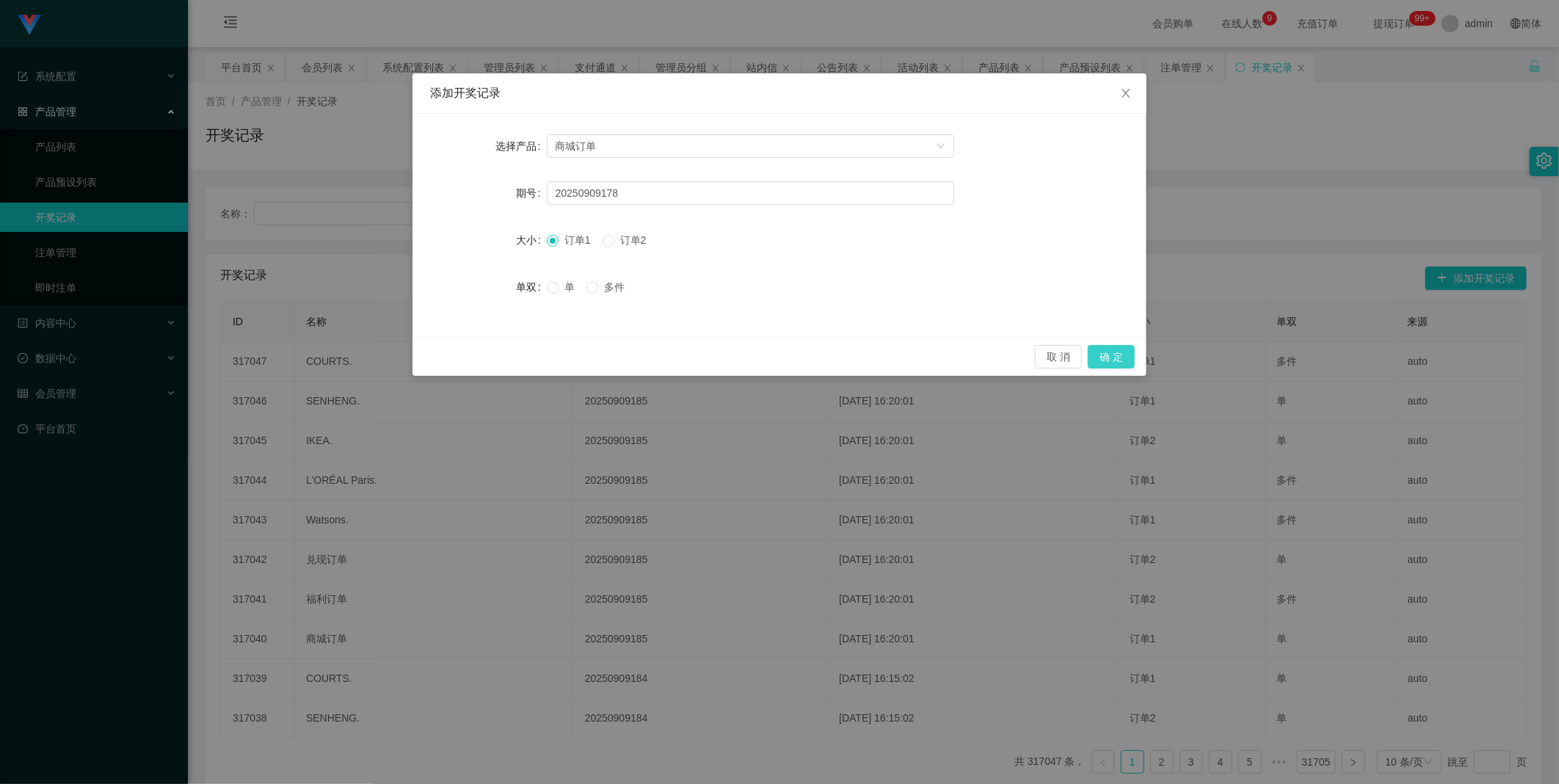
click at [1114, 357] on button "确 定" at bounding box center [1111, 357] width 47 height 24
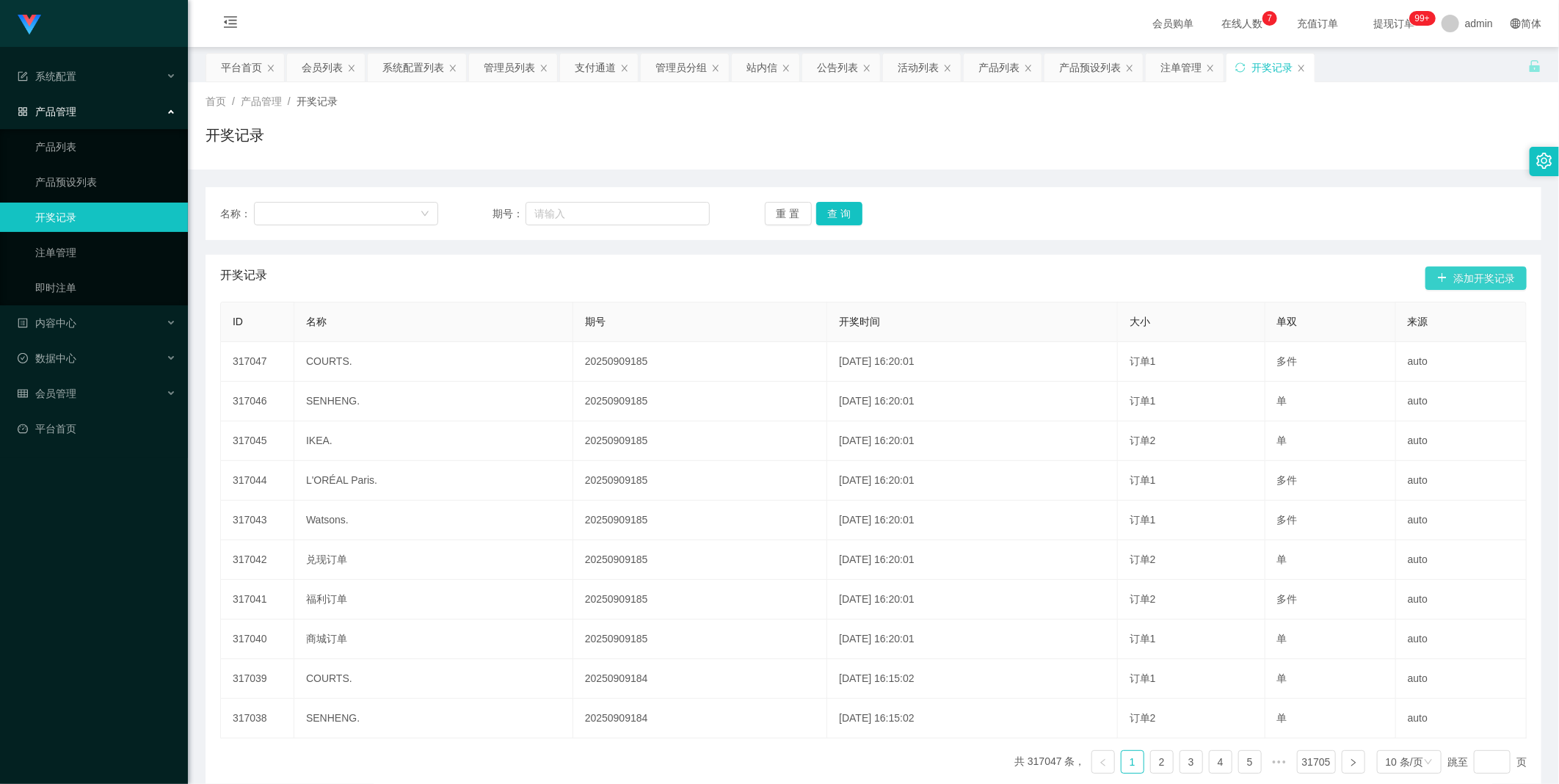
click at [1442, 275] on button "添加开奖记录" at bounding box center [1475, 278] width 101 height 24
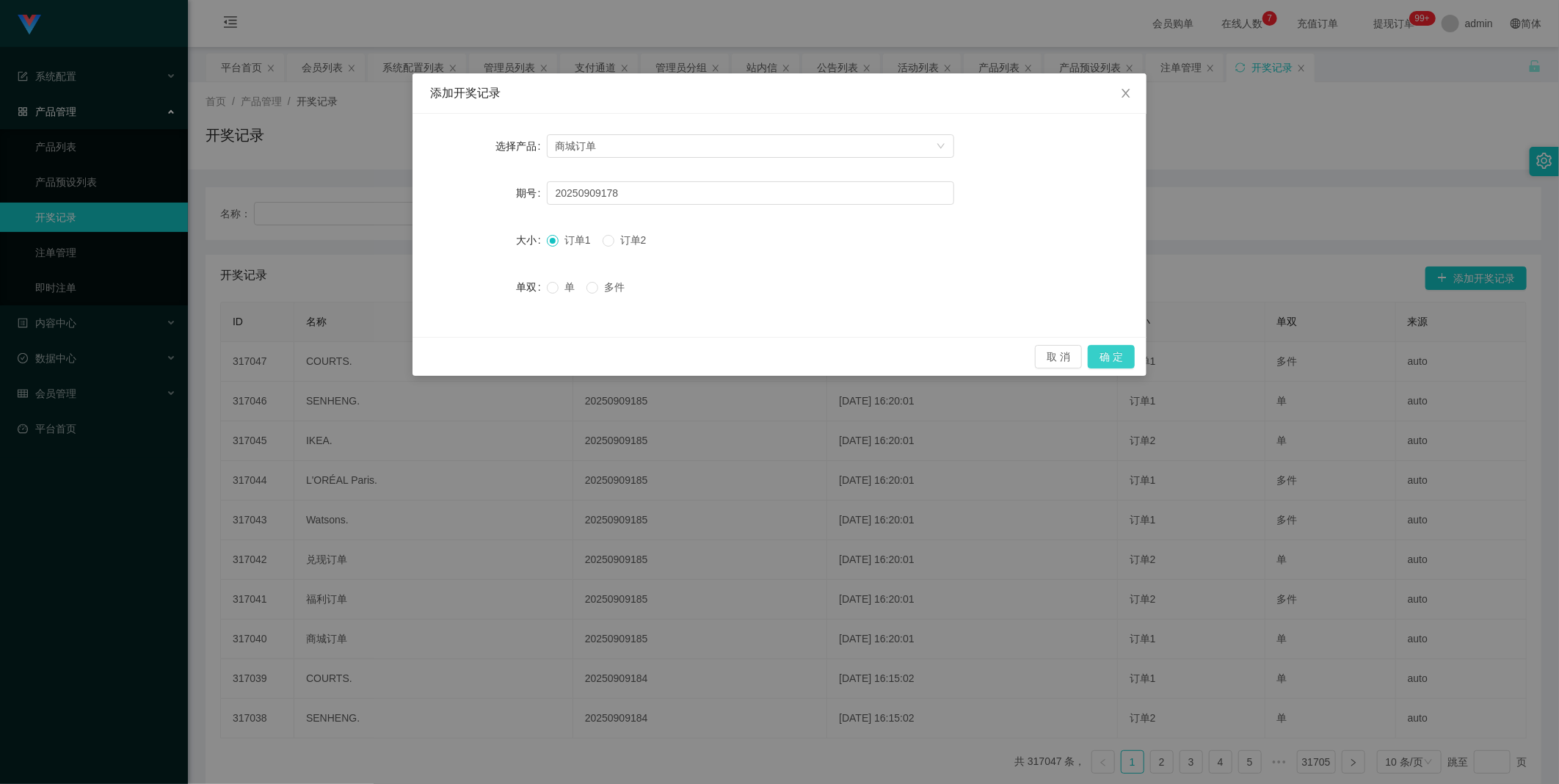
click at [1112, 345] on button "确 定" at bounding box center [1111, 357] width 47 height 24
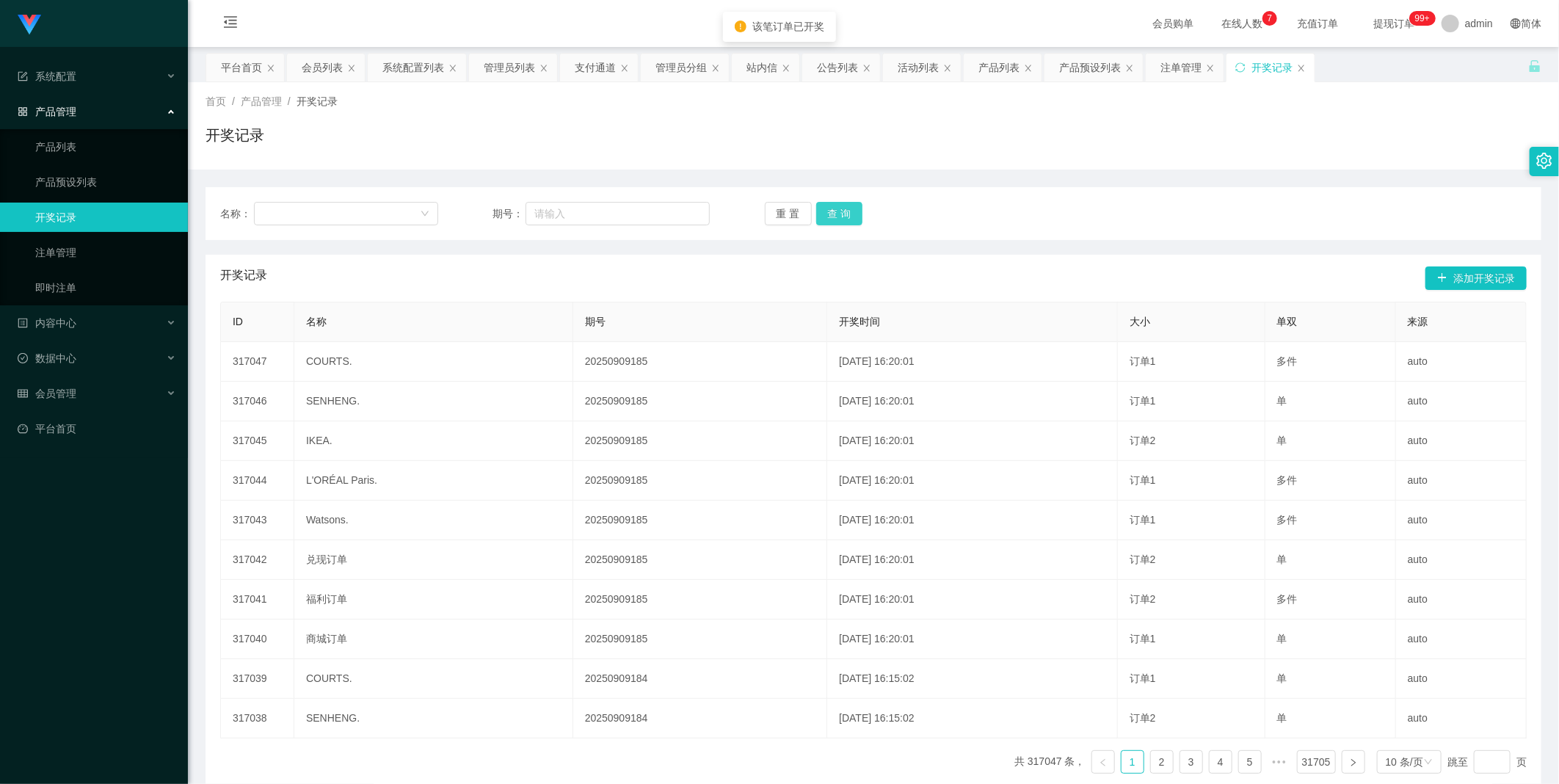
click at [850, 215] on button "查 询" at bounding box center [840, 213] width 47 height 24
click at [851, 214] on div "重 置 查 询" at bounding box center [874, 213] width 218 height 24
click at [852, 210] on button "查 询" at bounding box center [840, 213] width 47 height 24
click at [852, 210] on div "重 置 查 询" at bounding box center [874, 213] width 218 height 24
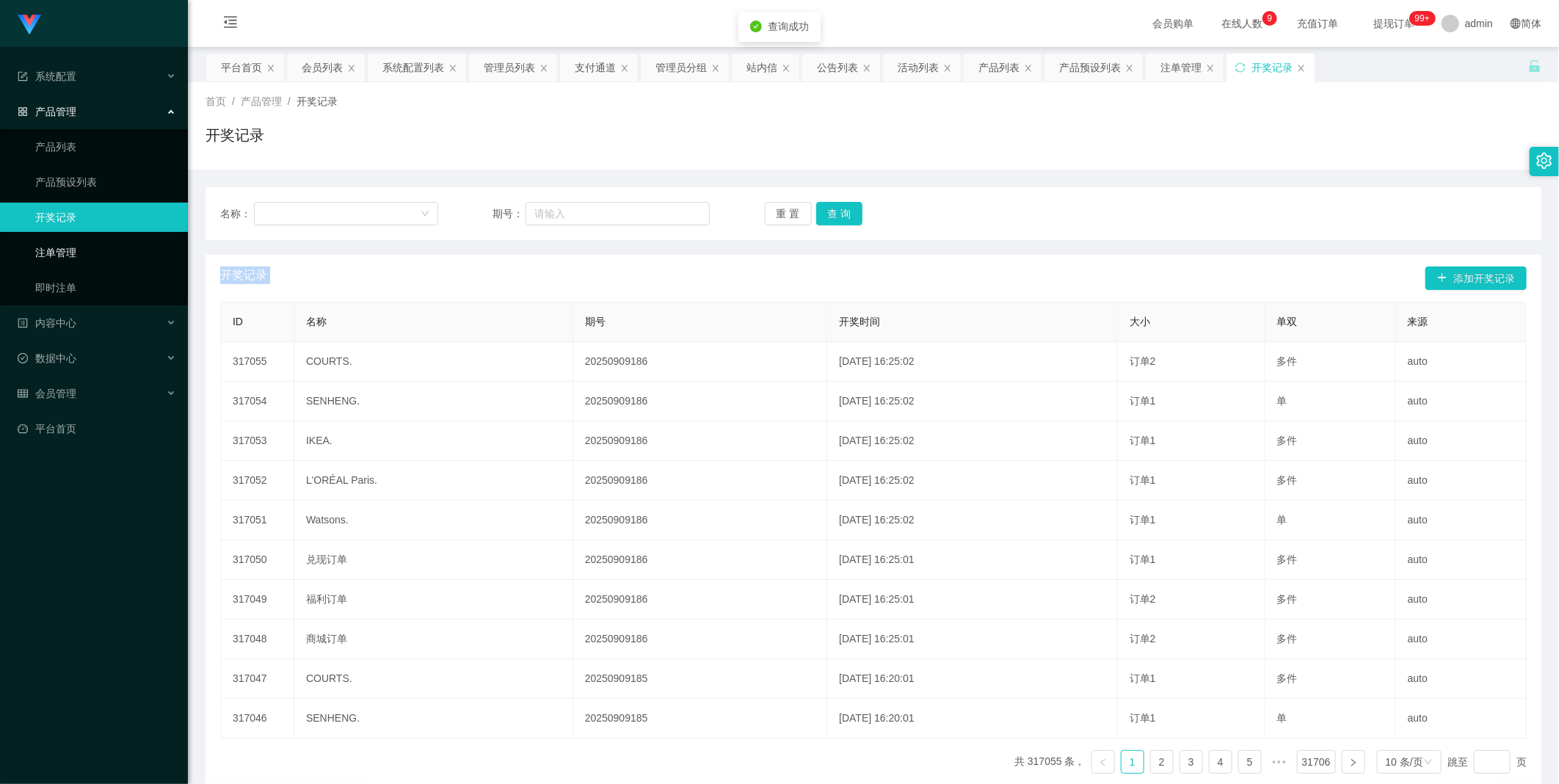
click at [99, 252] on link "注单管理" at bounding box center [105, 252] width 141 height 30
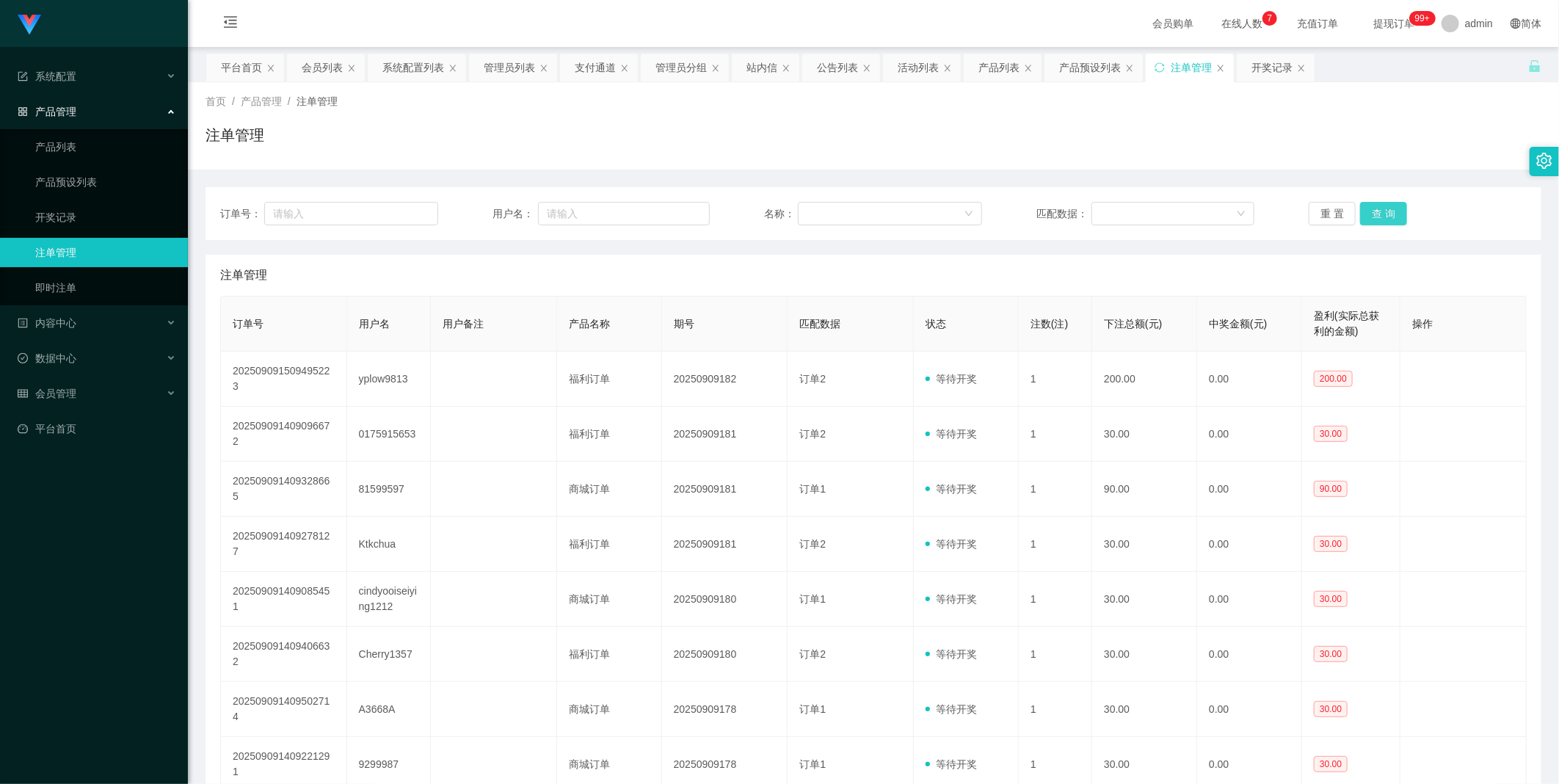
click at [1378, 217] on button "查 询" at bounding box center [1384, 213] width 47 height 24
click at [1378, 217] on div "重 置 查 询" at bounding box center [1417, 213] width 218 height 24
click at [1378, 217] on button "查 询" at bounding box center [1384, 213] width 47 height 24
click at [1378, 217] on div "重 置 查 询" at bounding box center [1417, 213] width 218 height 24
click at [47, 181] on link "产品预设列表" at bounding box center [105, 182] width 141 height 30
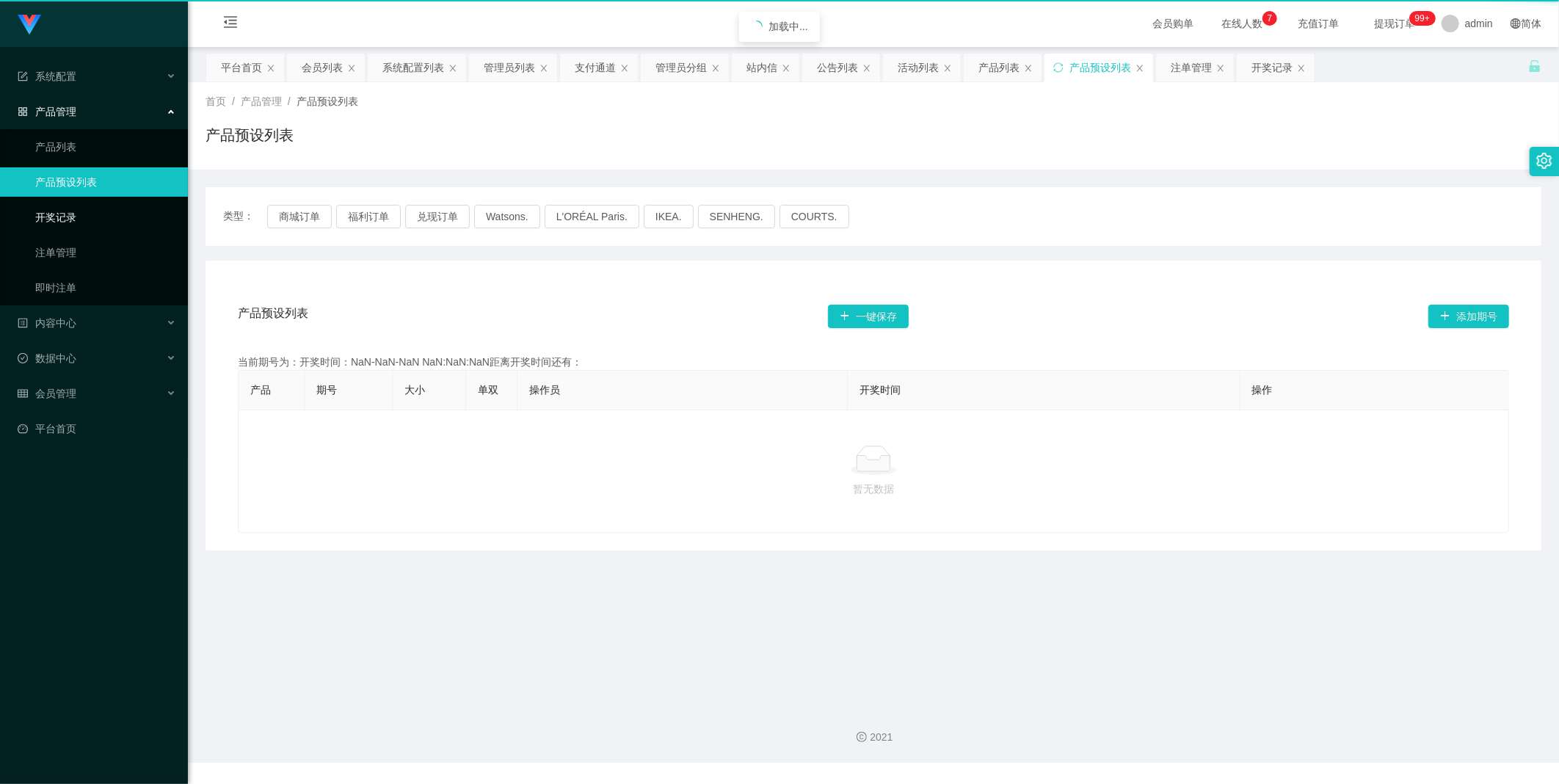
click at [63, 213] on link "开奖记录" at bounding box center [105, 217] width 141 height 30
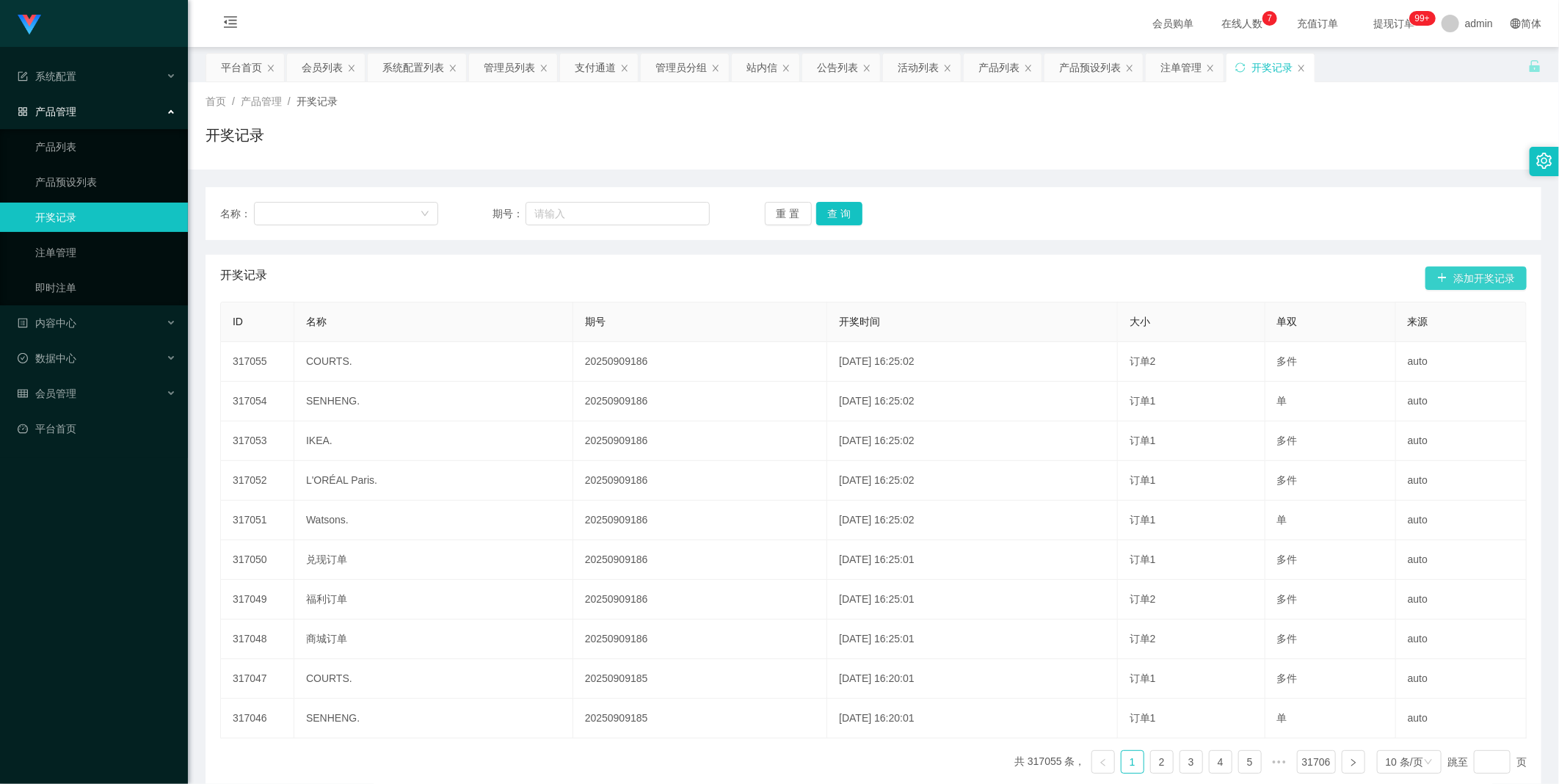
drag, startPoint x: 1478, startPoint y: 271, endPoint x: 1468, endPoint y: 266, distance: 11.2
click at [1473, 267] on button "添加开奖记录" at bounding box center [1475, 278] width 101 height 24
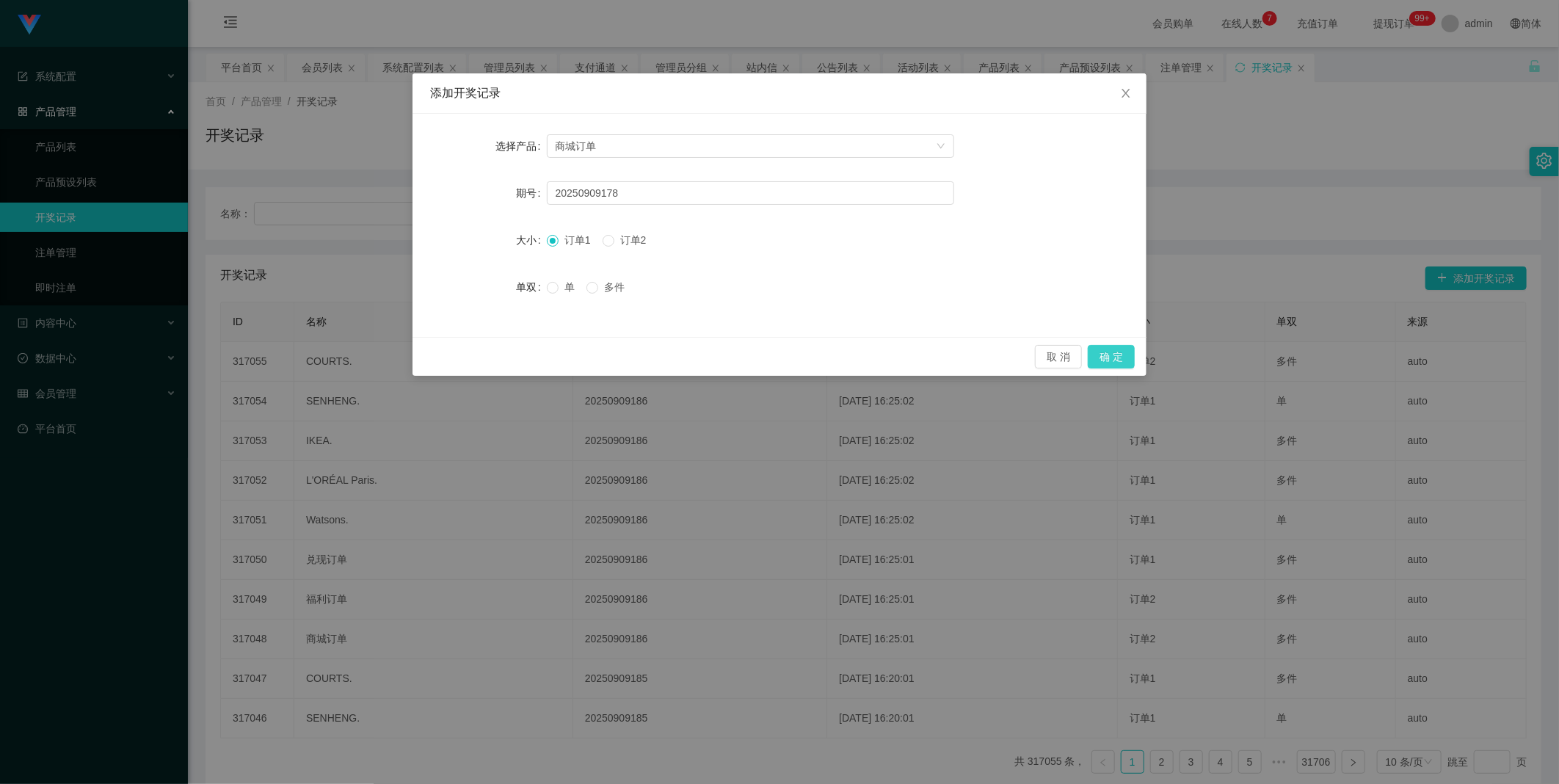
click at [1104, 360] on button "确 定" at bounding box center [1111, 357] width 47 height 24
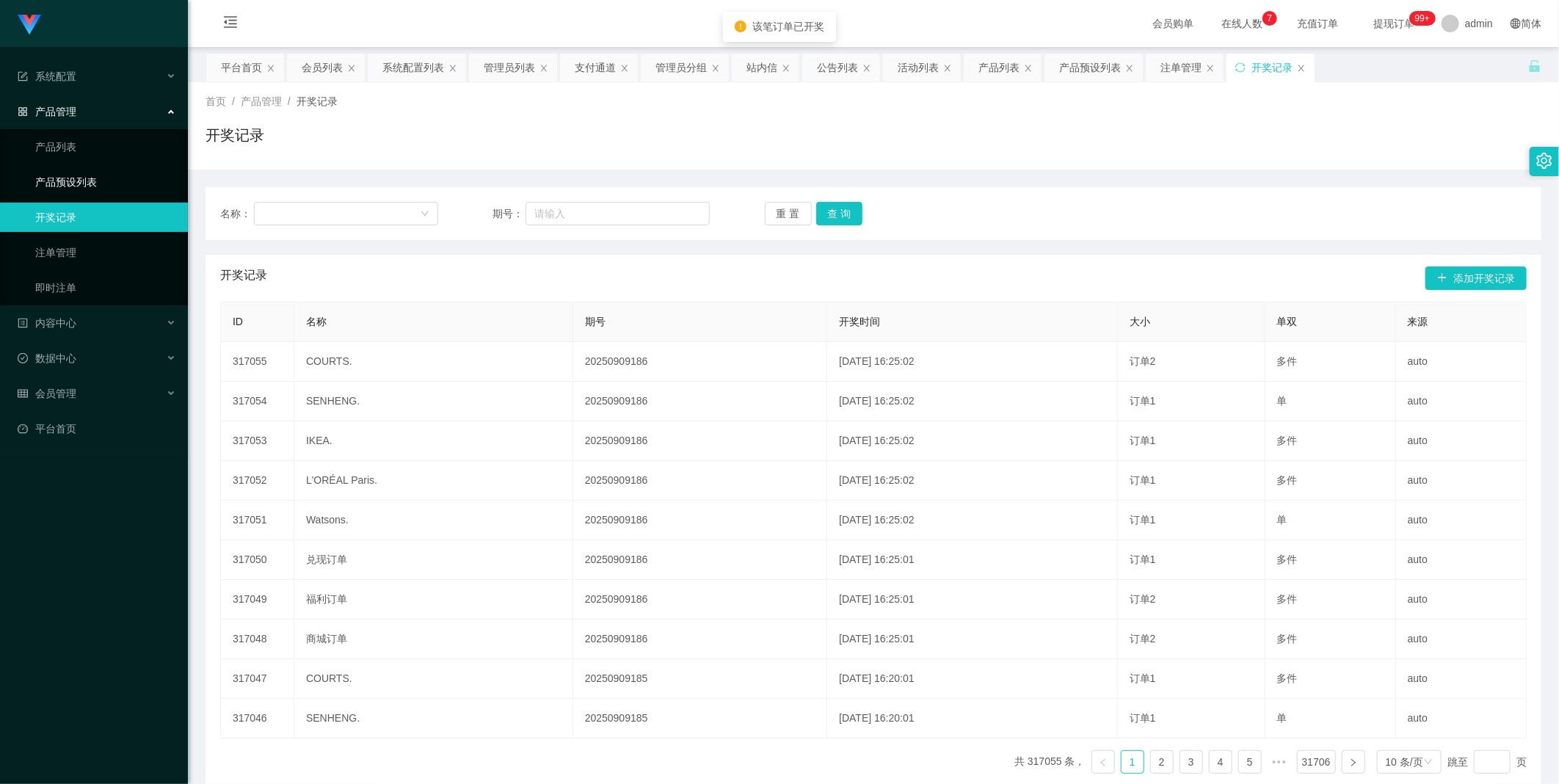
click at [82, 189] on link "产品预设列表" at bounding box center [105, 182] width 141 height 30
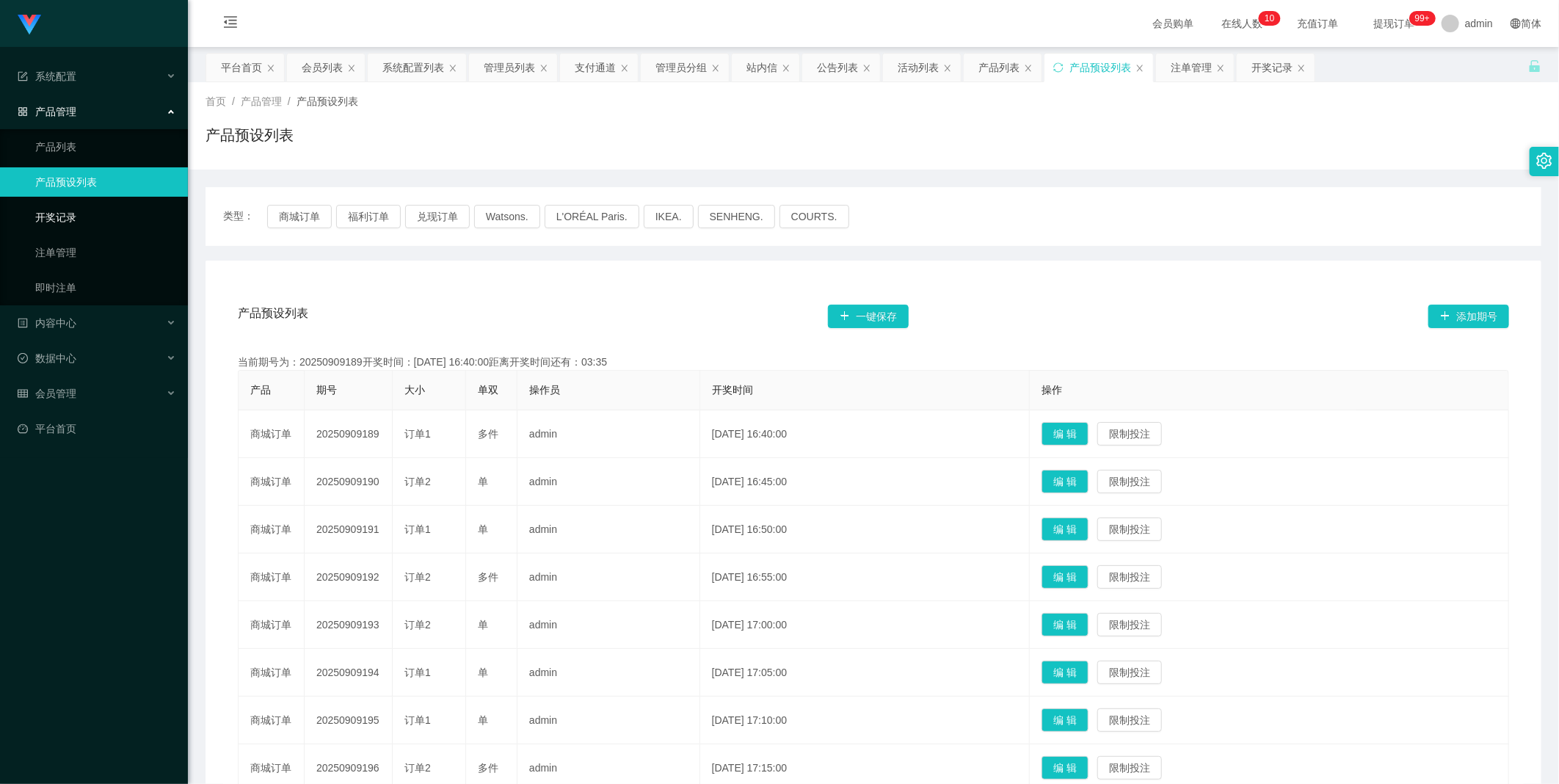
click at [107, 222] on link "开奖记录" at bounding box center [105, 217] width 141 height 30
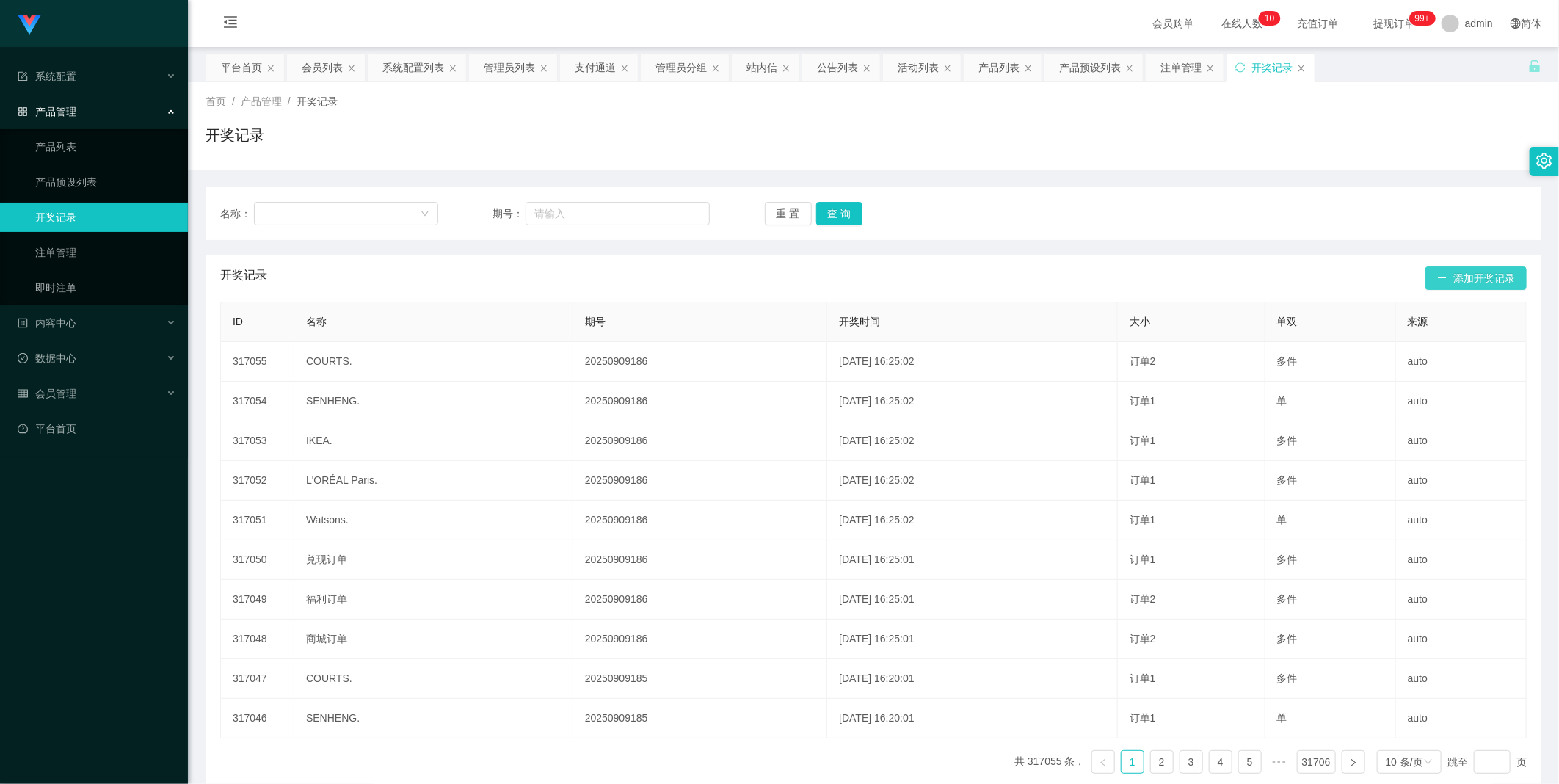
click at [1461, 276] on button "添加开奖记录" at bounding box center [1475, 278] width 101 height 24
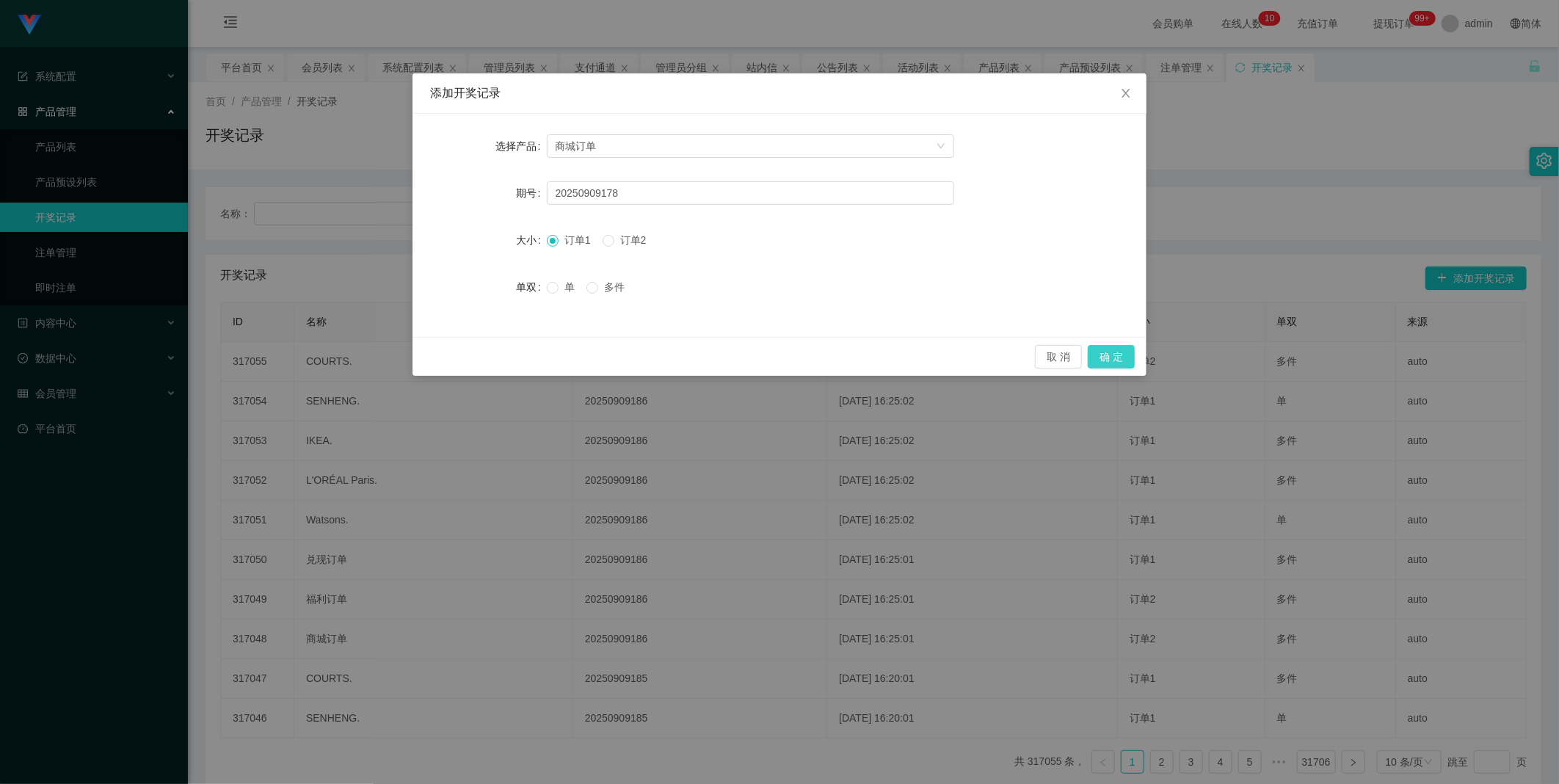
click at [1104, 353] on button "确 定" at bounding box center [1111, 357] width 47 height 24
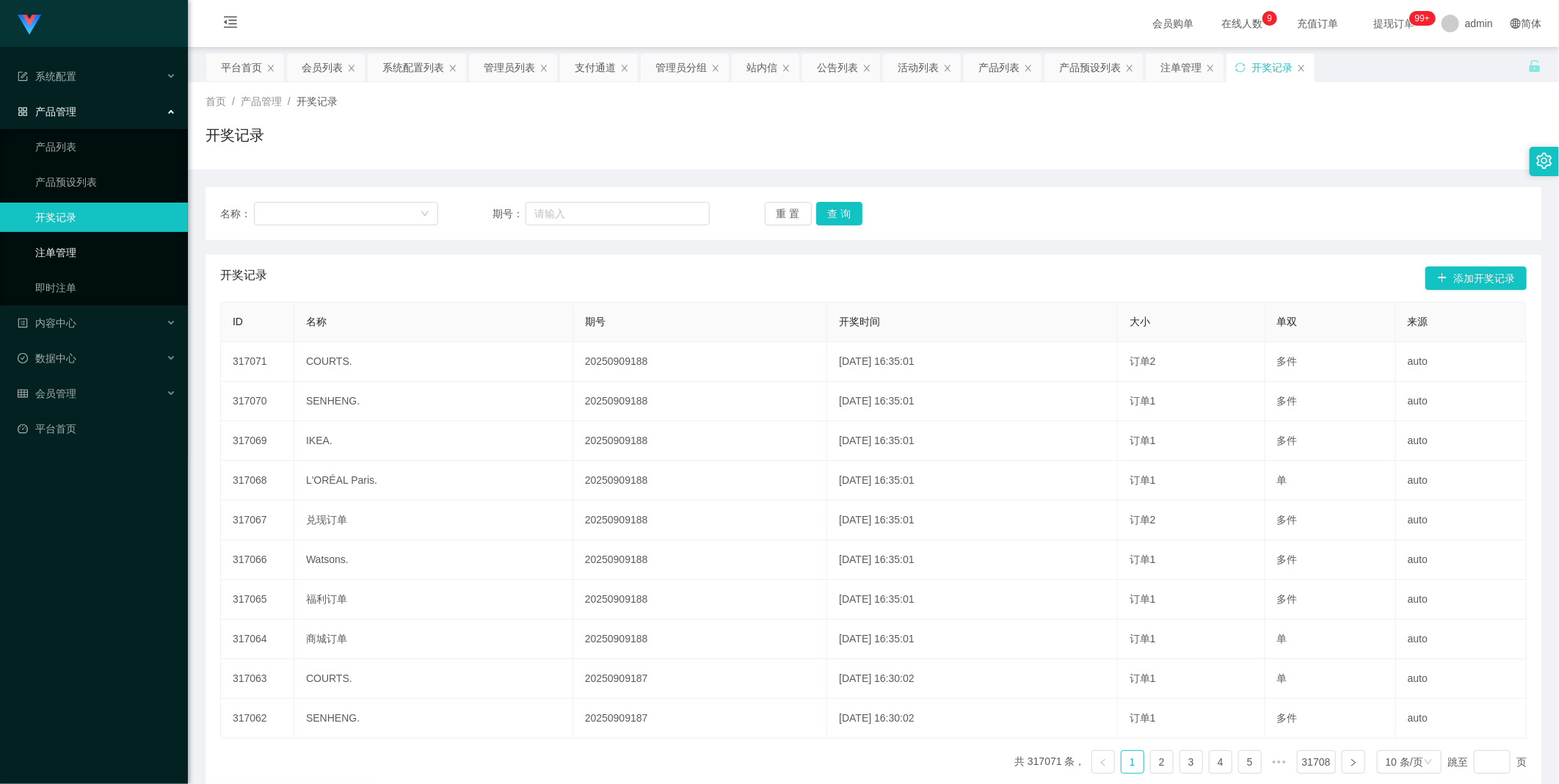
click at [89, 248] on link "注单管理" at bounding box center [105, 252] width 141 height 30
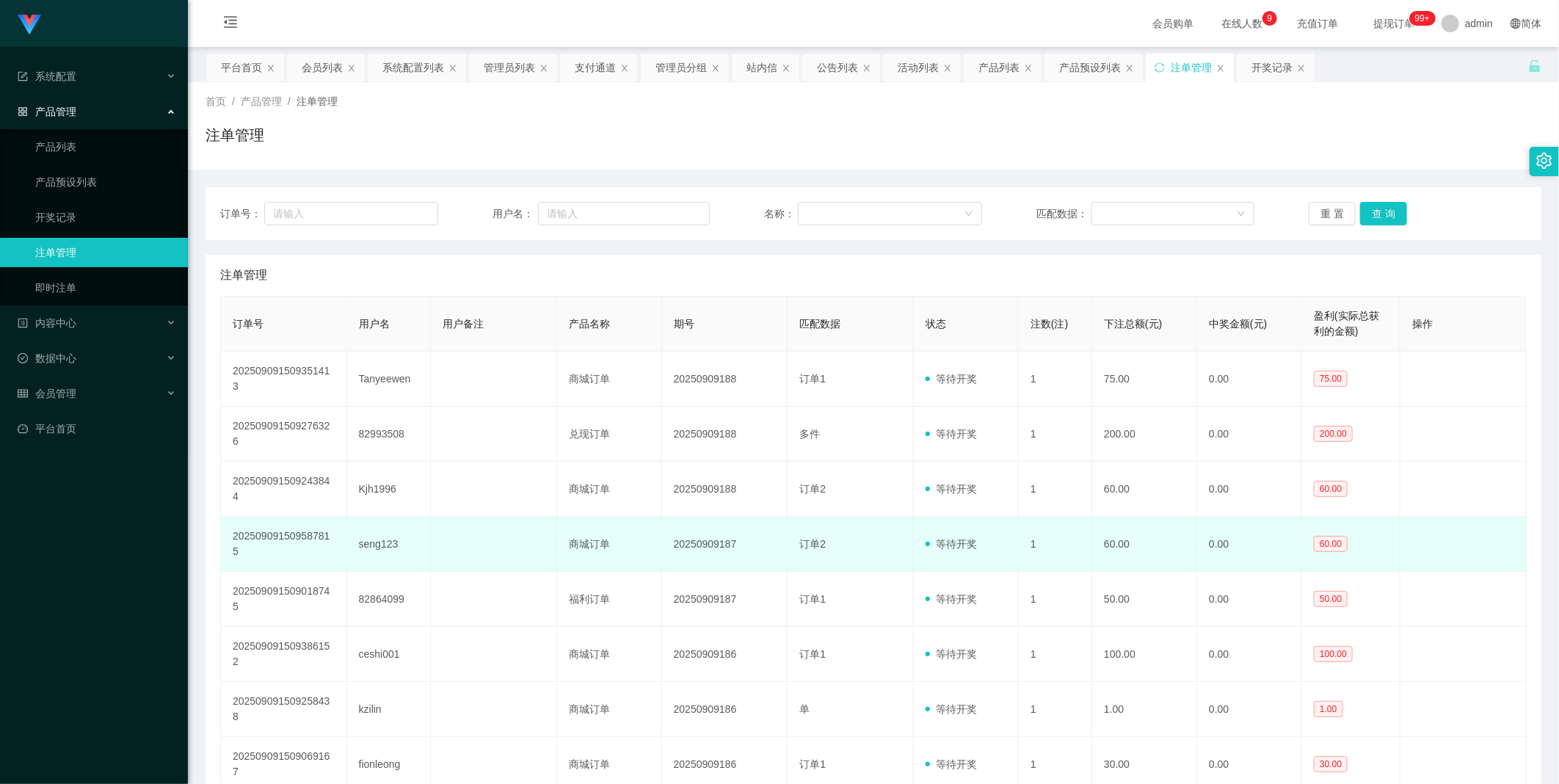
click at [706, 517] on td "20250909187" at bounding box center [725, 544] width 126 height 55
copy td "20250909187"
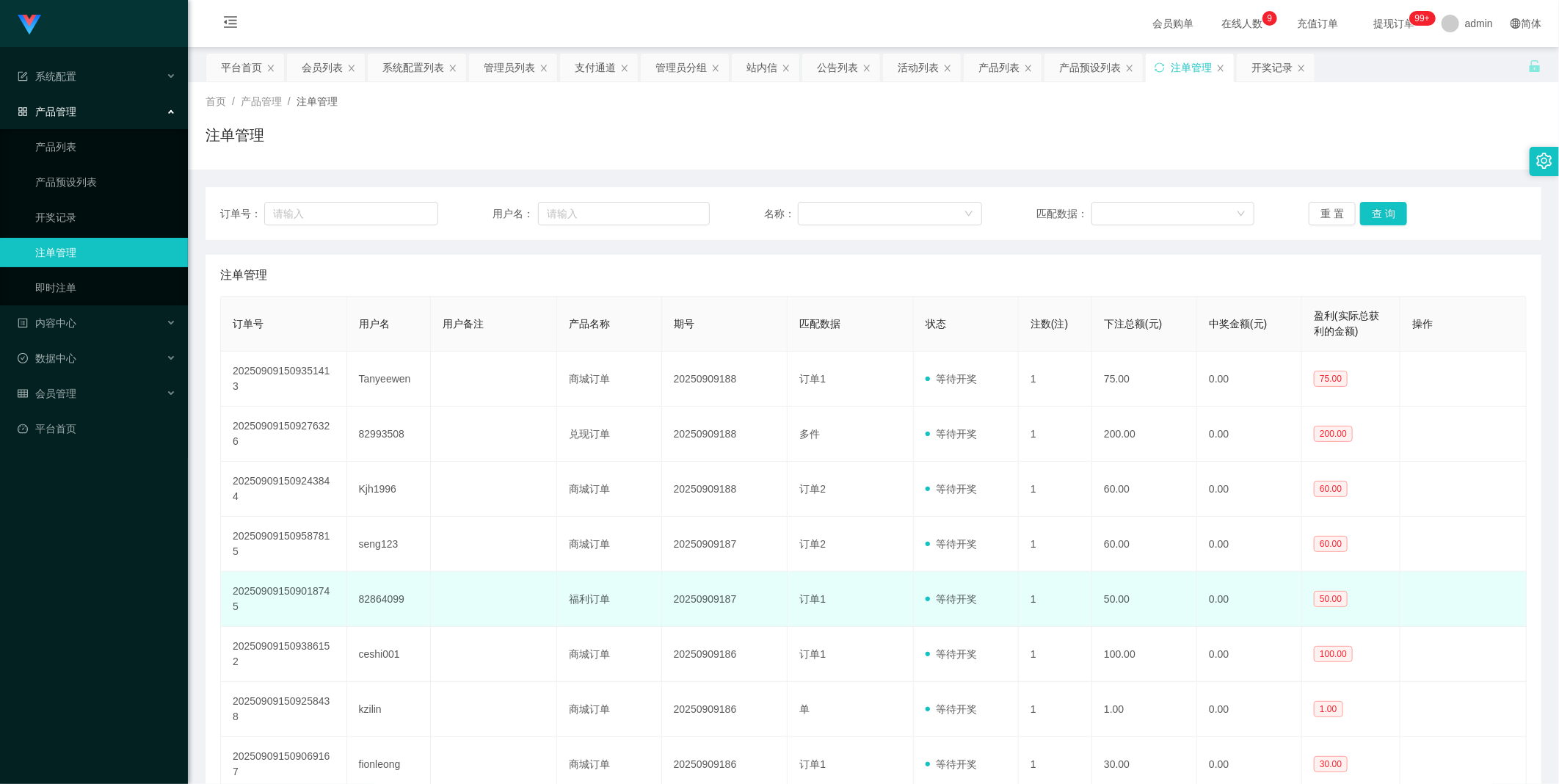
click at [701, 571] on td "20250909187" at bounding box center [725, 599] width 126 height 55
copy td "20250909187"
